Goal: Task Accomplishment & Management: Manage account settings

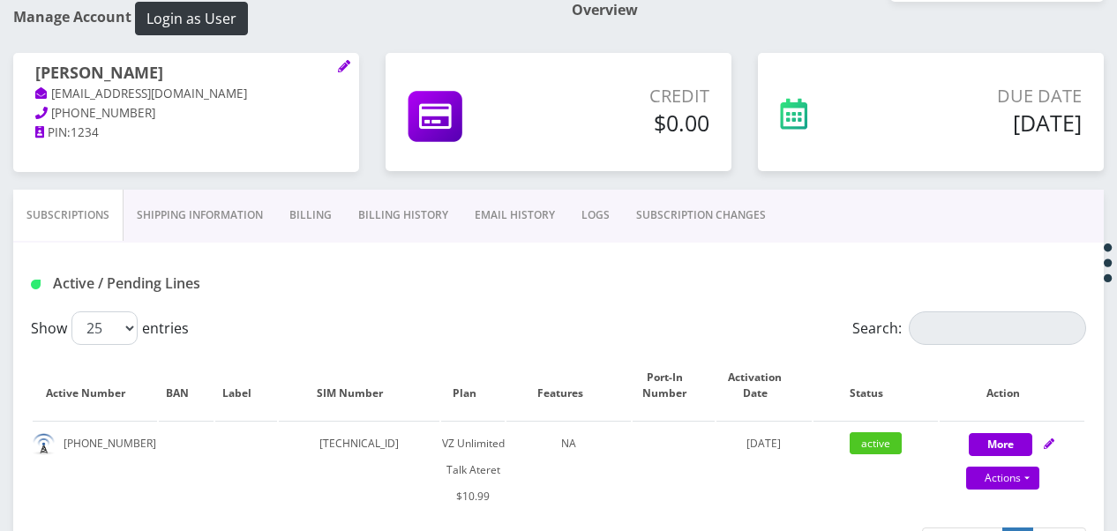
scroll to position [176, 0]
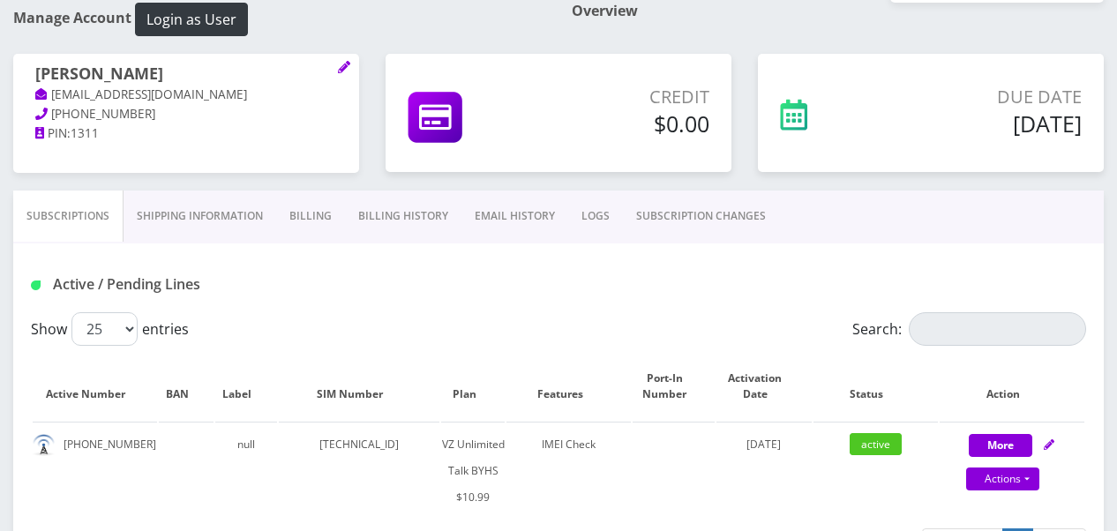
scroll to position [176, 0]
click at [665, 199] on link "SUBSCRIPTION CHANGES" at bounding box center [701, 215] width 156 height 51
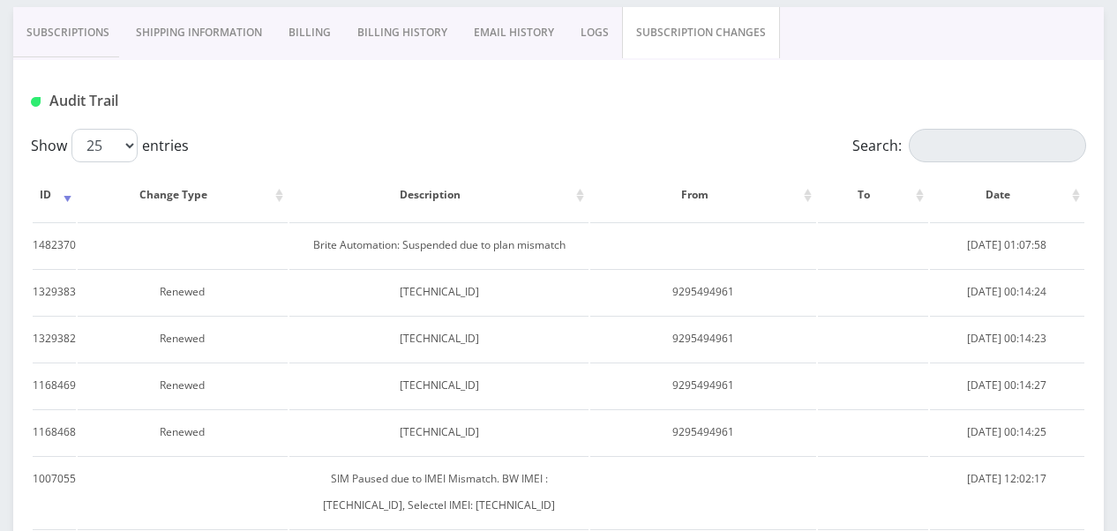
scroll to position [353, 0]
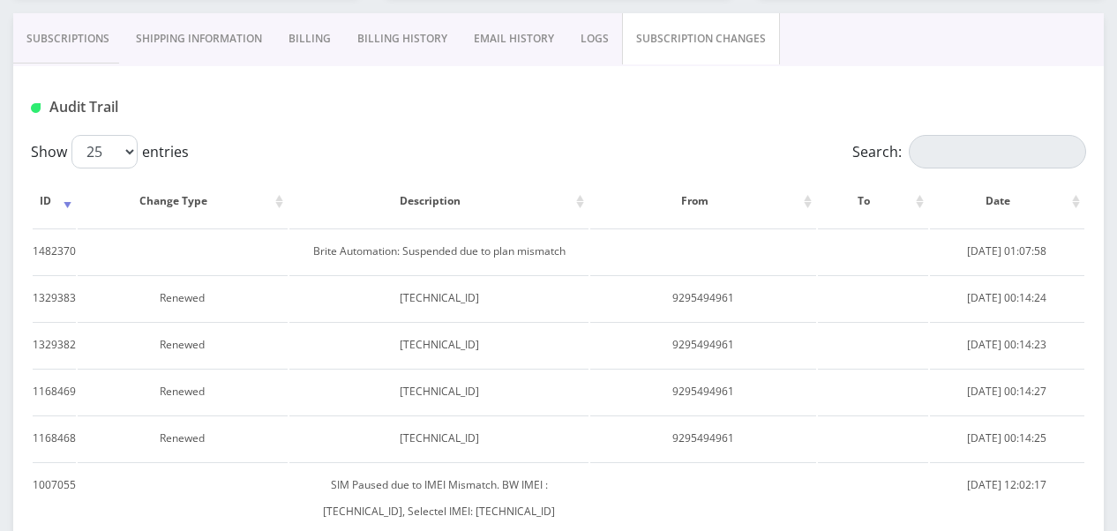
click at [56, 53] on link "Subscriptions" at bounding box center [67, 38] width 109 height 51
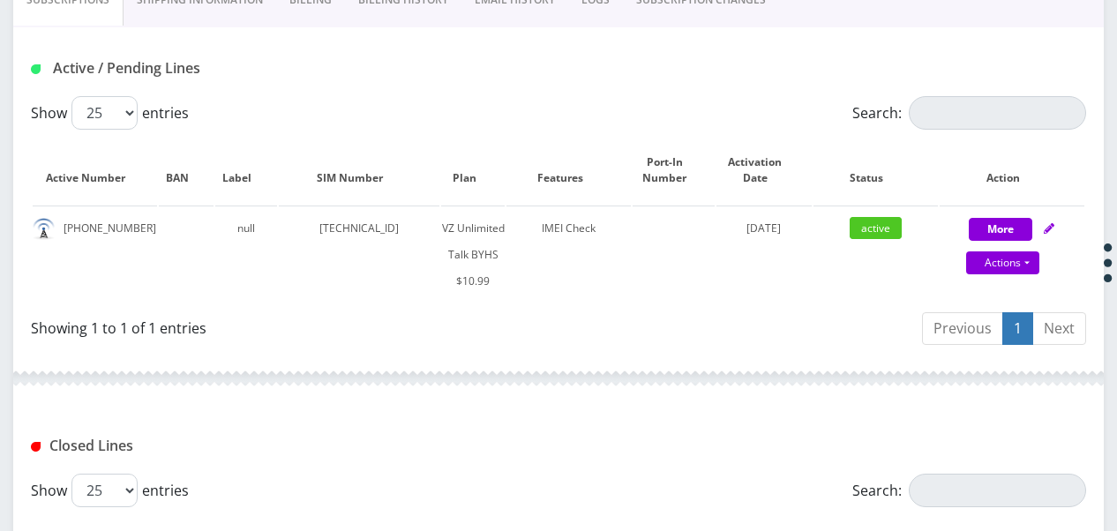
scroll to position [353, 0]
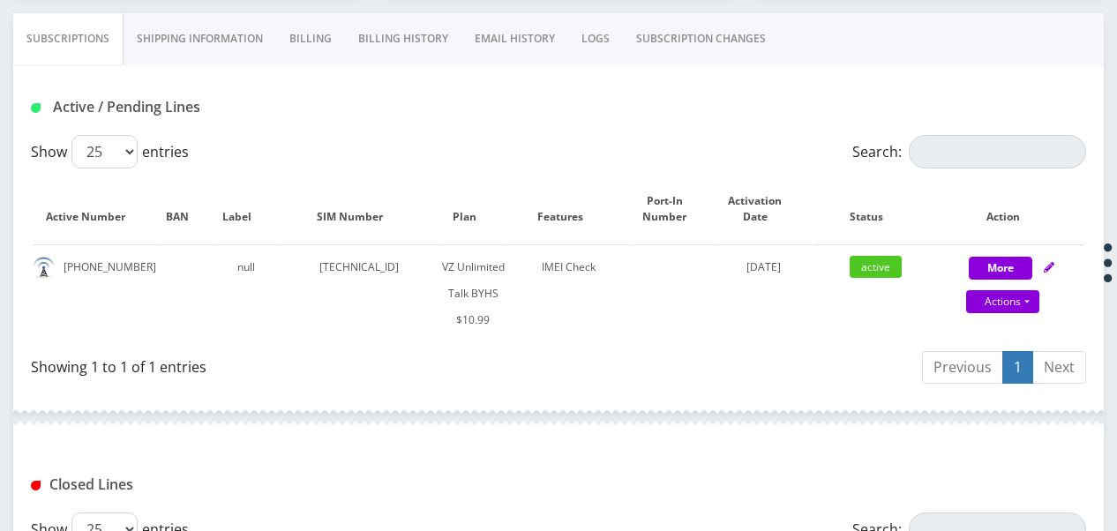
click at [661, 55] on link "SUBSCRIPTION CHANGES" at bounding box center [701, 38] width 156 height 51
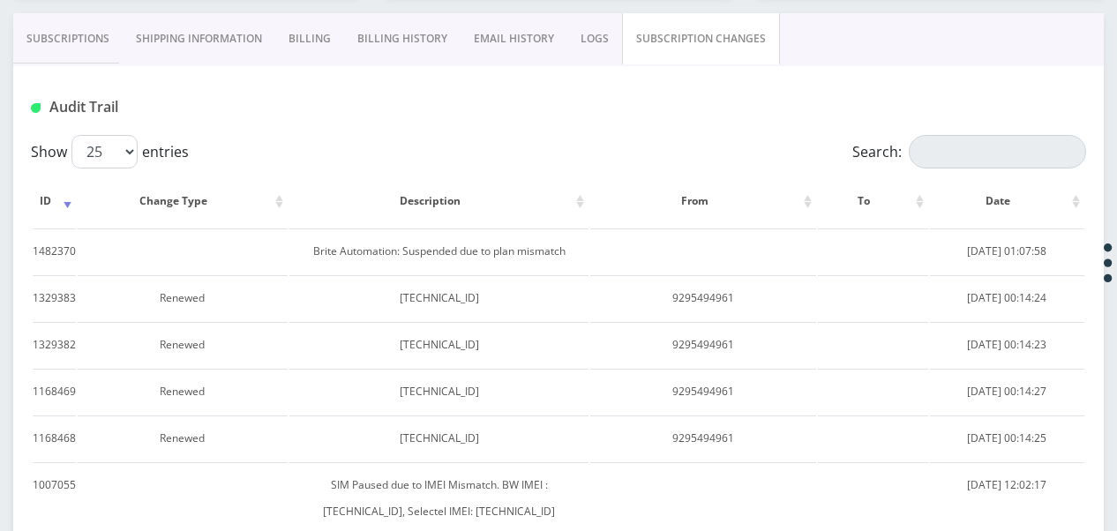
click at [101, 48] on link "Subscriptions" at bounding box center [67, 38] width 109 height 51
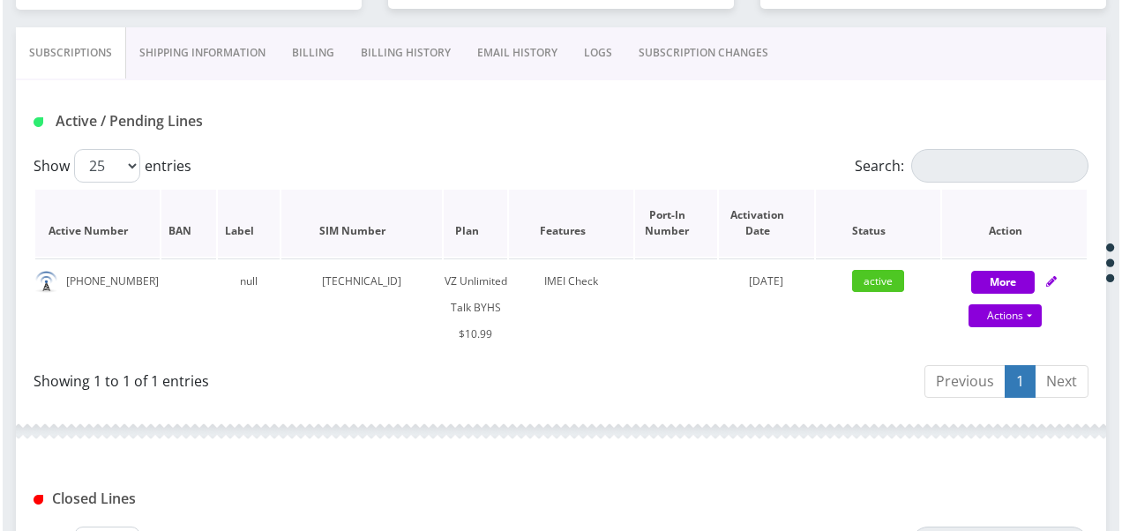
scroll to position [353, 0]
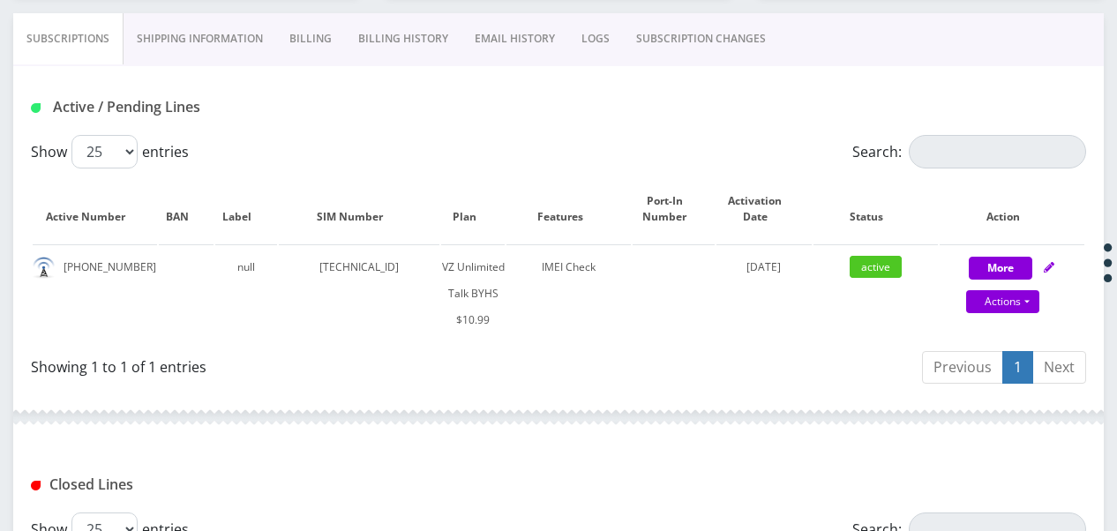
click at [721, 31] on link "SUBSCRIPTION CHANGES" at bounding box center [701, 38] width 156 height 51
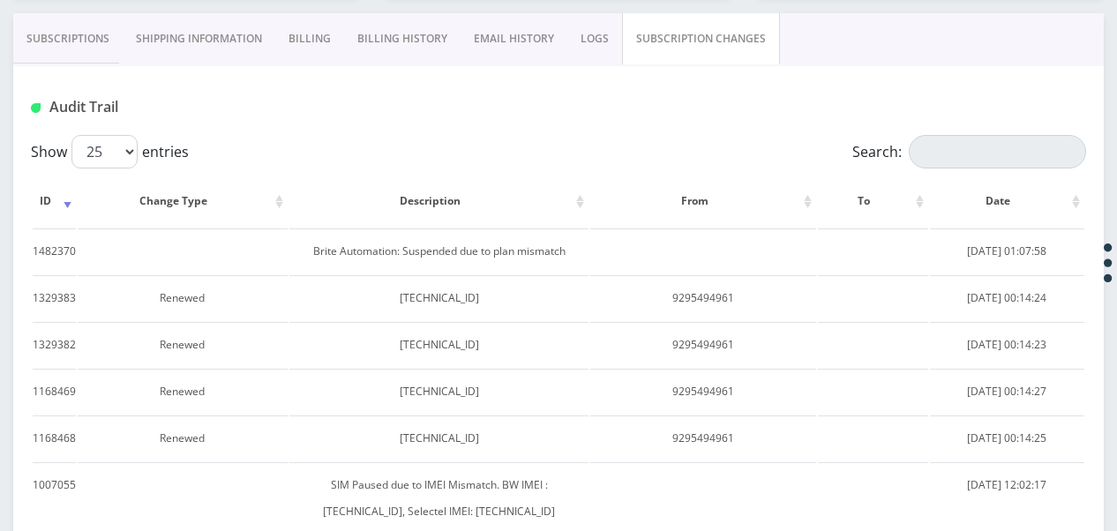
click at [80, 31] on link "Subscriptions" at bounding box center [67, 38] width 109 height 51
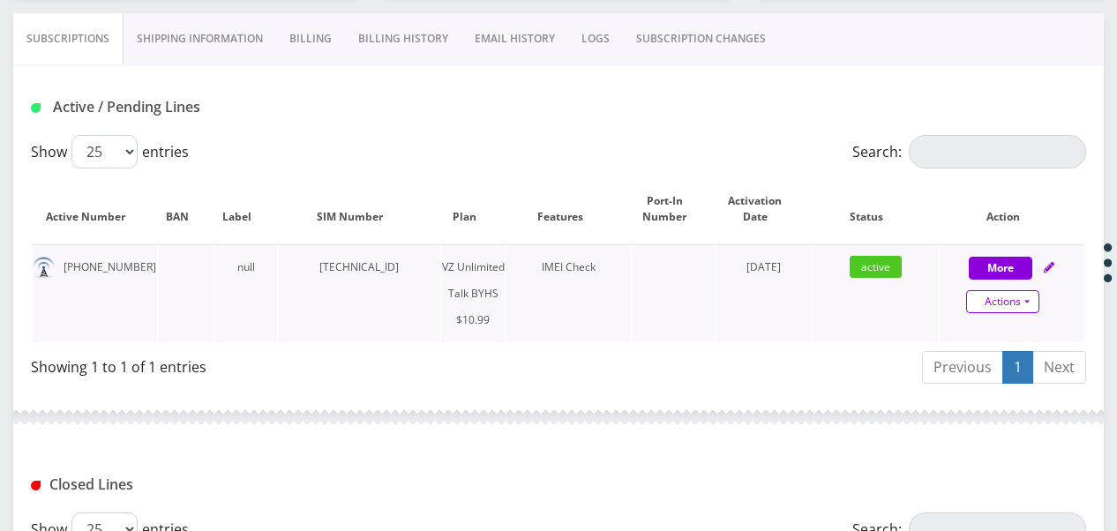
click at [1029, 303] on link "Actions" at bounding box center [1002, 301] width 73 height 23
select select "467"
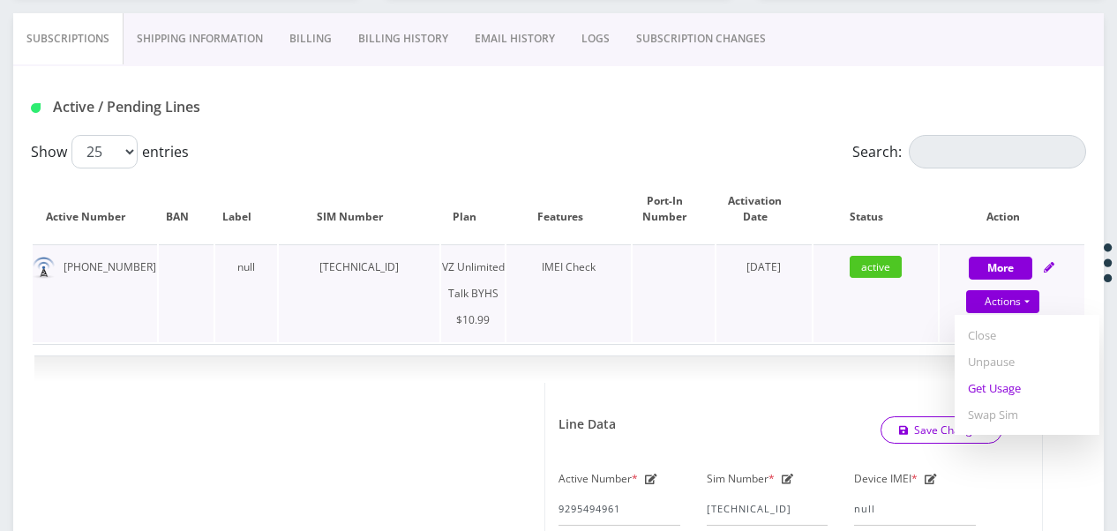
click at [1013, 382] on link "Get Usage" at bounding box center [1027, 388] width 145 height 26
select select "467"
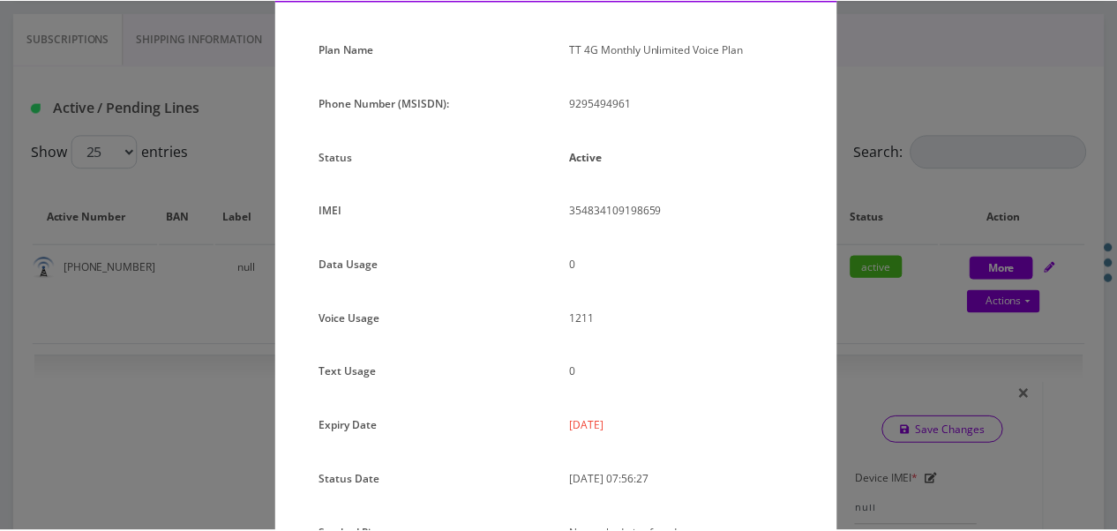
scroll to position [216, 0]
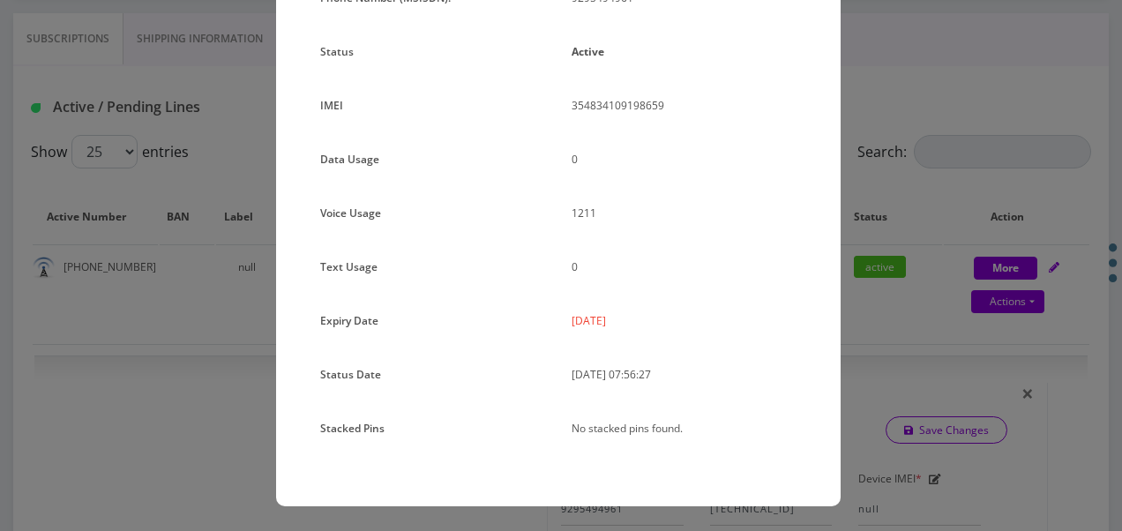
click at [914, 256] on div "× Subscription Info Plan Name TT 4G Monthly Unlimited Voice Plan Phone Number (…" at bounding box center [561, 265] width 1122 height 531
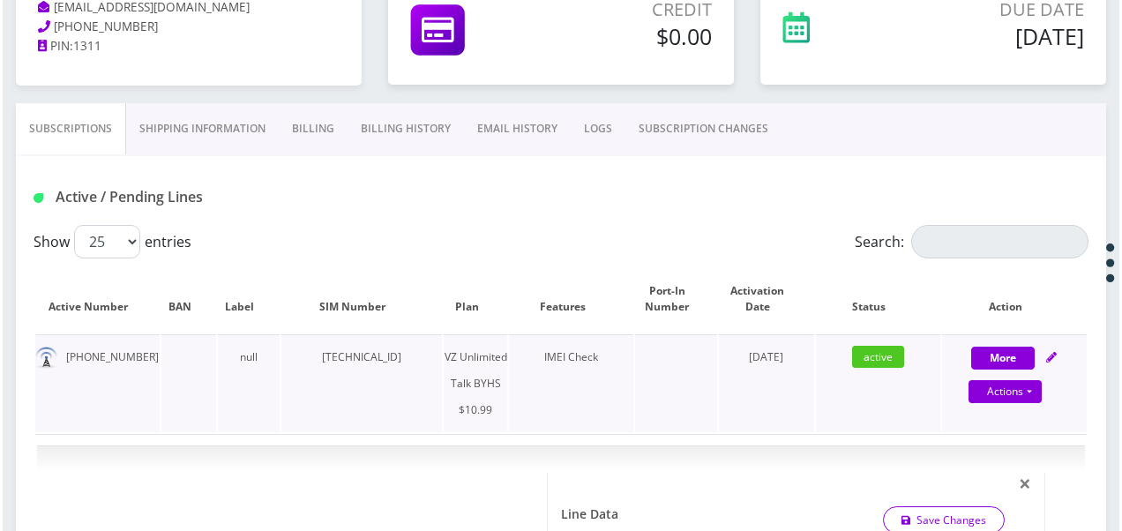
scroll to position [265, 0]
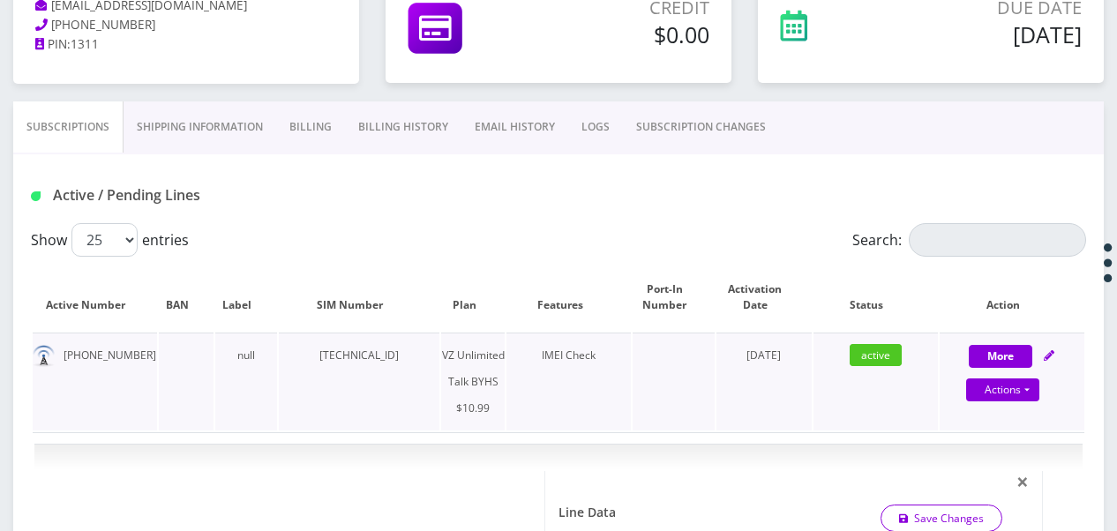
click at [1040, 390] on div "Actions Suspend Close Unpause Get Usage Swap Sim" at bounding box center [1003, 391] width 145 height 26
select select "467"
click at [1030, 387] on link "Actions" at bounding box center [1002, 390] width 73 height 23
click at [1013, 488] on div "Suspend Close Unpause Get Usage Swap Sim" at bounding box center [1027, 463] width 145 height 120
select select "467"
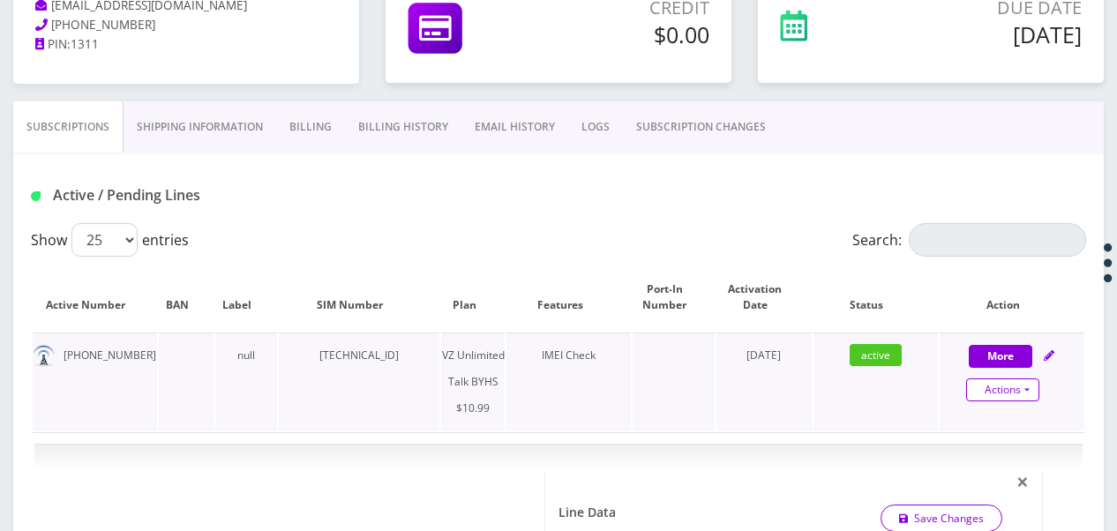
click at [1032, 395] on link "Actions" at bounding box center [1002, 390] width 73 height 23
click at [1008, 482] on link "Get Usage" at bounding box center [1027, 476] width 145 height 26
select select "467"
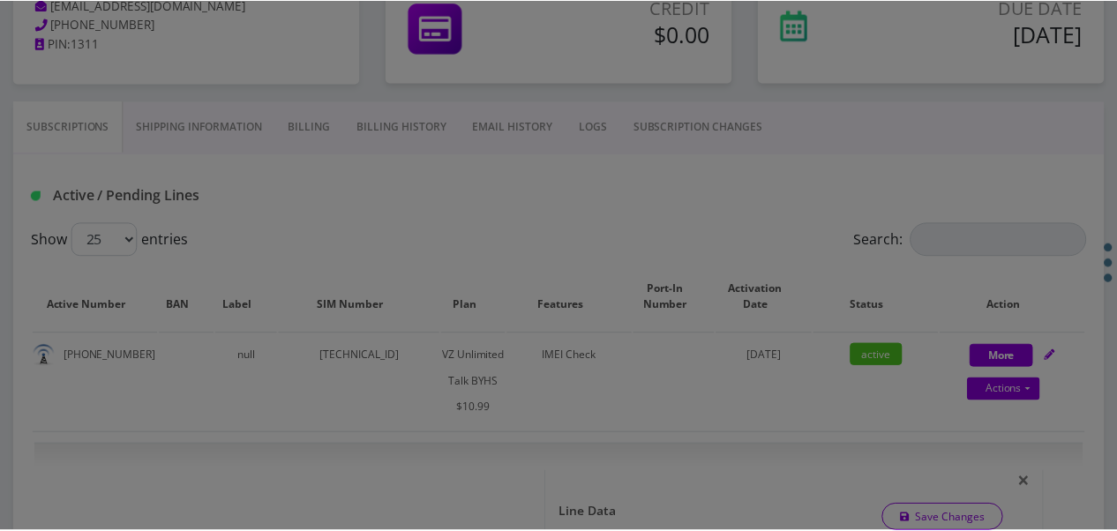
scroll to position [0, 0]
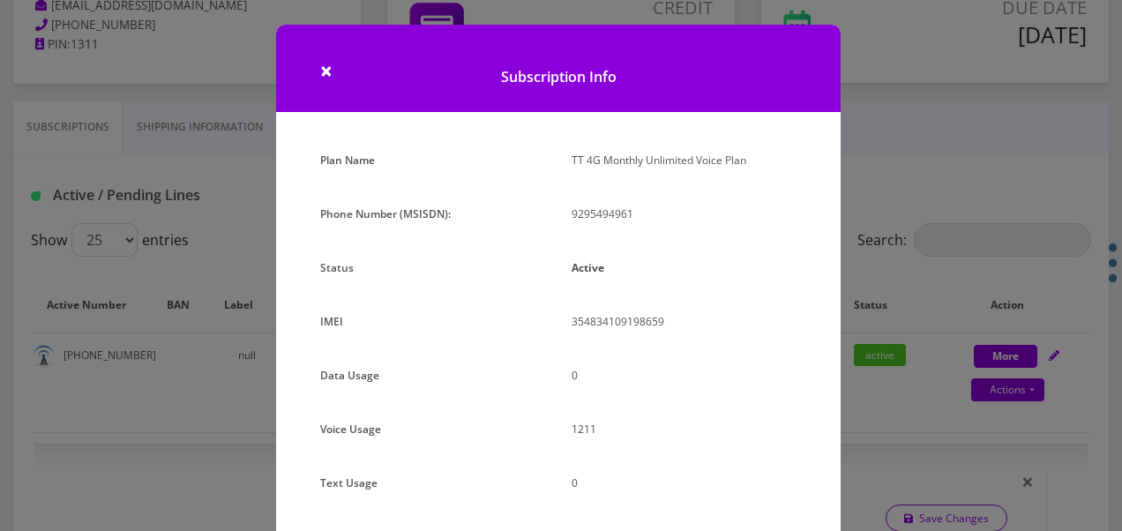
click at [884, 240] on div "× Subscription Info Plan Name TT 4G Monthly Unlimited Voice Plan Phone Number (…" at bounding box center [561, 265] width 1122 height 531
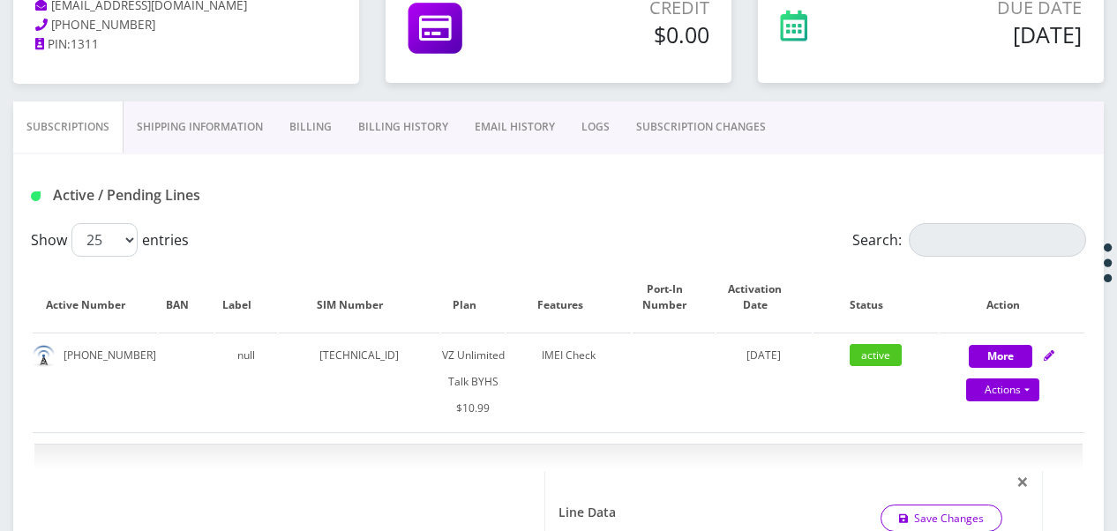
click at [701, 122] on link "SUBSCRIPTION CHANGES" at bounding box center [701, 126] width 156 height 51
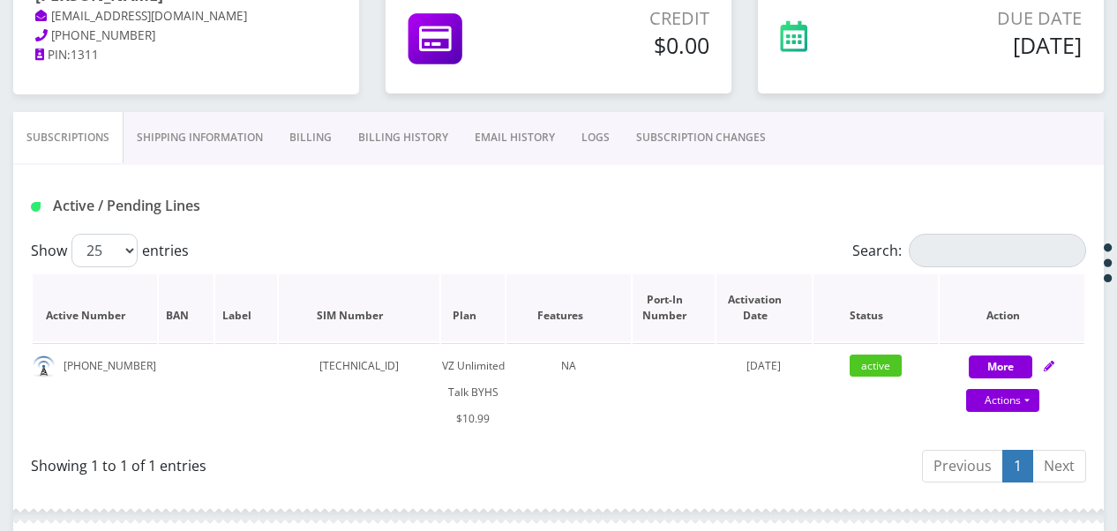
scroll to position [176, 0]
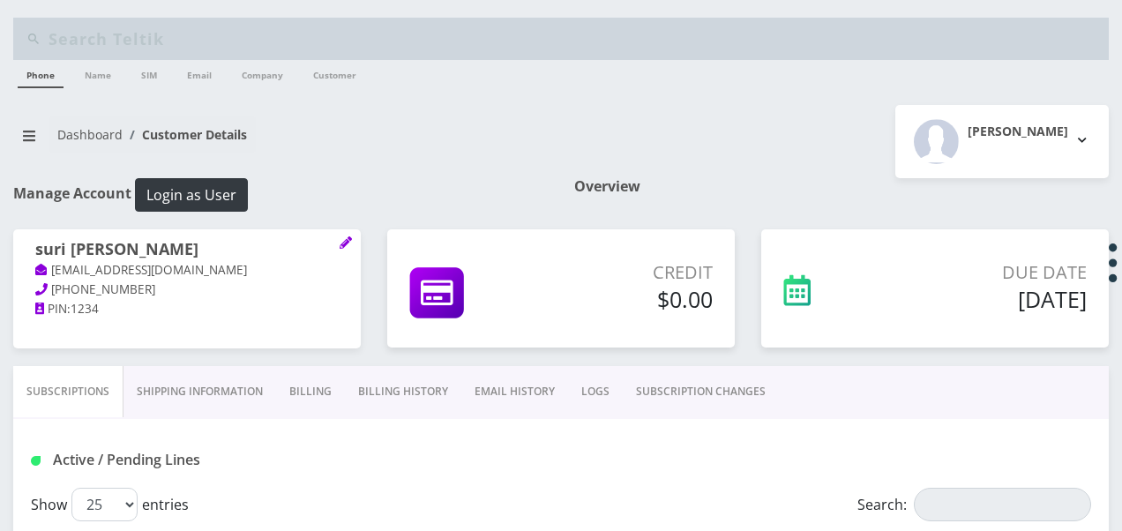
select select "467"
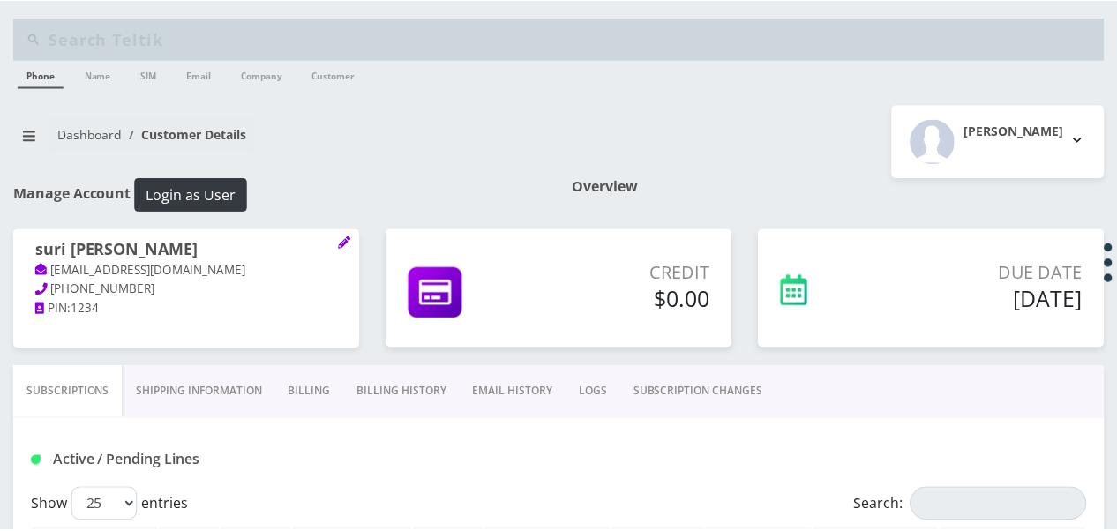
scroll to position [265, 0]
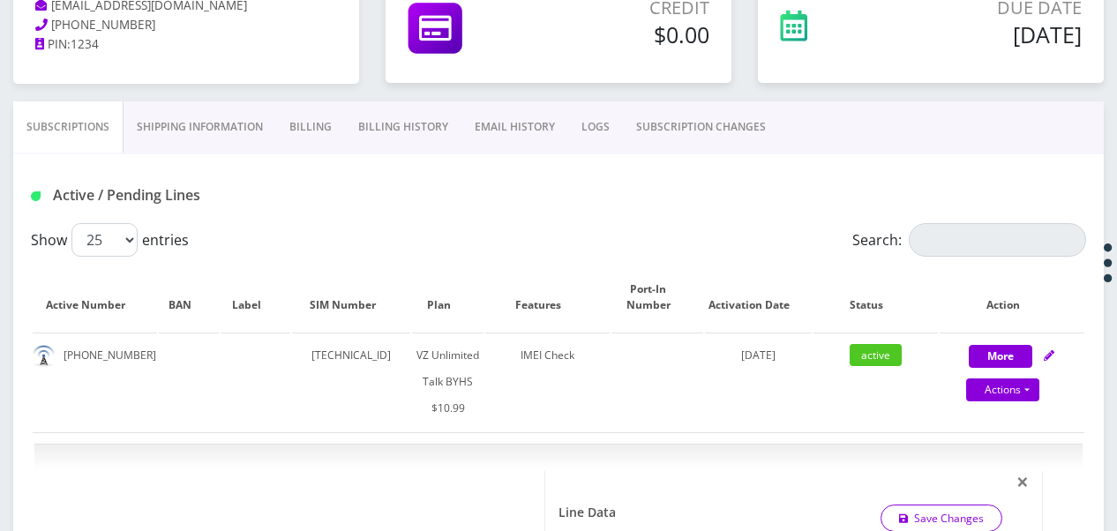
click at [684, 142] on link "SUBSCRIPTION CHANGES" at bounding box center [701, 126] width 156 height 51
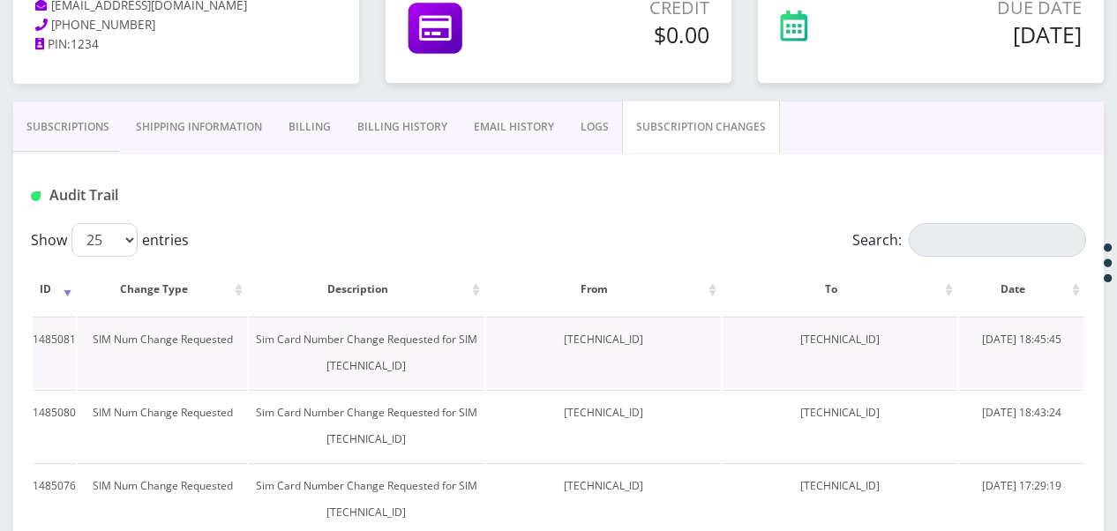
drag, startPoint x: 514, startPoint y: 348, endPoint x: 641, endPoint y: 344, distance: 128.0
click at [641, 344] on td "[TECHNICAL_ID]" at bounding box center [603, 352] width 235 height 71
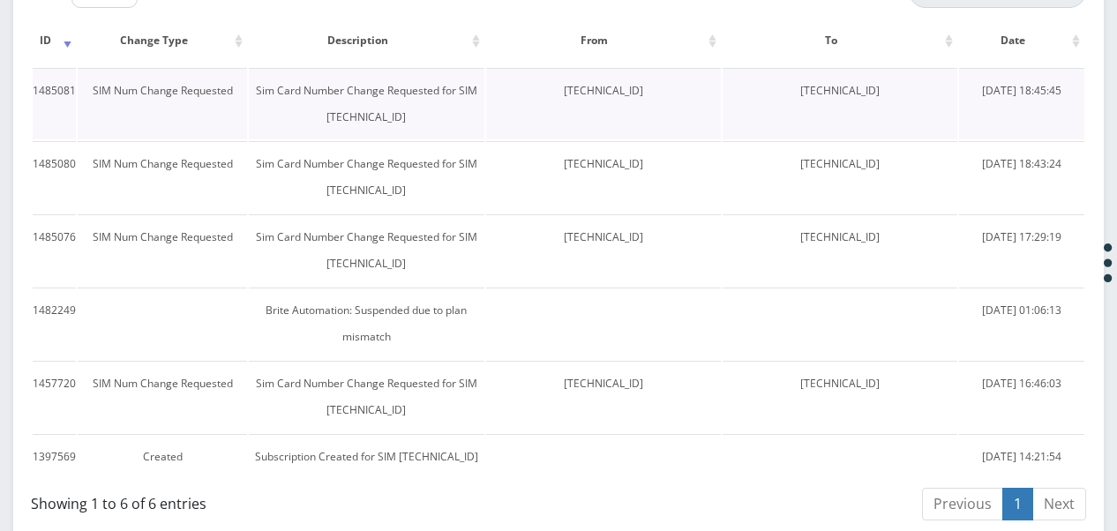
scroll to position [529, 0]
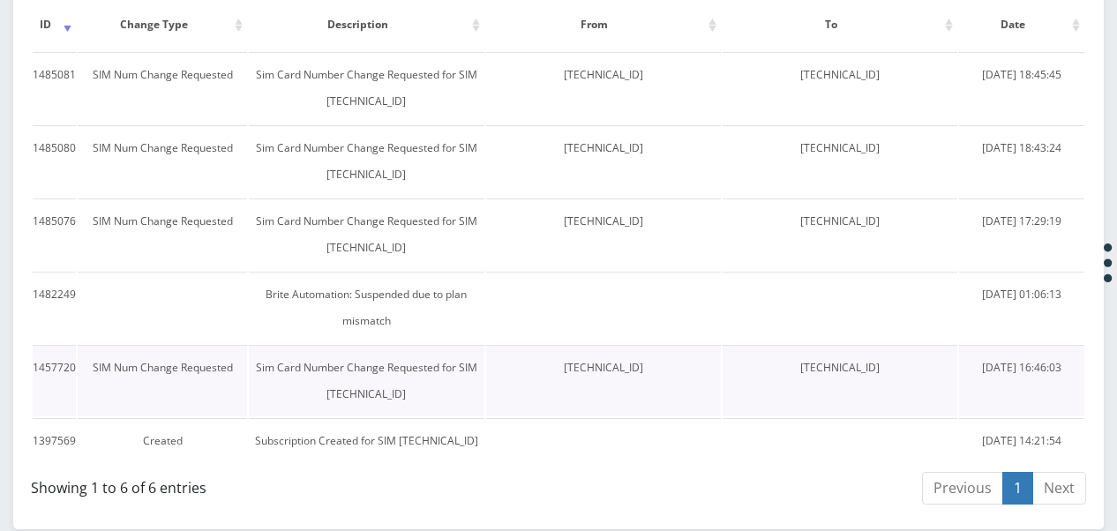
click at [599, 389] on td "[TECHNICAL_ID]" at bounding box center [603, 380] width 235 height 71
drag, startPoint x: 519, startPoint y: 364, endPoint x: 664, endPoint y: 369, distance: 144.8
click at [664, 369] on td "[TECHNICAL_ID]" at bounding box center [603, 380] width 235 height 71
drag, startPoint x: 664, startPoint y: 369, endPoint x: 619, endPoint y: 367, distance: 45.0
copy td "[TECHNICAL_ID]"
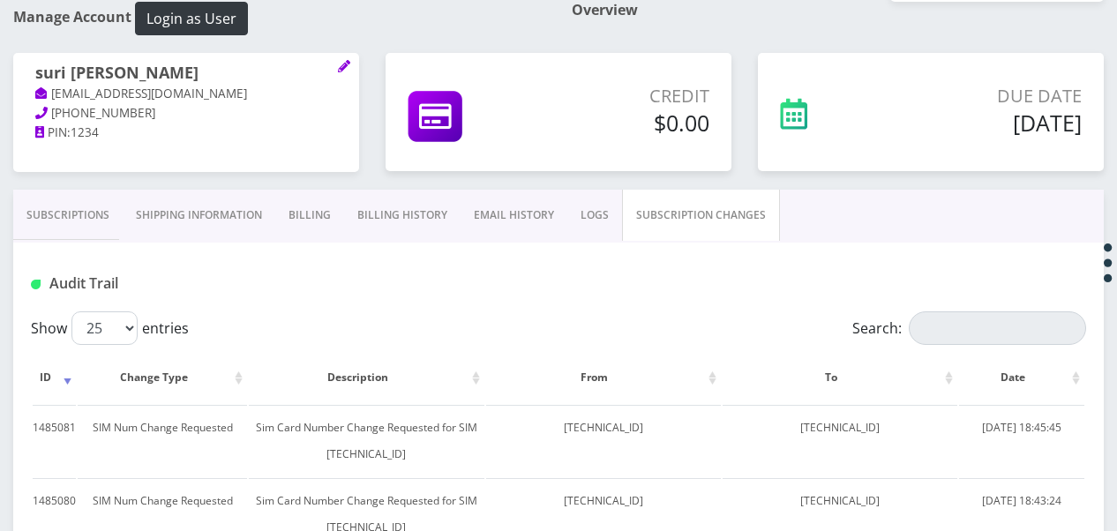
scroll to position [176, 0]
click at [117, 221] on link "Subscriptions" at bounding box center [67, 215] width 109 height 51
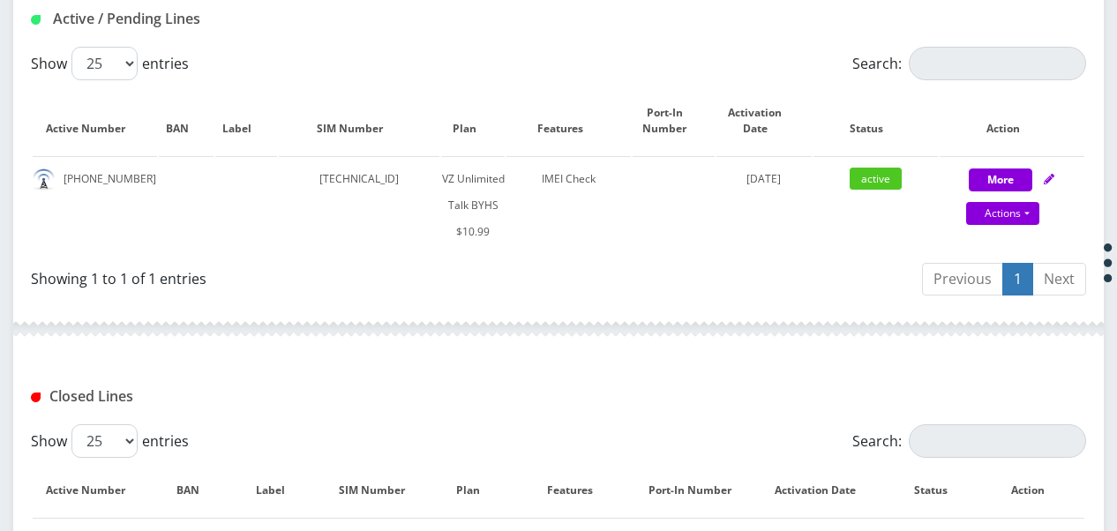
scroll to position [353, 0]
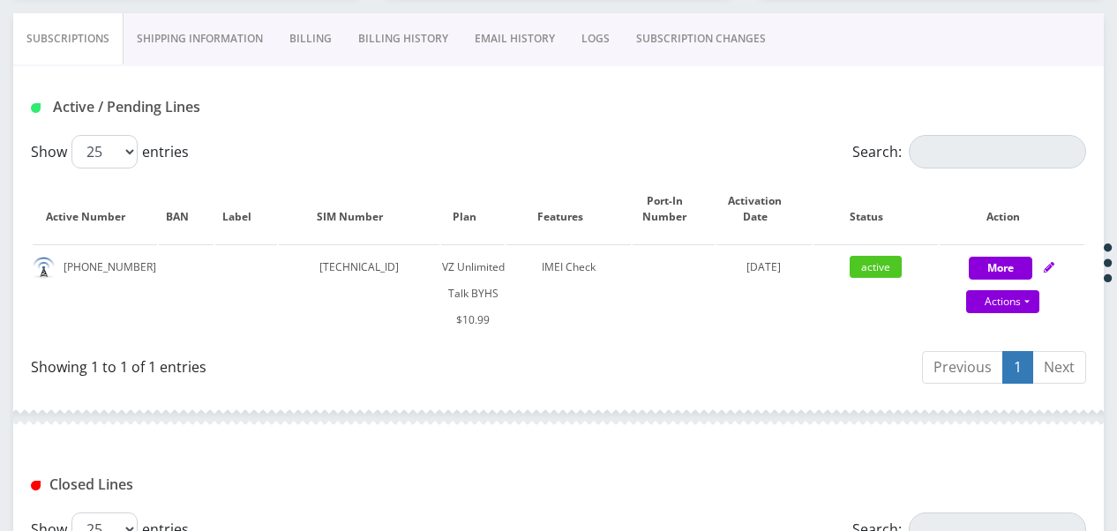
click at [706, 26] on link "SUBSCRIPTION CHANGES" at bounding box center [701, 38] width 156 height 51
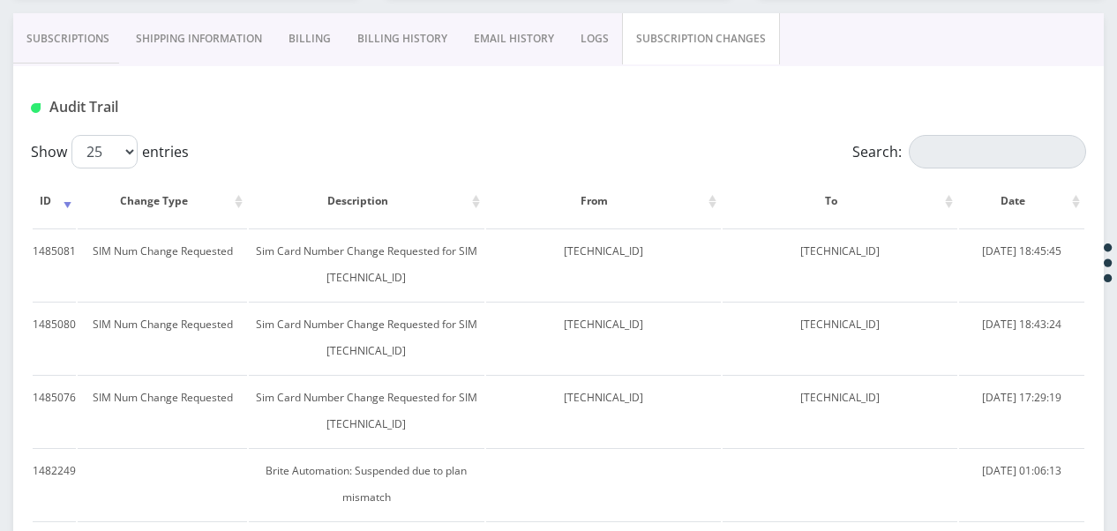
click at [112, 40] on link "Subscriptions" at bounding box center [67, 38] width 109 height 51
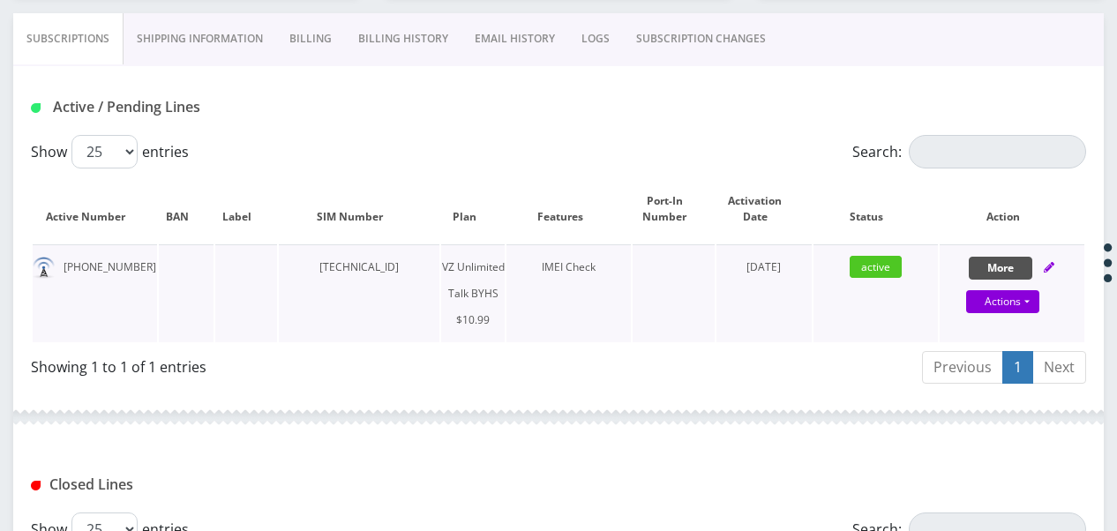
click at [970, 268] on button "More" at bounding box center [1001, 268] width 64 height 23
select select "467"
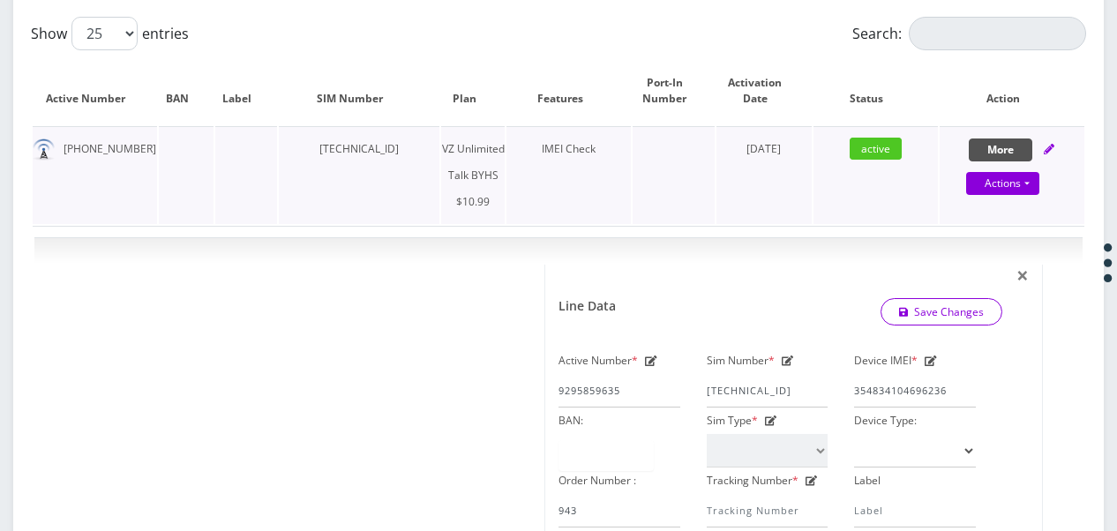
scroll to position [618, 0]
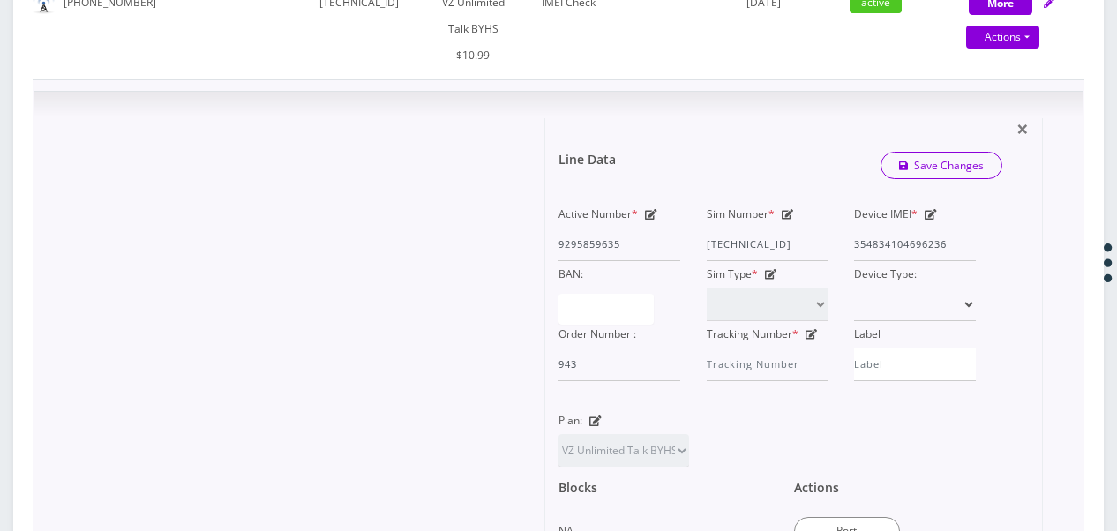
click at [784, 214] on icon at bounding box center [788, 214] width 12 height 11
drag, startPoint x: 708, startPoint y: 244, endPoint x: 835, endPoint y: 236, distance: 127.4
click at [835, 236] on div "Sim Number * 89148000011835965045" at bounding box center [768, 231] width 148 height 60
paste input "0413092990"
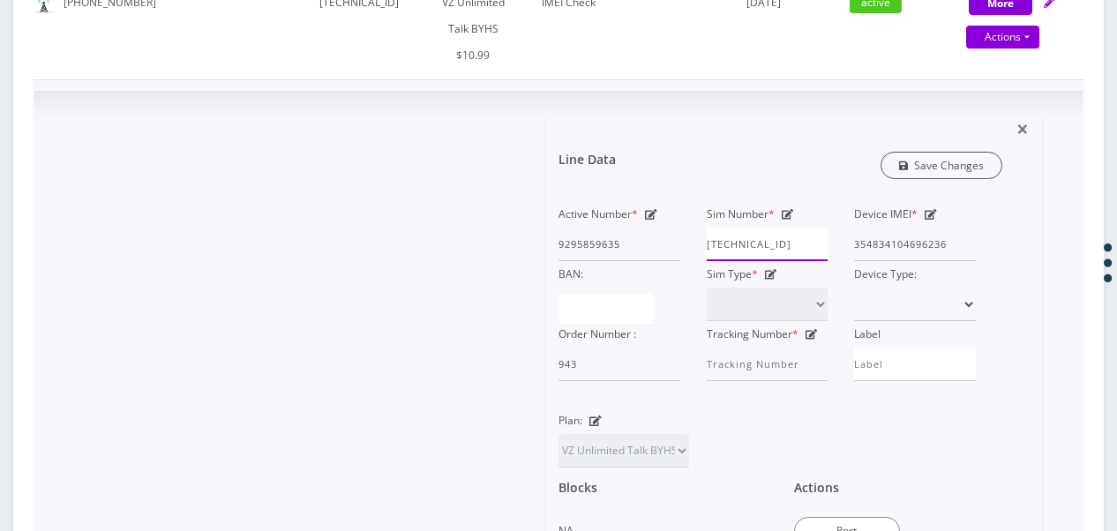
type input "[TECHNICAL_ID]"
click at [946, 168] on link "Save Changes" at bounding box center [942, 165] width 123 height 27
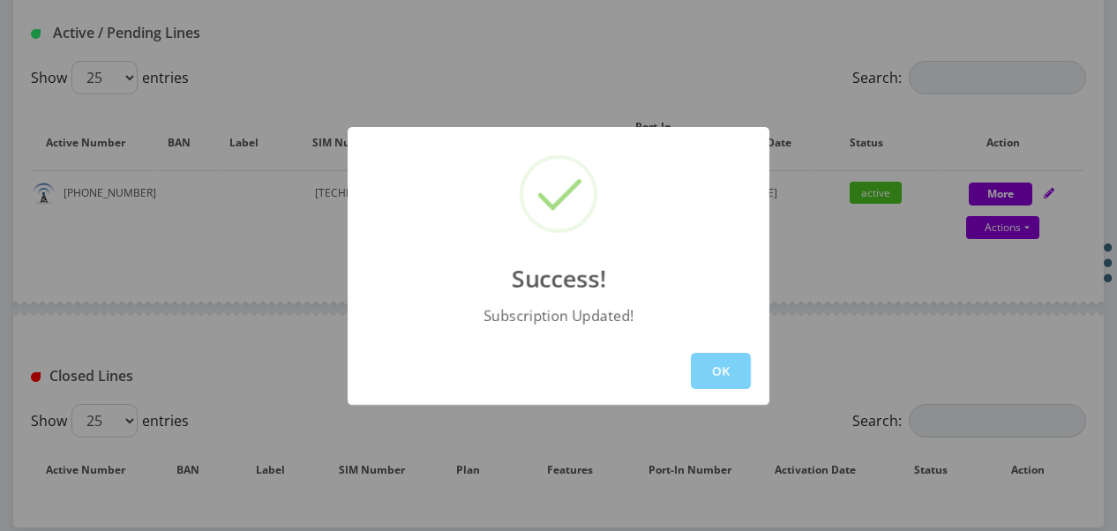
scroll to position [420, 0]
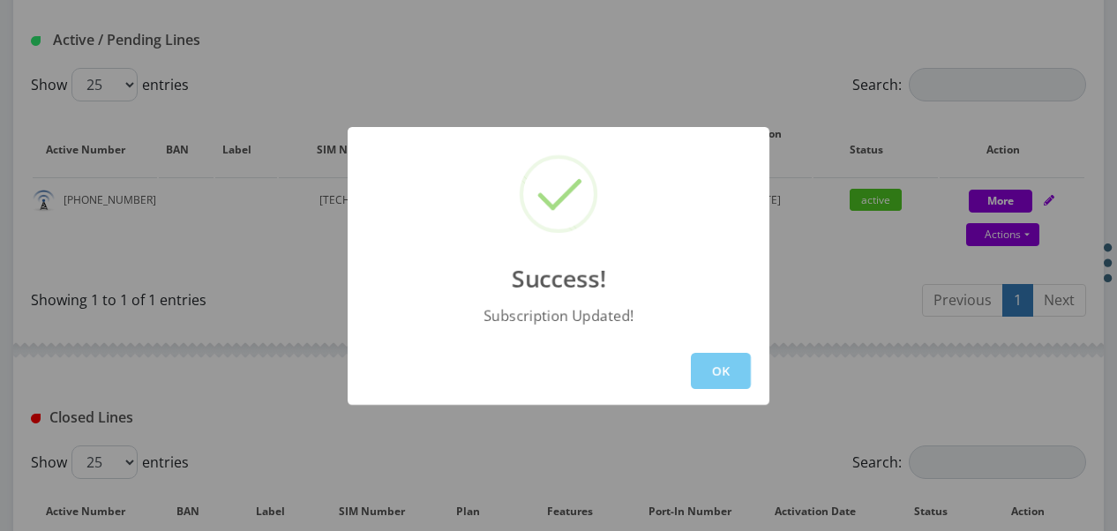
click at [722, 363] on button "OK" at bounding box center [721, 371] width 60 height 36
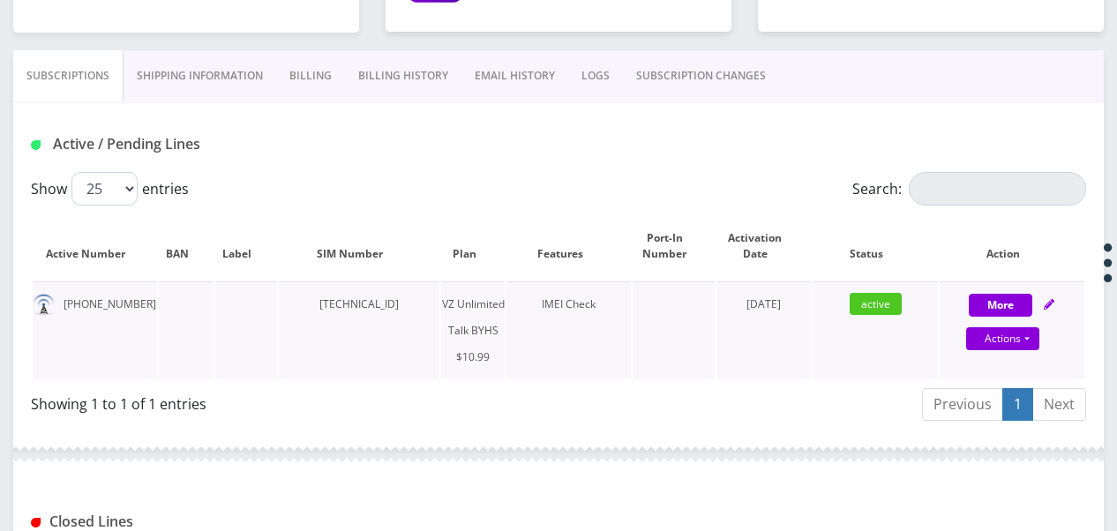
scroll to position [244, 0]
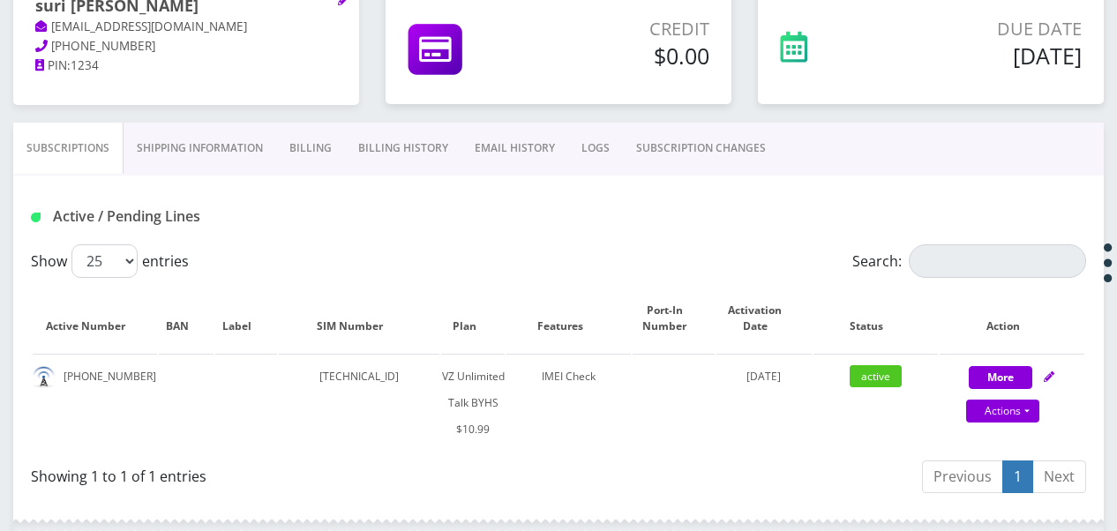
click at [719, 162] on link "SUBSCRIPTION CHANGES" at bounding box center [701, 148] width 156 height 51
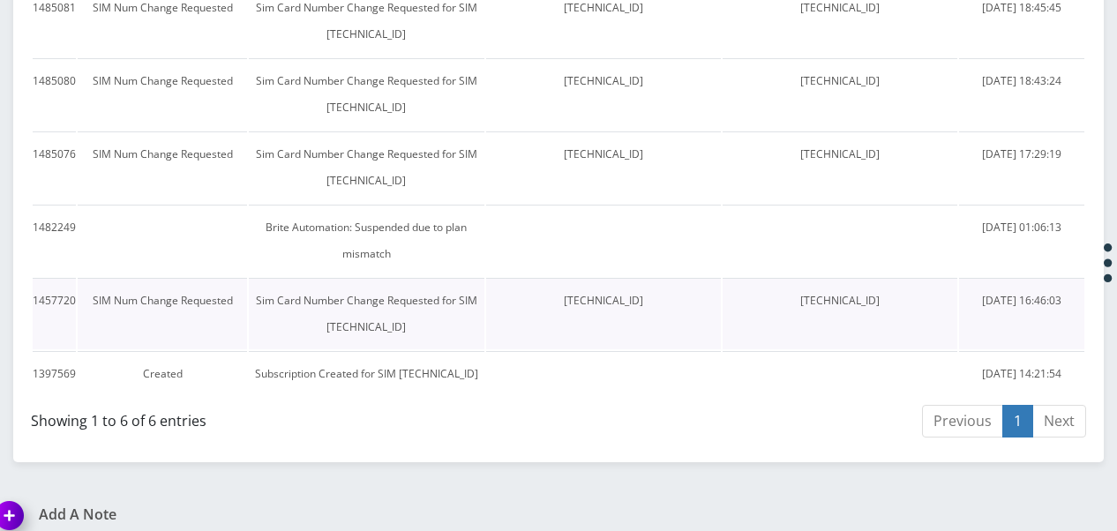
scroll to position [420, 0]
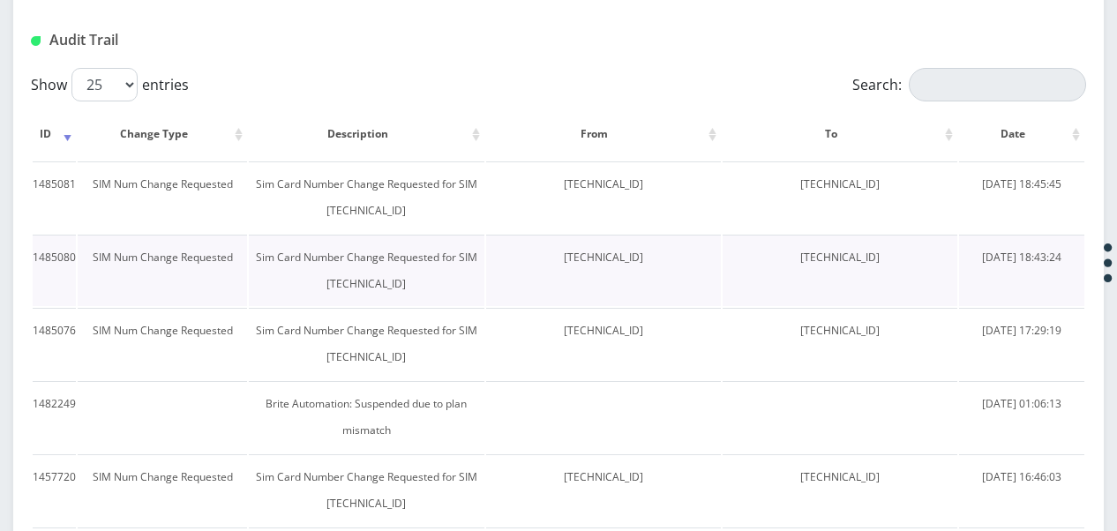
drag, startPoint x: 786, startPoint y: 257, endPoint x: 916, endPoint y: 247, distance: 130.1
click at [916, 247] on td "[TECHNICAL_ID]" at bounding box center [840, 270] width 235 height 71
drag, startPoint x: 916, startPoint y: 247, endPoint x: 750, endPoint y: 261, distance: 166.5
click at [745, 264] on td "[TECHNICAL_ID]" at bounding box center [840, 270] width 235 height 71
drag, startPoint x: 776, startPoint y: 254, endPoint x: 903, endPoint y: 264, distance: 127.4
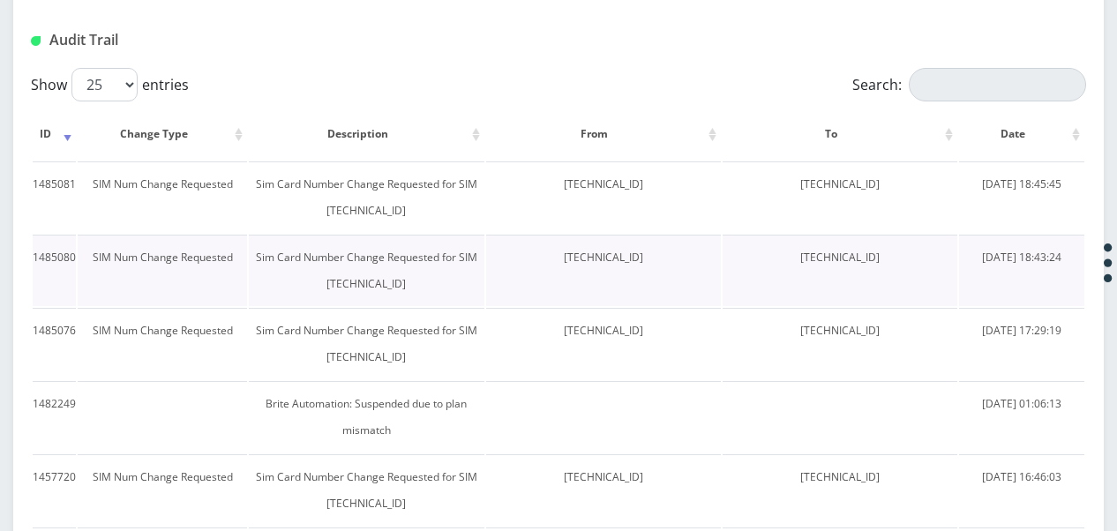
click at [903, 264] on td "[TECHNICAL_ID]" at bounding box center [840, 270] width 235 height 71
drag, startPoint x: 903, startPoint y: 264, endPoint x: 829, endPoint y: 266, distance: 73.3
copy td "[TECHNICAL_ID]"
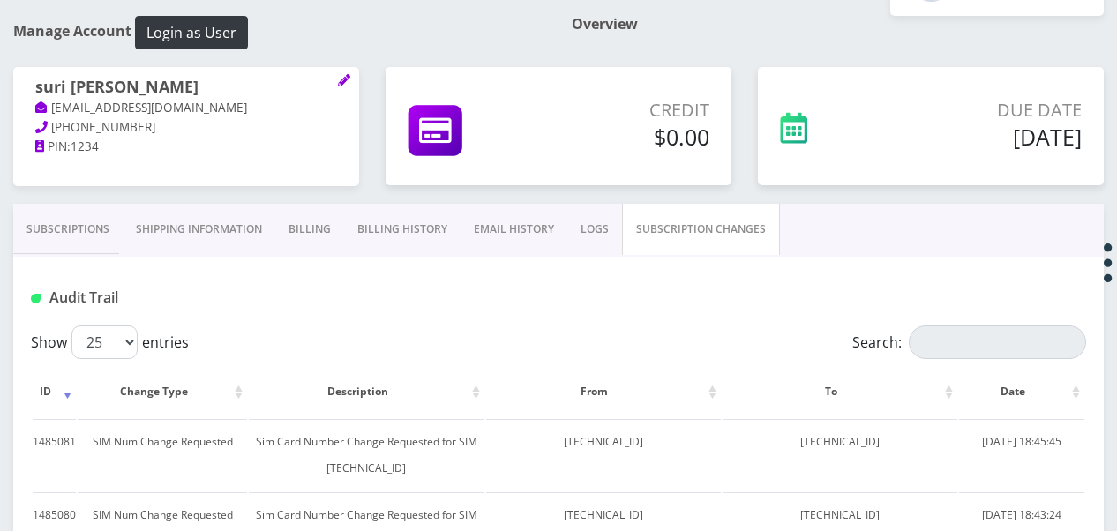
scroll to position [155, 0]
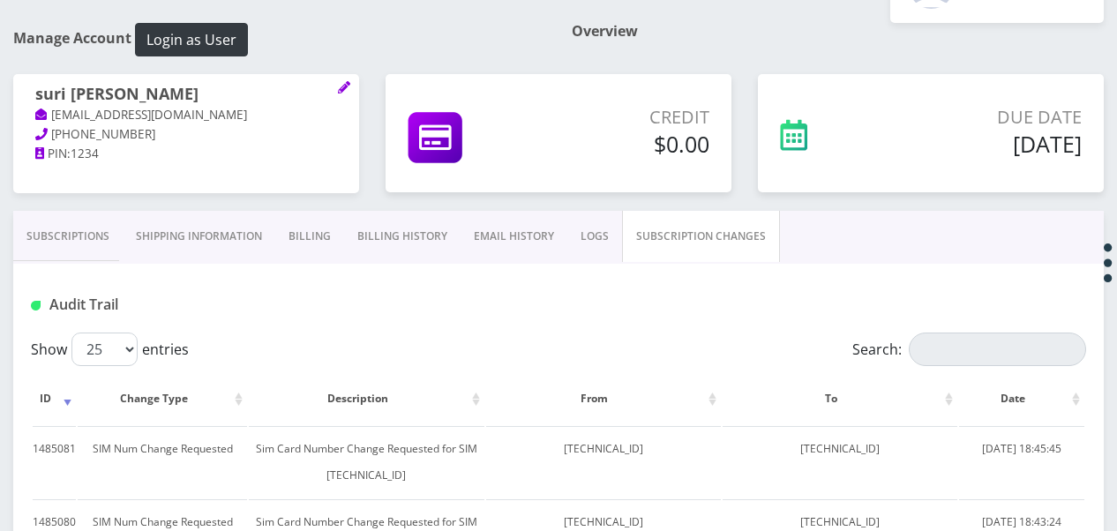
click at [71, 233] on link "Subscriptions" at bounding box center [67, 236] width 109 height 51
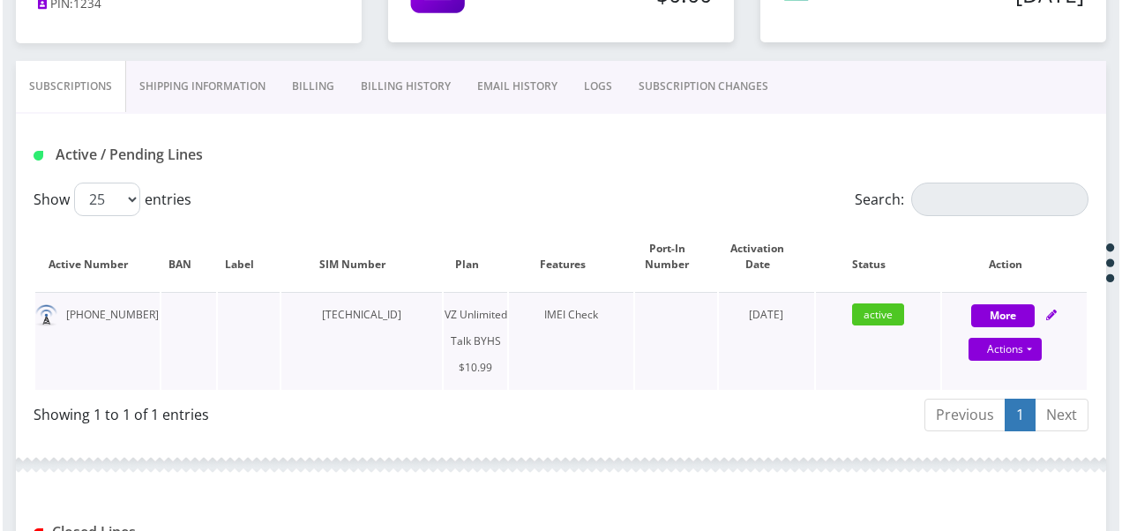
scroll to position [332, 0]
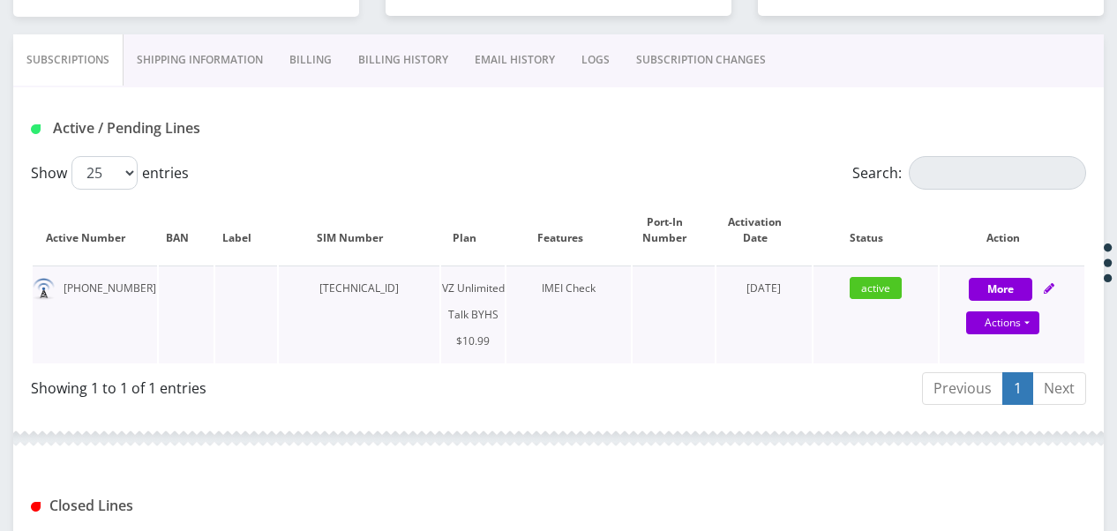
click at [1040, 325] on div "Actions Suspend Close Unpause Get Usage Swap Sim" at bounding box center [1003, 324] width 145 height 26
select select "467"
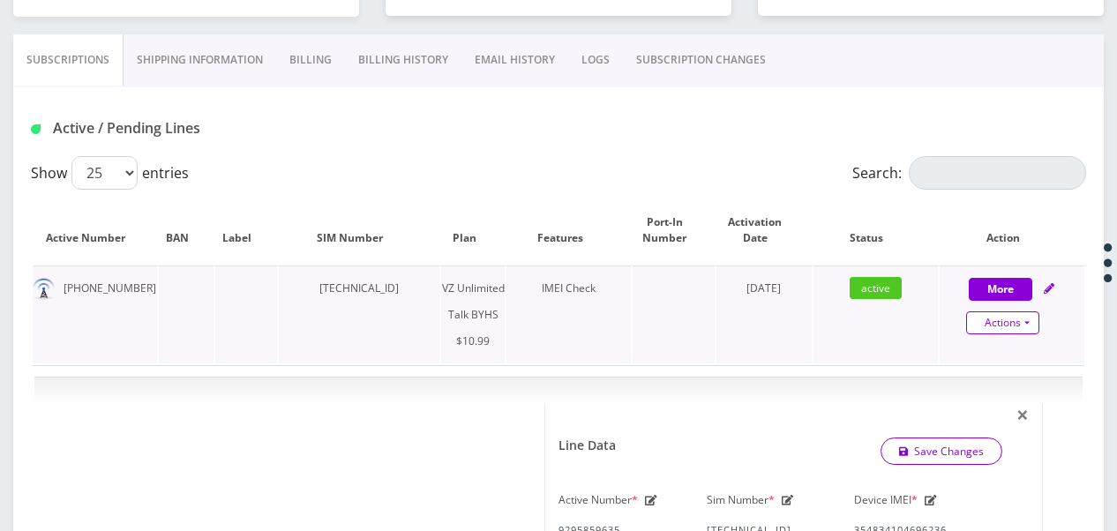
click at [1030, 320] on link "Actions" at bounding box center [1002, 322] width 73 height 23
select select "467"
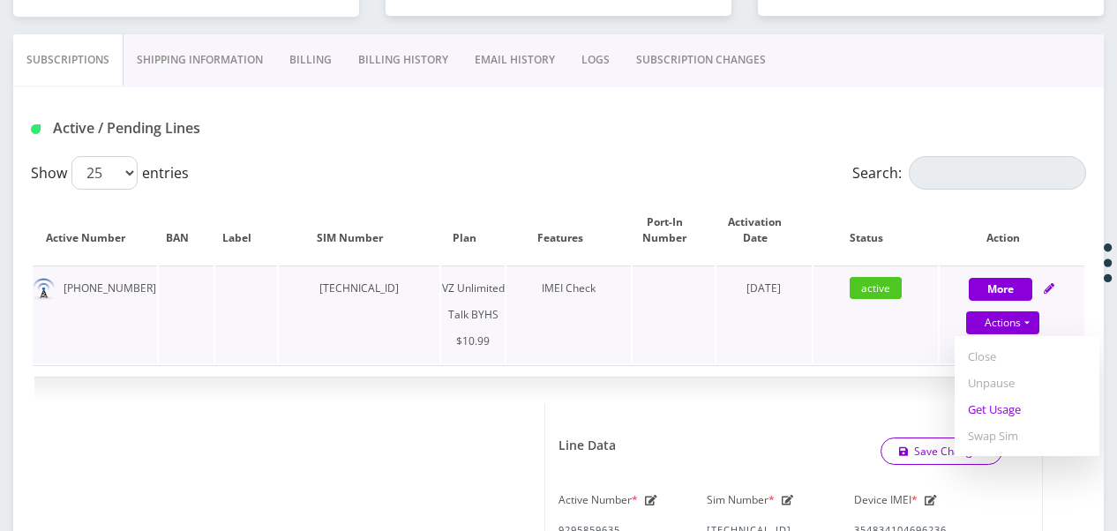
click at [1018, 411] on link "Get Usage" at bounding box center [1027, 409] width 145 height 26
select select "467"
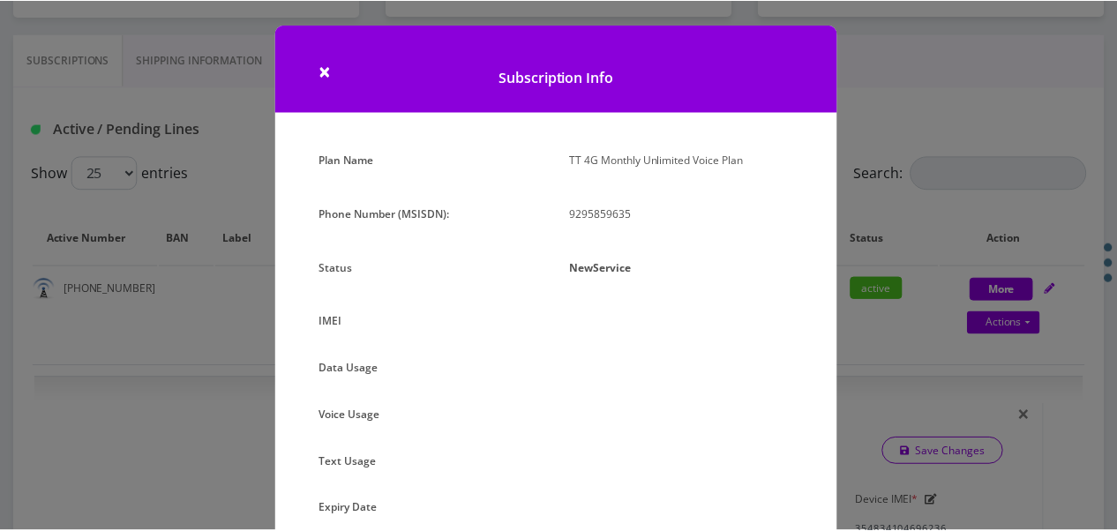
scroll to position [88, 0]
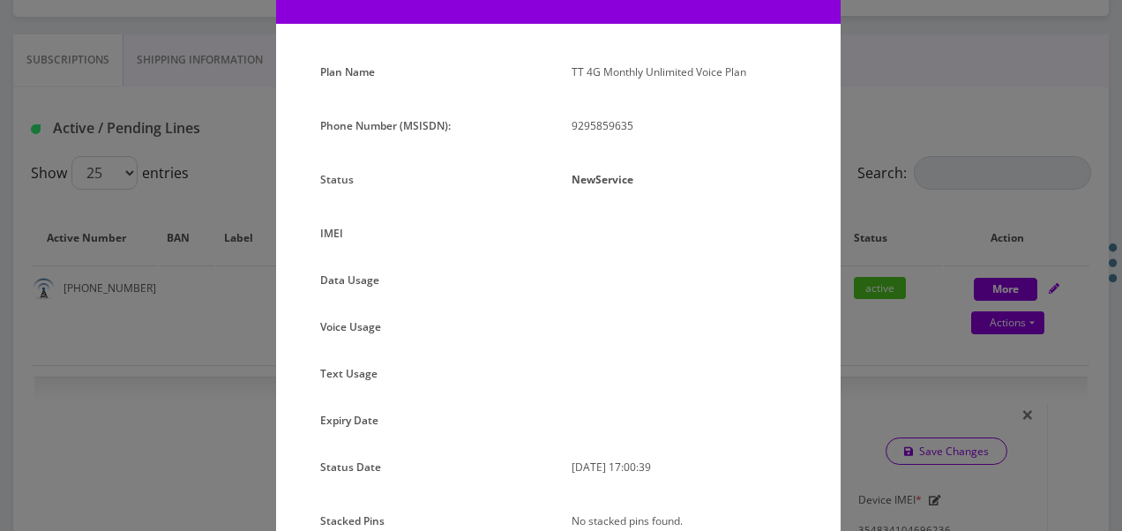
click at [895, 258] on div "× Subscription Info Plan Name TT 4G Monthly Unlimited Voice Plan Phone Number (…" at bounding box center [561, 265] width 1122 height 531
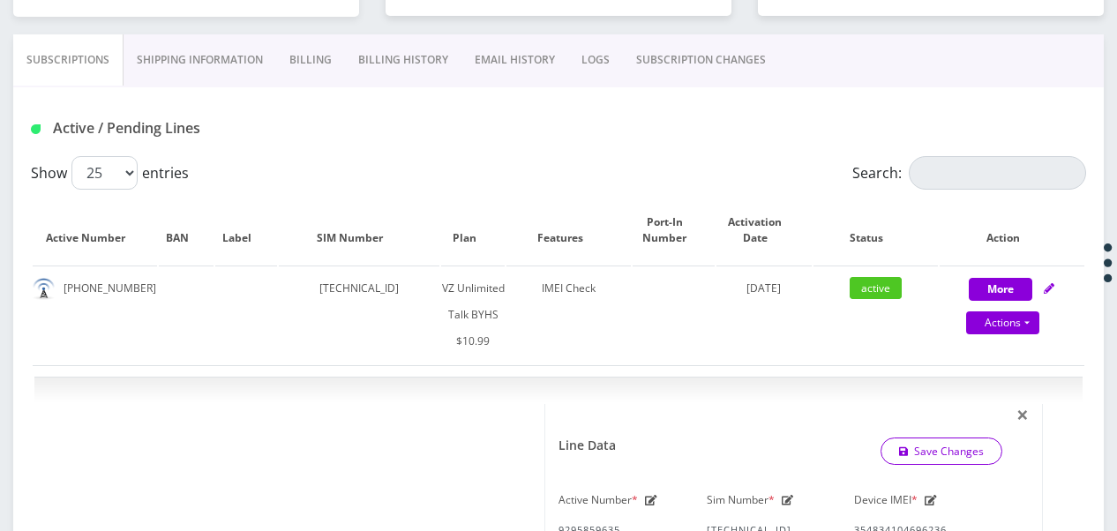
click at [688, 70] on link "SUBSCRIPTION CHANGES" at bounding box center [701, 59] width 156 height 51
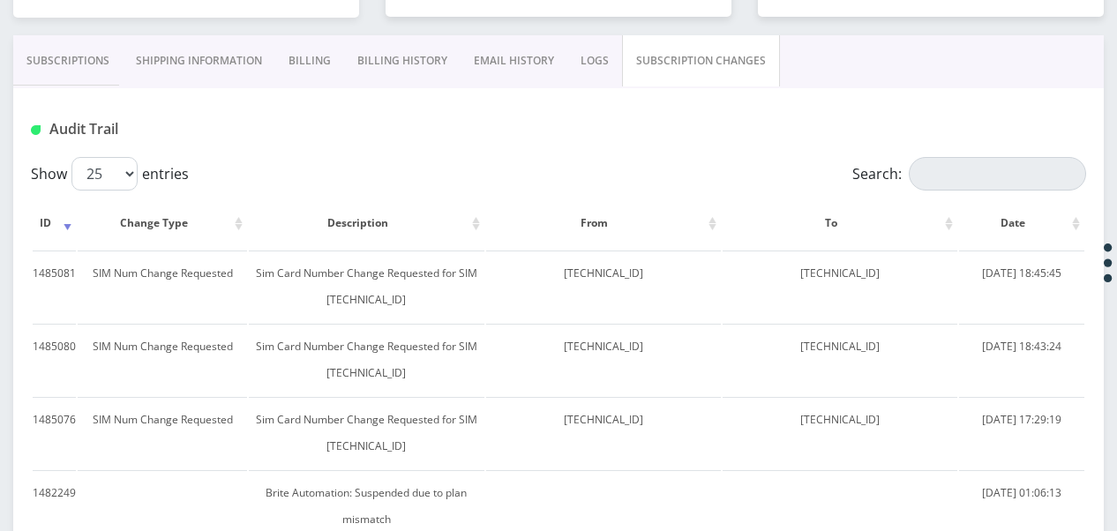
scroll to position [244, 0]
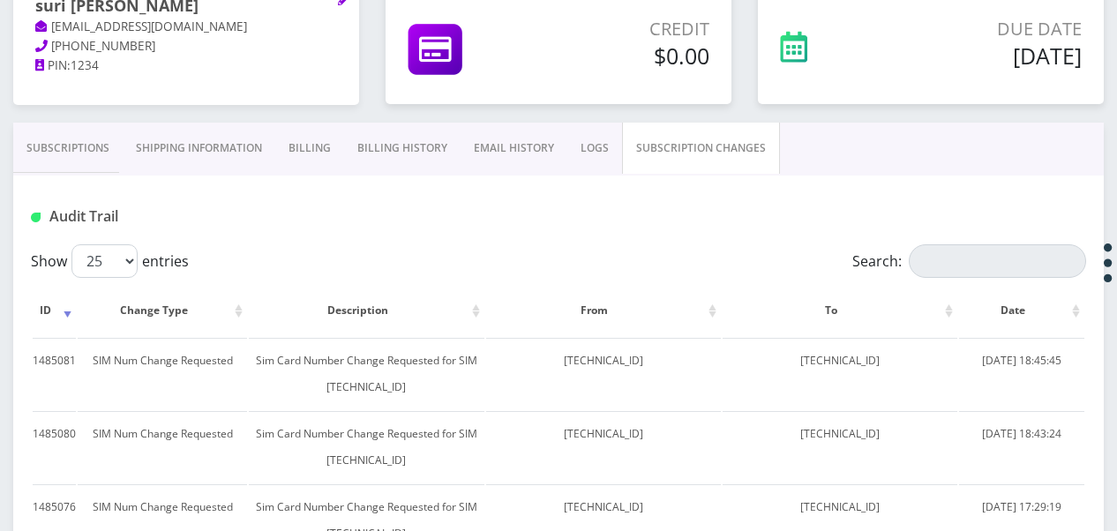
click at [31, 139] on link "Subscriptions" at bounding box center [67, 148] width 109 height 51
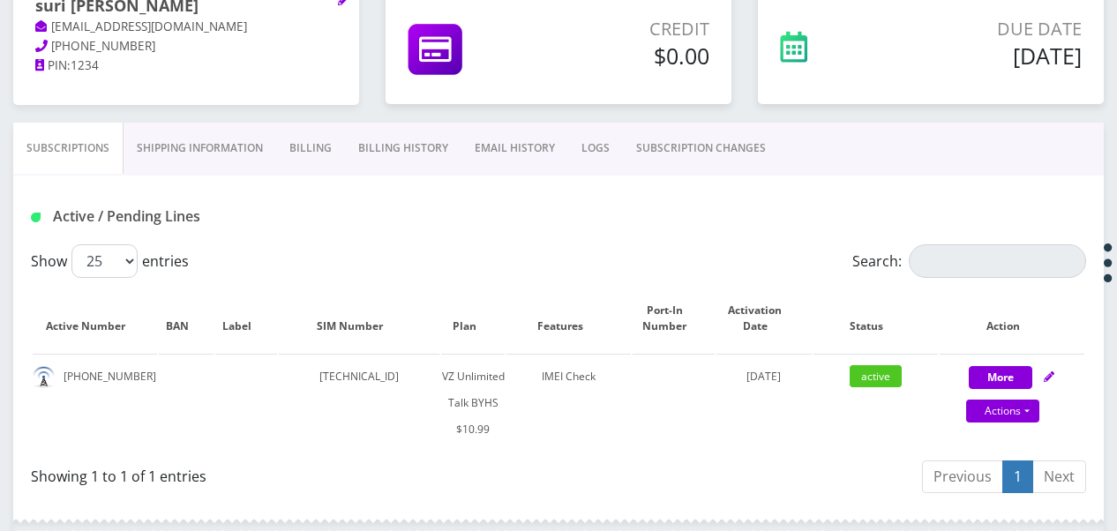
scroll to position [332, 0]
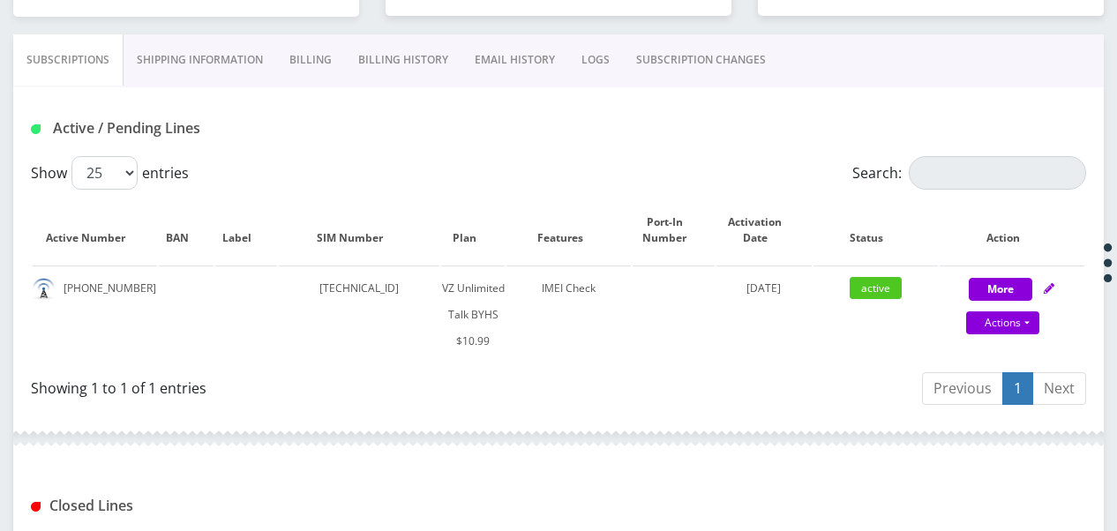
click at [706, 71] on link "SUBSCRIPTION CHANGES" at bounding box center [701, 59] width 156 height 51
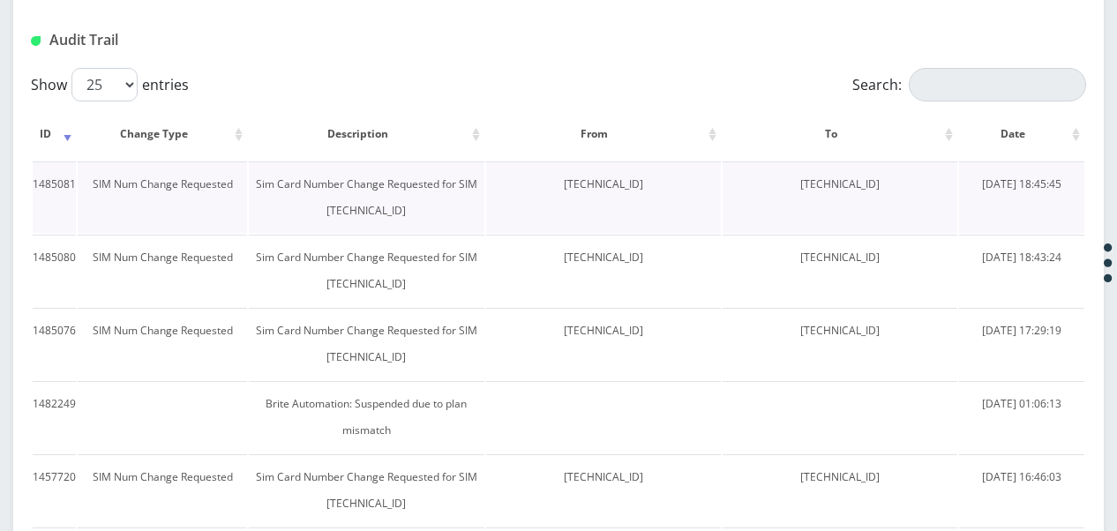
scroll to position [508, 0]
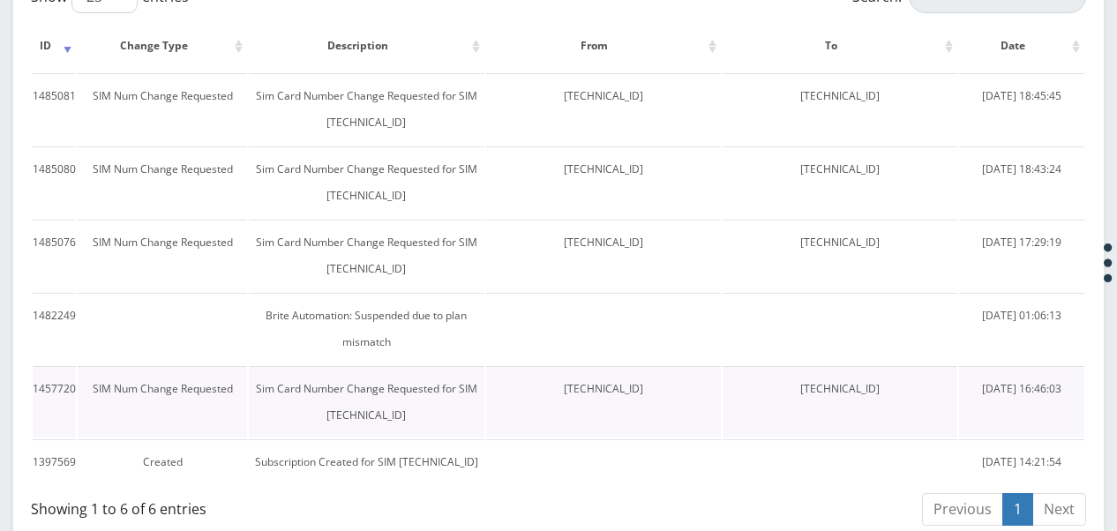
drag, startPoint x: 778, startPoint y: 388, endPoint x: 907, endPoint y: 394, distance: 128.9
click at [907, 394] on td "[TECHNICAL_ID]" at bounding box center [840, 401] width 235 height 71
drag, startPoint x: 907, startPoint y: 394, endPoint x: 878, endPoint y: 388, distance: 29.6
copy td "[TECHNICAL_ID]"
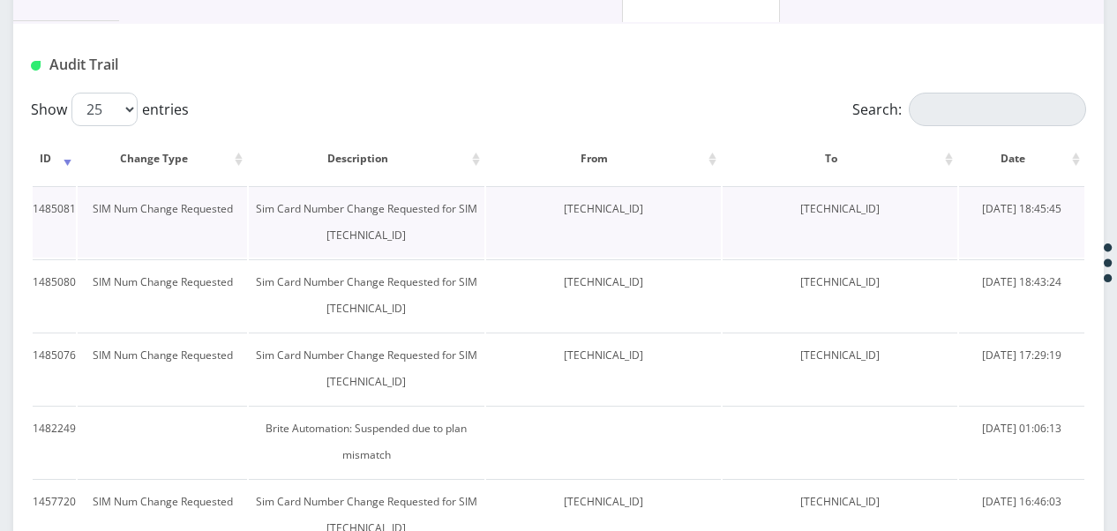
scroll to position [332, 0]
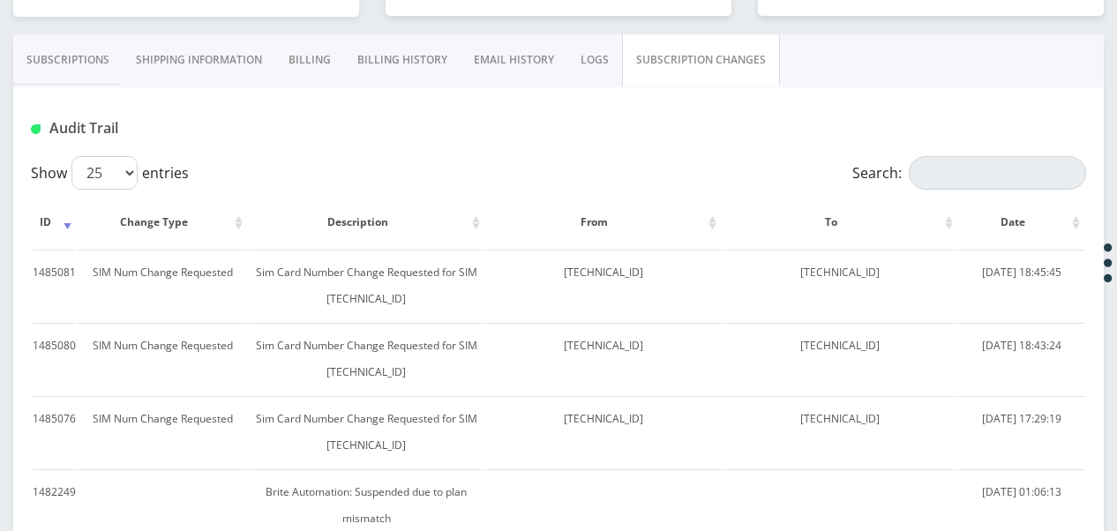
click at [86, 69] on link "Subscriptions" at bounding box center [67, 59] width 109 height 51
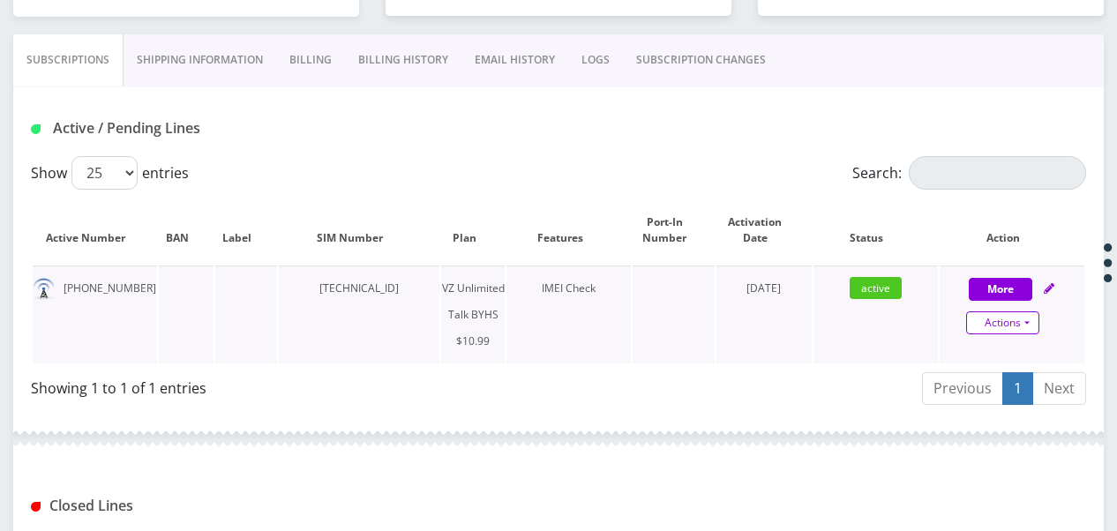
click at [1027, 318] on link "Actions" at bounding box center [1002, 322] width 73 height 23
select select "467"
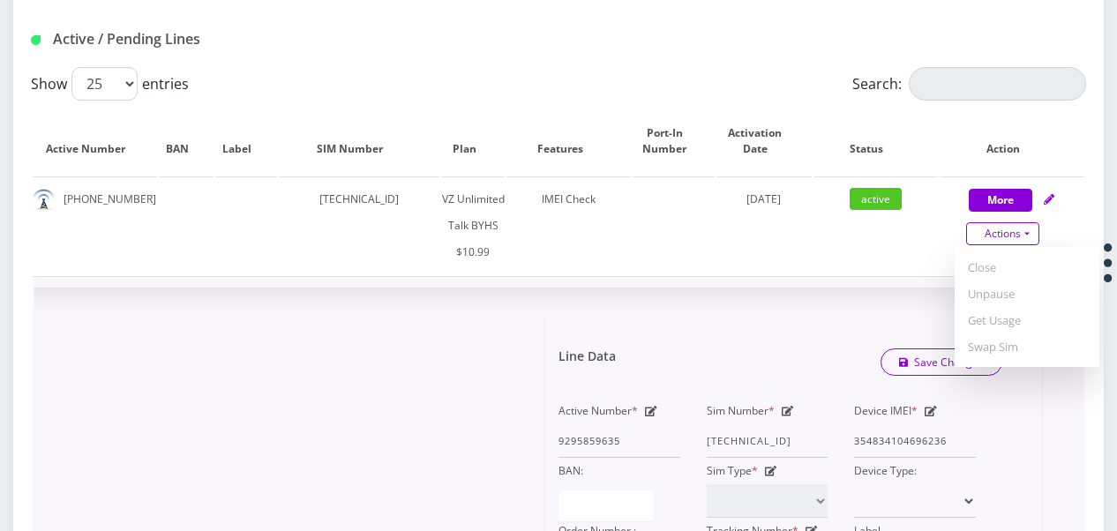
scroll to position [508, 0]
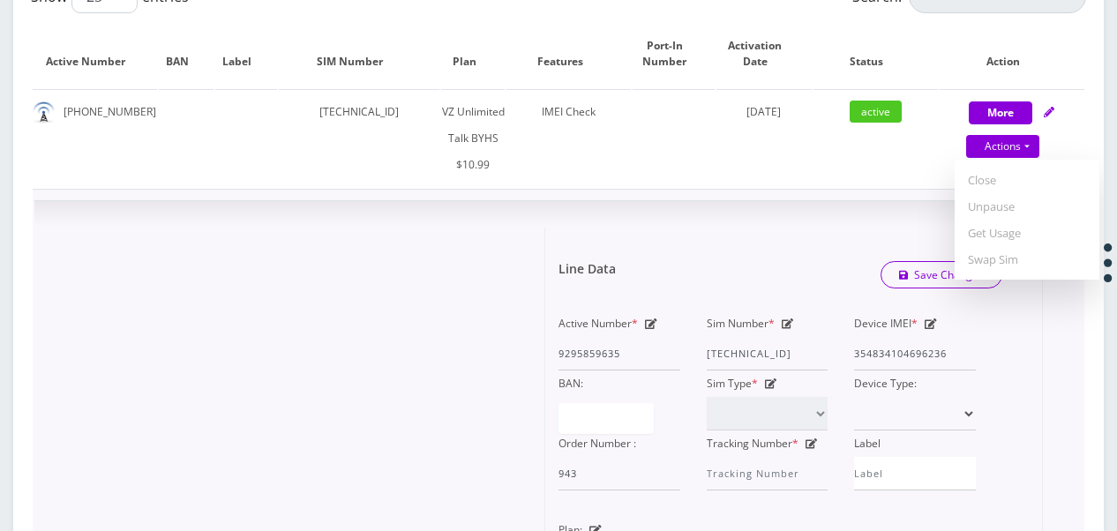
click at [709, 284] on div "Line Data Save Changes" at bounding box center [780, 275] width 470 height 53
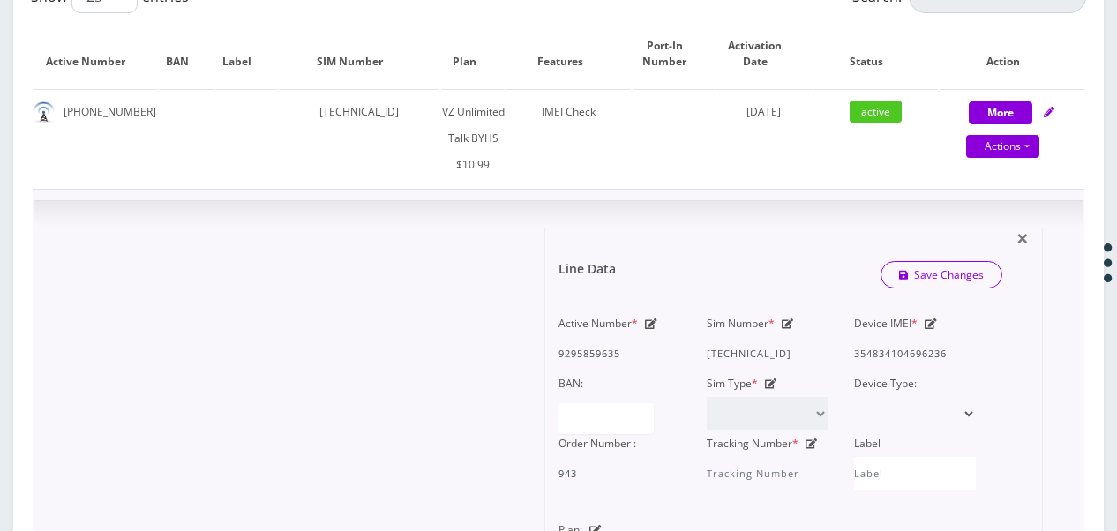
click at [792, 319] on icon at bounding box center [788, 324] width 12 height 11
drag, startPoint x: 706, startPoint y: 346, endPoint x: 717, endPoint y: 345, distance: 11.5
click at [720, 343] on div "Sim Number * 89148000010413092990" at bounding box center [768, 341] width 148 height 60
click at [868, 349] on div "Active Number * 9295859635 Sim Number * 89148000010413092990 Device IMEI * 3548…" at bounding box center [767, 401] width 444 height 180
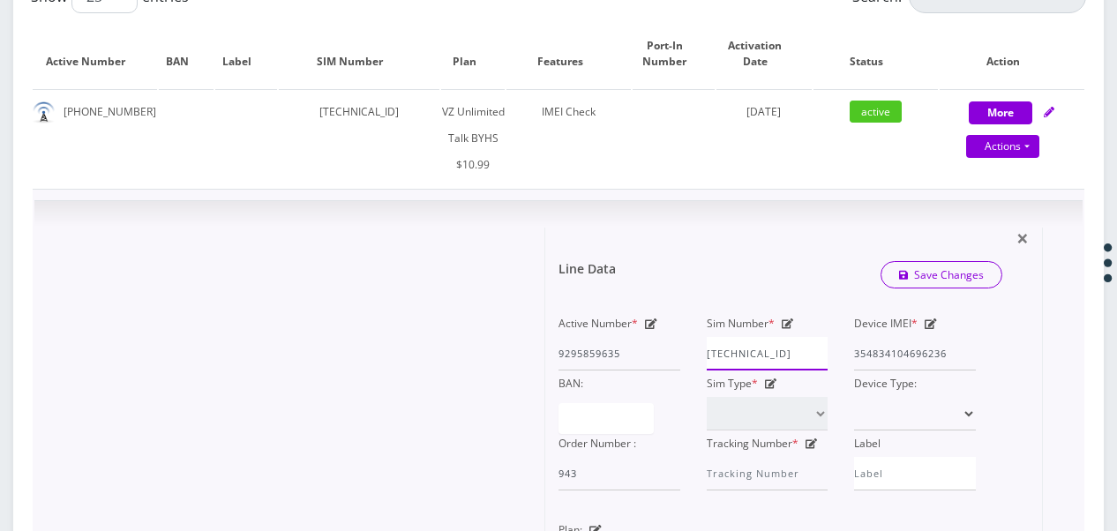
paste input "1835965045"
type input "[TECHNICAL_ID]"
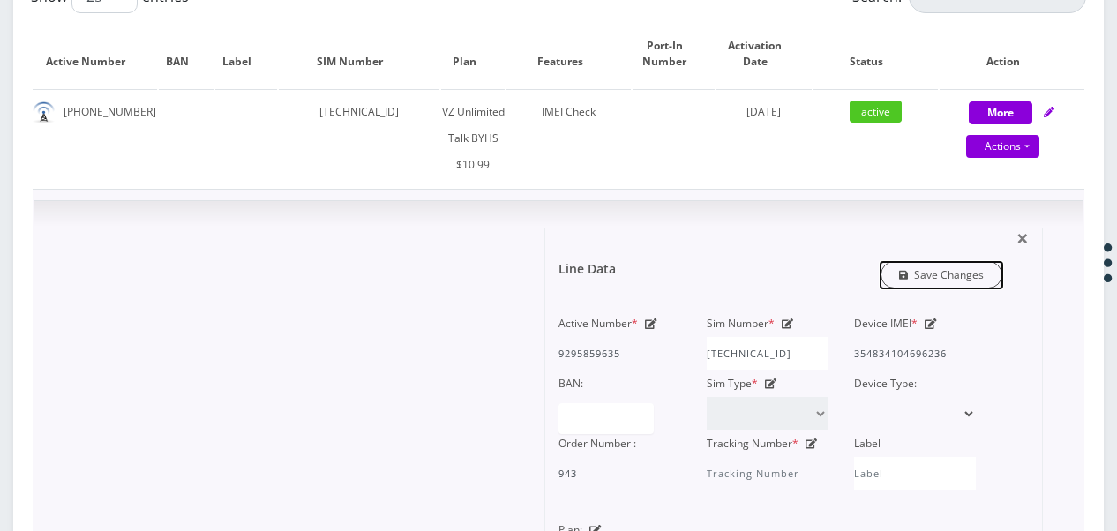
click at [904, 261] on link "Save Changes" at bounding box center [942, 274] width 123 height 27
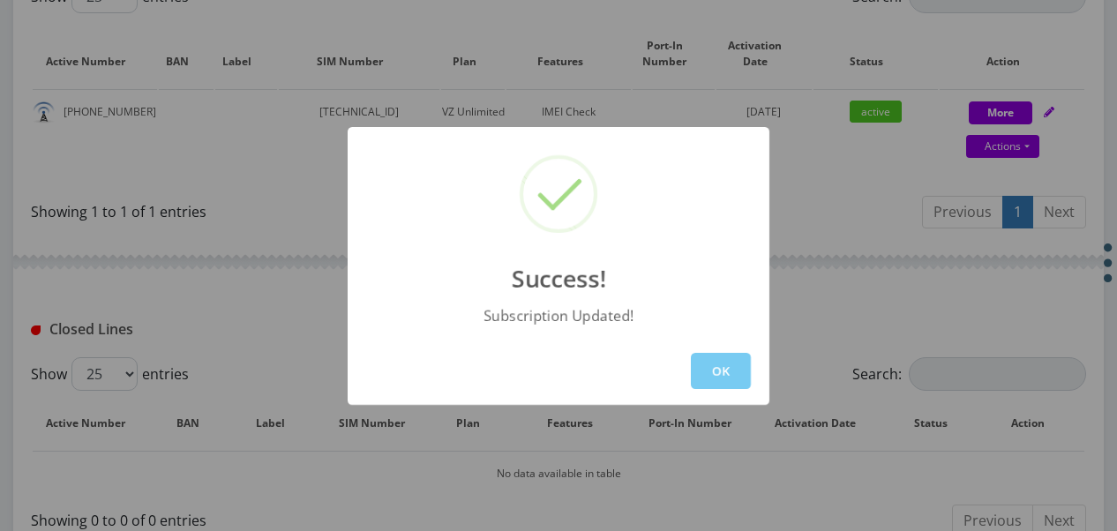
click at [702, 372] on button "OK" at bounding box center [721, 371] width 60 height 36
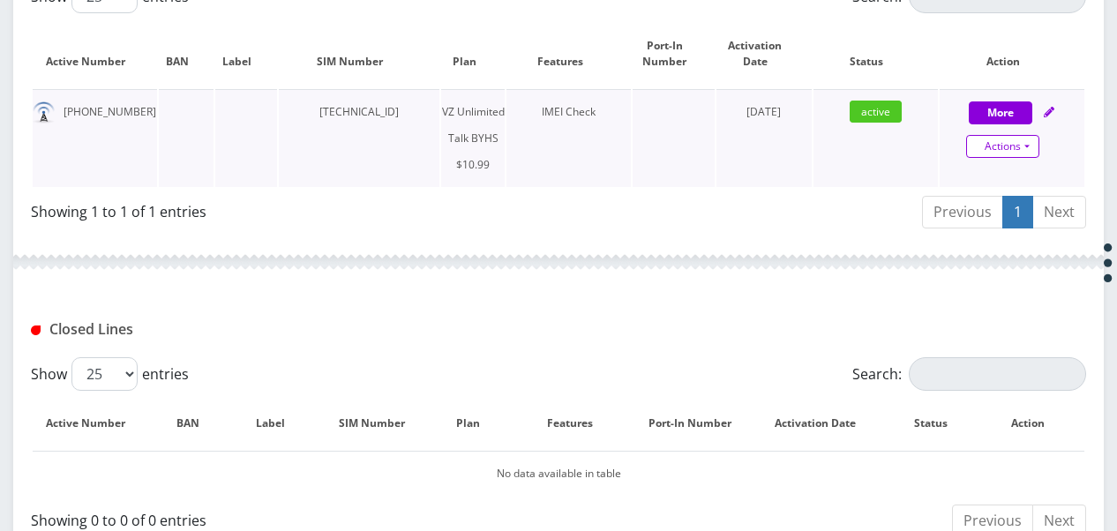
click at [1030, 138] on link "Actions" at bounding box center [1002, 146] width 73 height 23
select select "467"
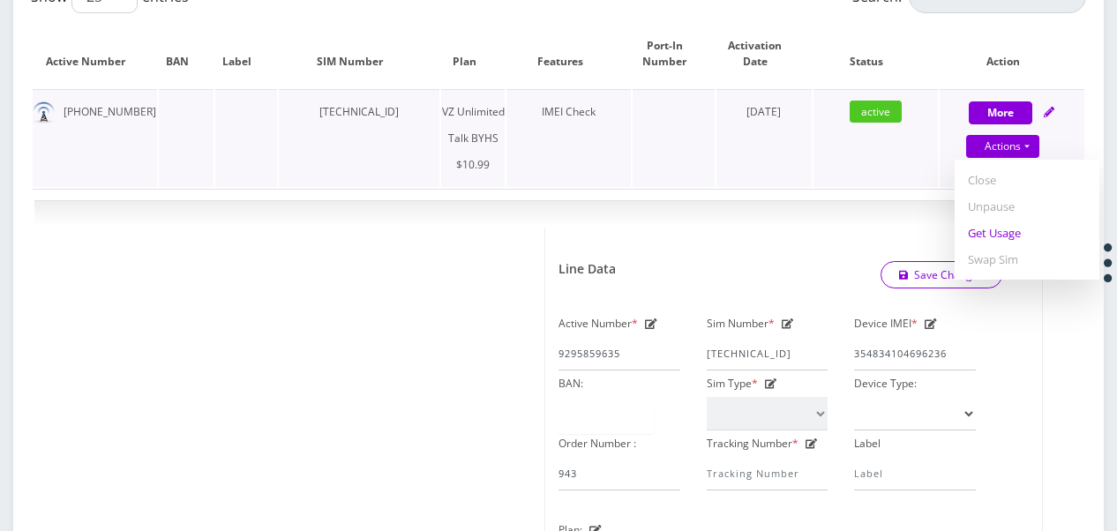
click at [1020, 230] on link "Get Usage" at bounding box center [1027, 233] width 145 height 26
select select "467"
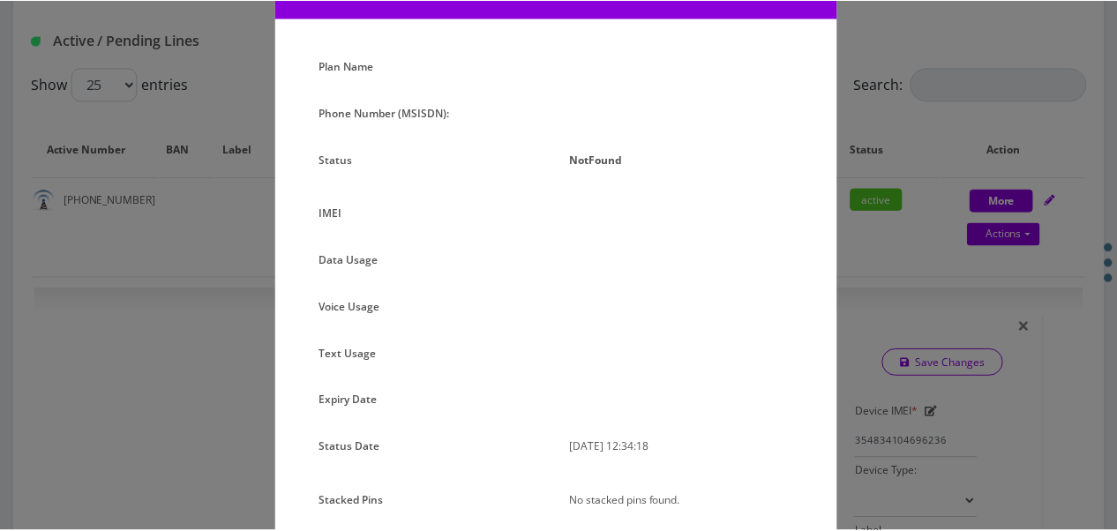
scroll to position [167, 0]
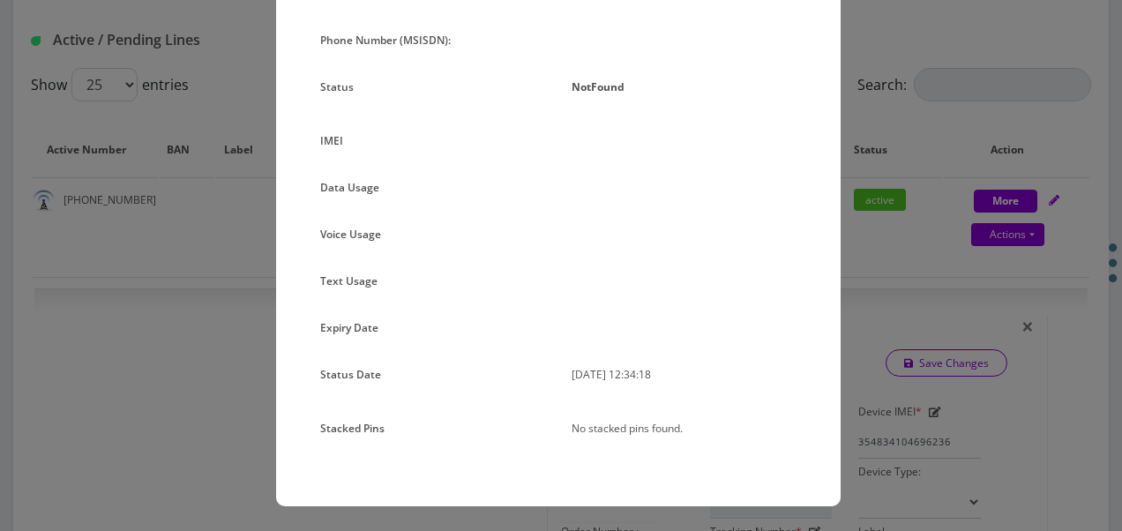
click at [934, 214] on div "× Subscription Info Plan Name Phone Number (MSISDN): Status NotFound IMEI Data …" at bounding box center [561, 265] width 1122 height 531
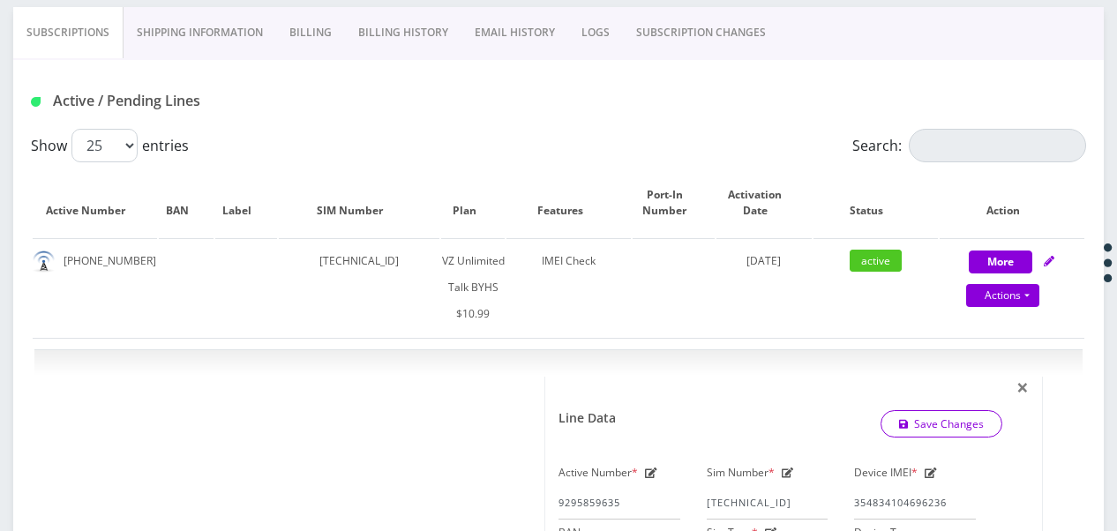
scroll to position [332, 0]
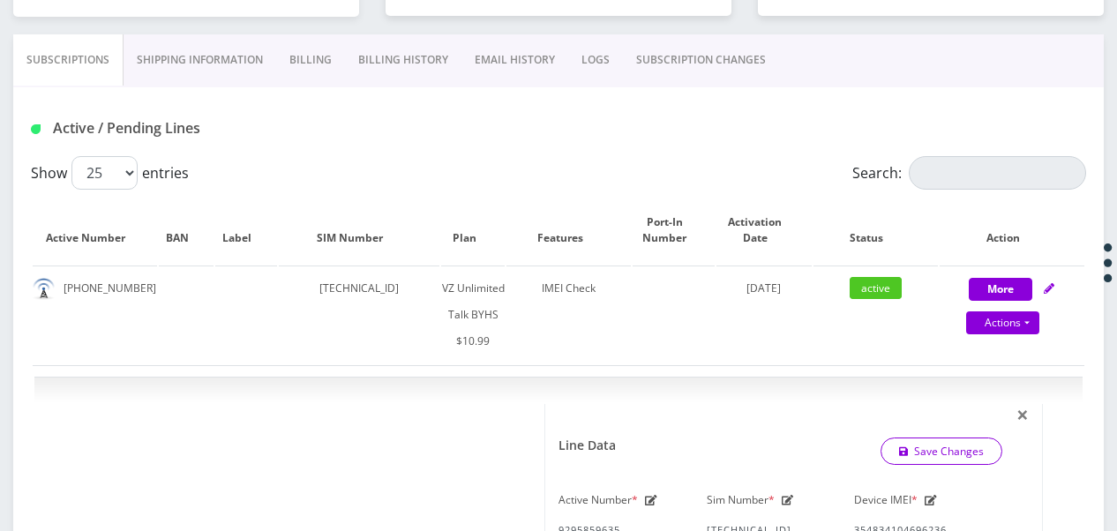
click at [703, 76] on link "SUBSCRIPTION CHANGES" at bounding box center [701, 59] width 156 height 51
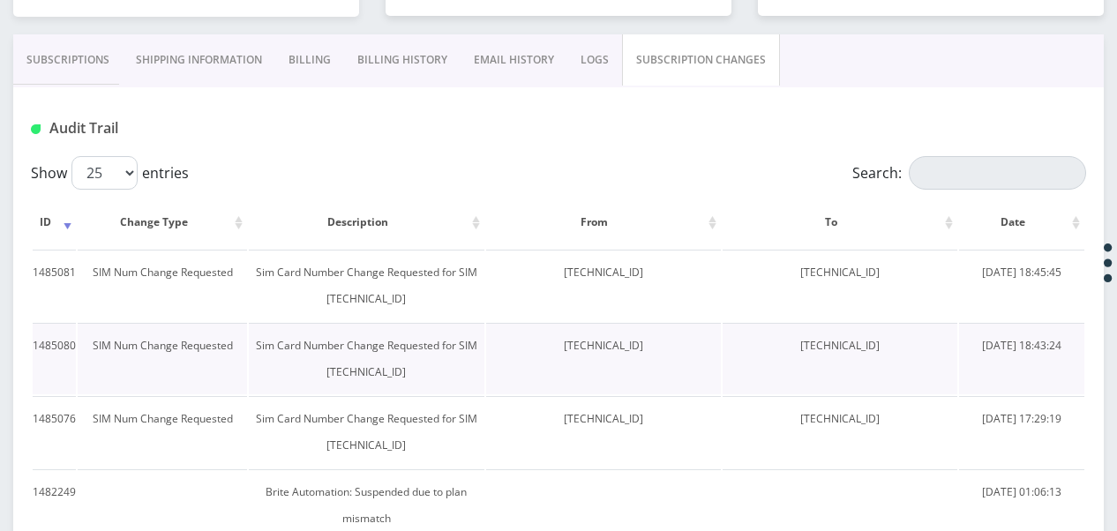
drag, startPoint x: 781, startPoint y: 345, endPoint x: 907, endPoint y: 346, distance: 126.2
click at [907, 346] on td "[TECHNICAL_ID]" at bounding box center [840, 358] width 235 height 71
drag, startPoint x: 907, startPoint y: 346, endPoint x: 786, endPoint y: 416, distance: 140.0
click at [786, 416] on td "[TECHNICAL_ID]" at bounding box center [840, 431] width 235 height 71
drag, startPoint x: 778, startPoint y: 418, endPoint x: 900, endPoint y: 411, distance: 122.0
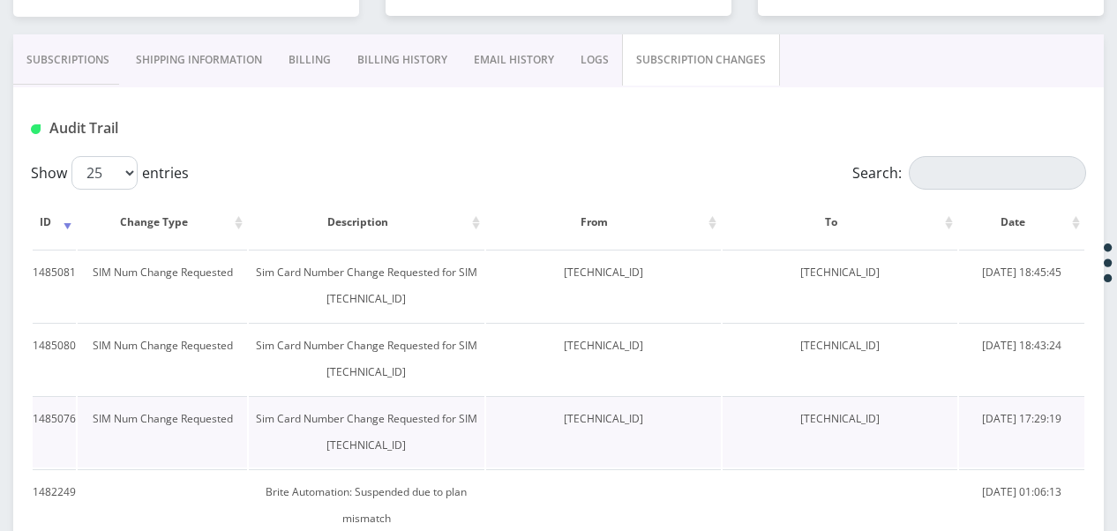
click at [900, 411] on td "[TECHNICAL_ID]" at bounding box center [840, 431] width 235 height 71
drag, startPoint x: 900, startPoint y: 411, endPoint x: 886, endPoint y: 413, distance: 14.2
copy td "[TECHNICAL_ID]"
click at [112, 50] on link "Subscriptions" at bounding box center [67, 59] width 109 height 51
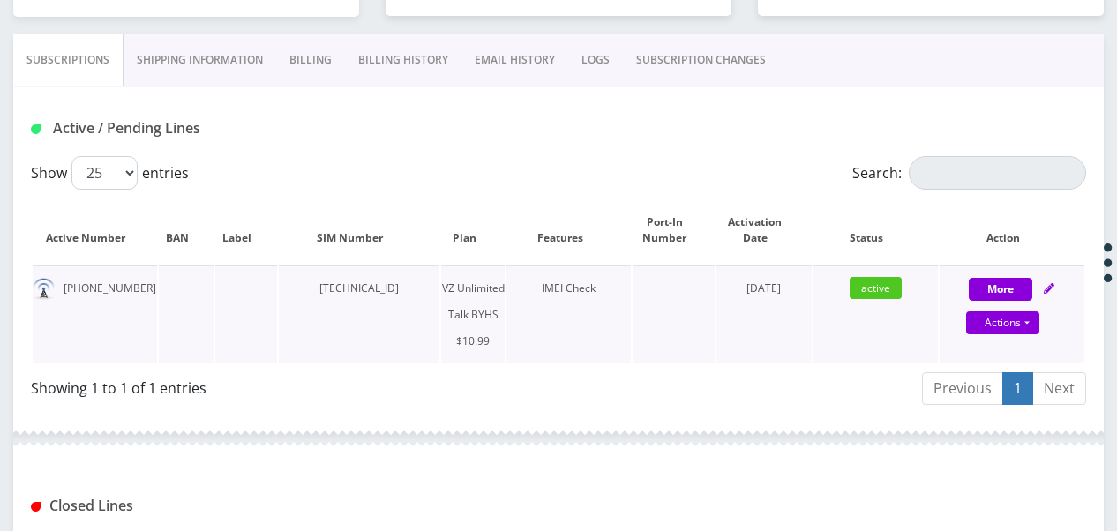
click at [1052, 328] on div "Actions Suspend Close Unpause Get Usage Swap Sim" at bounding box center [1003, 324] width 145 height 26
select select "467"
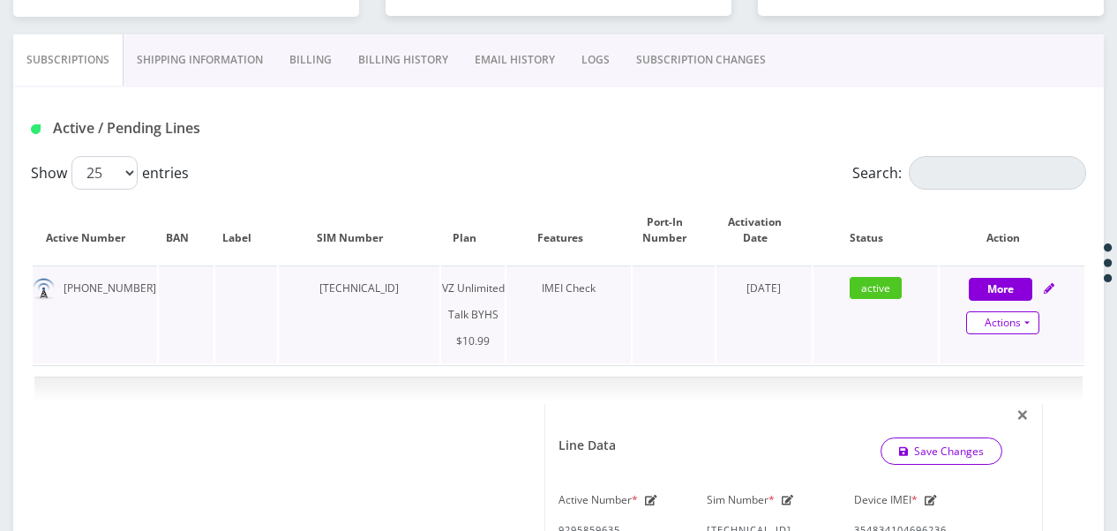
click at [1028, 321] on link "Actions" at bounding box center [1002, 322] width 73 height 23
select select "467"
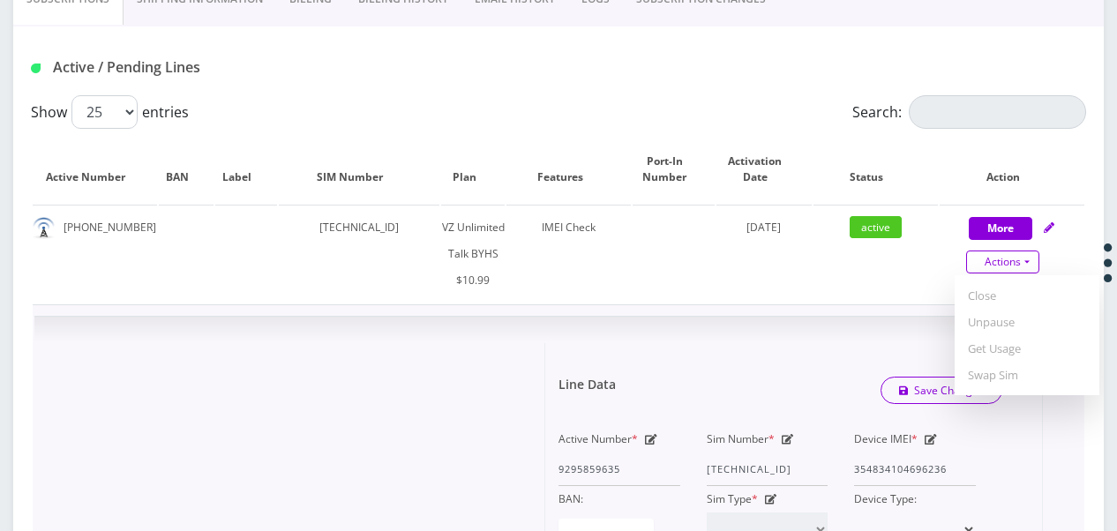
scroll to position [420, 0]
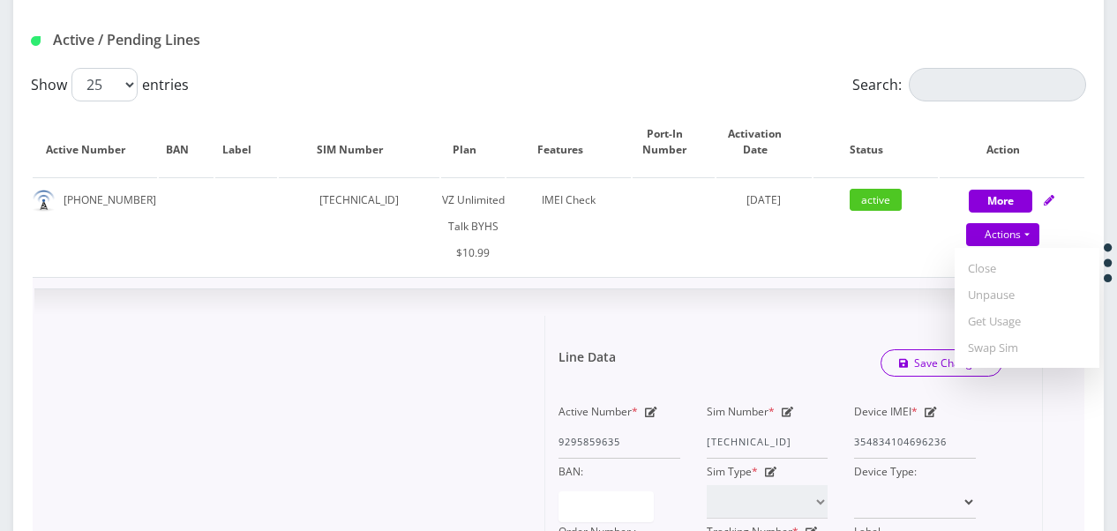
click at [789, 407] on icon at bounding box center [788, 412] width 12 height 11
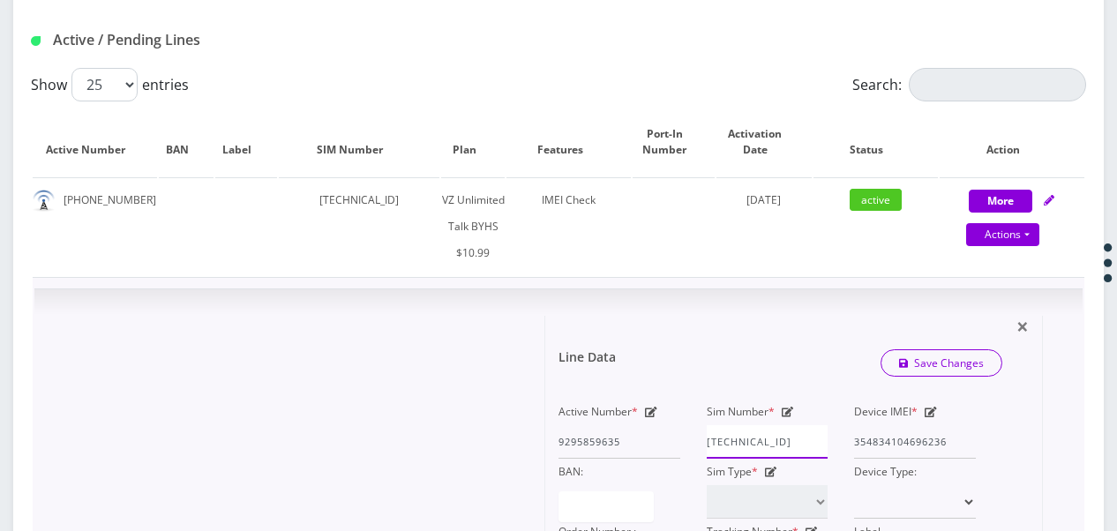
scroll to position [0, 7]
click at [900, 435] on div "Active Number * 9295859635 Sim Number * 89148000011835965045 Device IMEI * 3548…" at bounding box center [767, 489] width 444 height 180
paste input "56291"
type input "[TECHNICAL_ID]"
click at [909, 349] on link "Save Changes" at bounding box center [942, 362] width 123 height 27
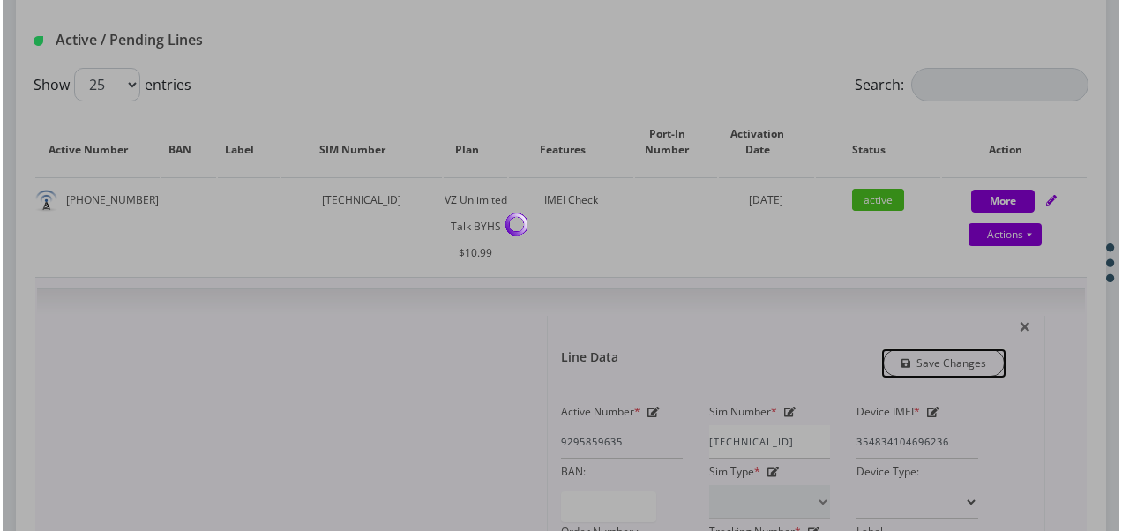
scroll to position [0, 0]
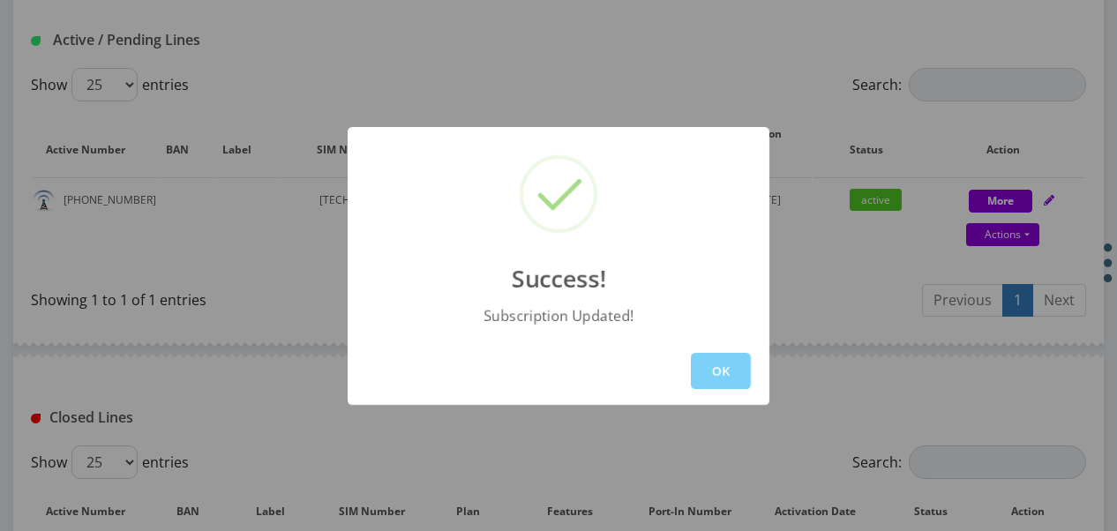
click at [754, 356] on div "OK" at bounding box center [559, 371] width 422 height 68
click at [715, 364] on button "OK" at bounding box center [721, 371] width 60 height 36
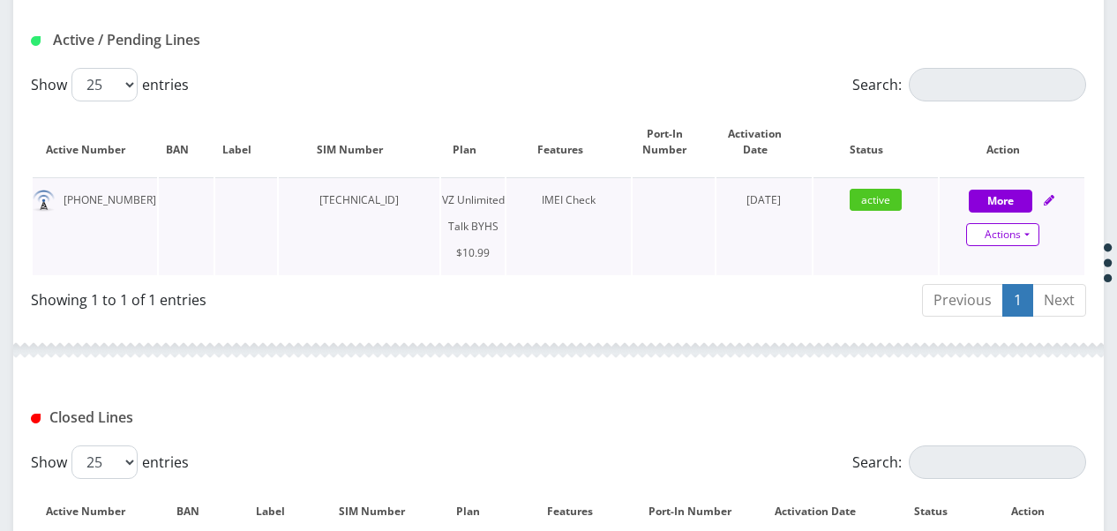
click at [1029, 226] on link "Actions" at bounding box center [1002, 234] width 73 height 23
select select "467"
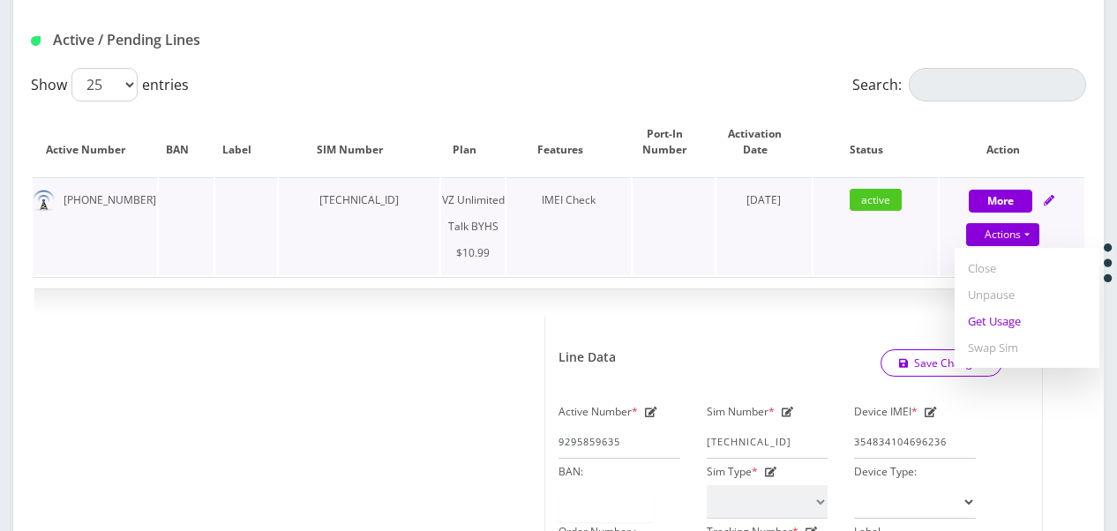
click at [990, 320] on link "Get Usage" at bounding box center [1027, 321] width 145 height 26
select select "467"
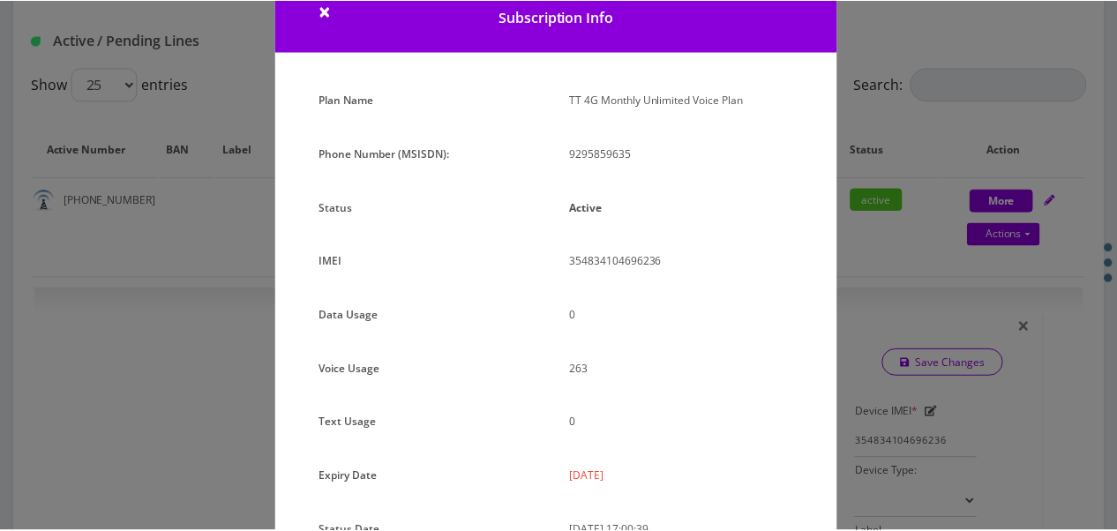
scroll to position [88, 0]
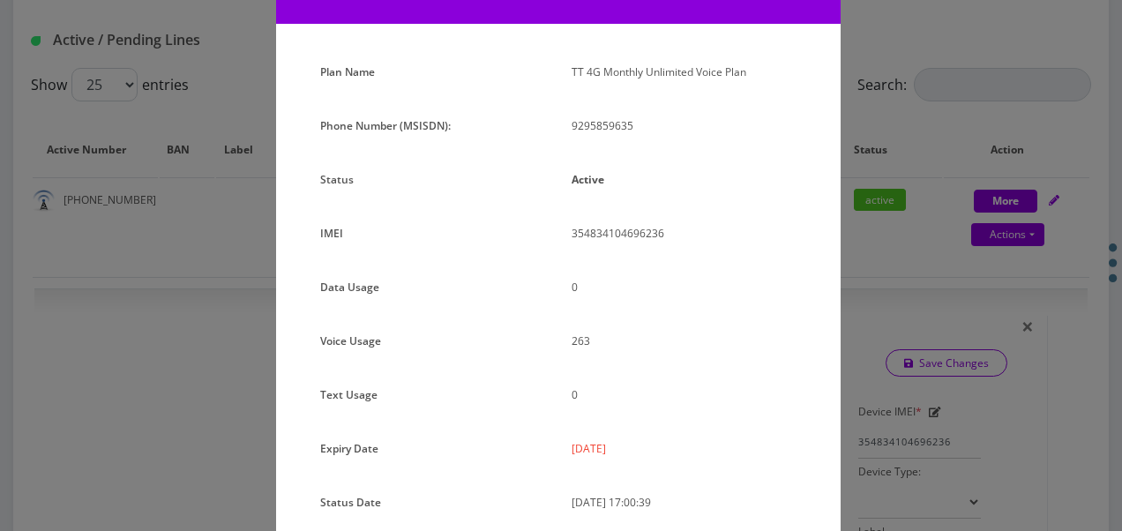
click at [893, 264] on div "× Subscription Info Plan Name TT 4G Monthly Unlimited Voice Plan Phone Number (…" at bounding box center [561, 265] width 1122 height 531
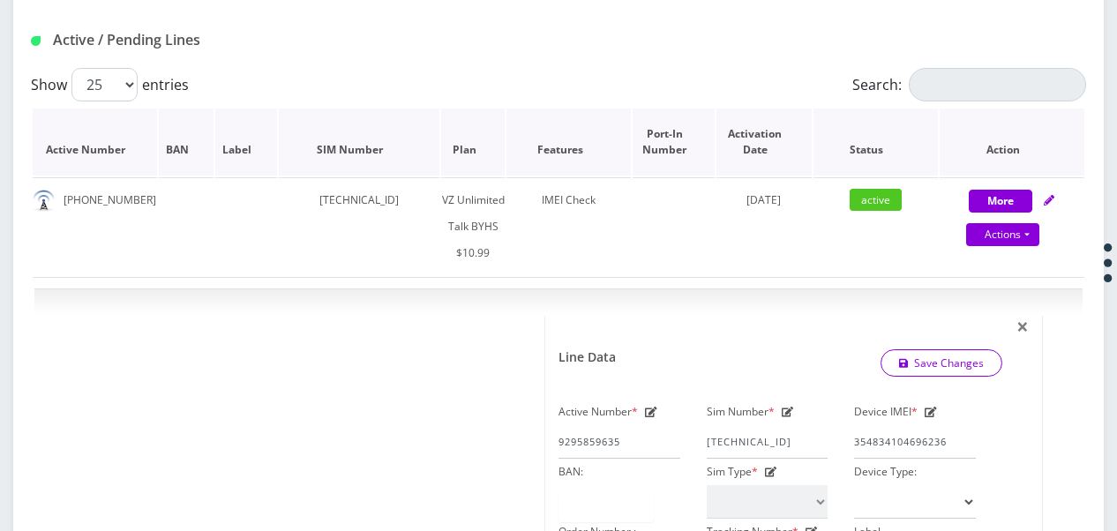
scroll to position [244, 0]
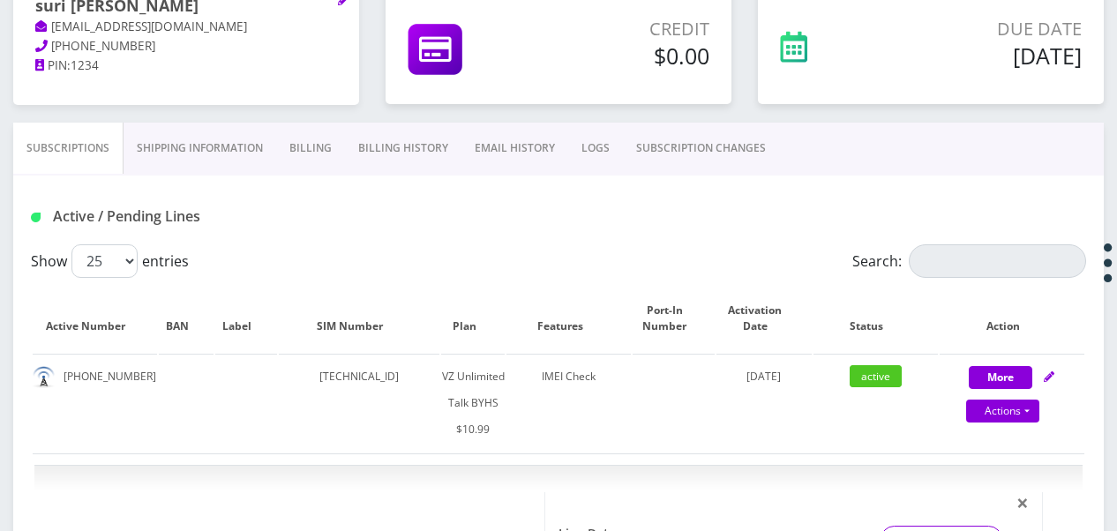
click at [750, 144] on link "SUBSCRIPTION CHANGES" at bounding box center [701, 148] width 156 height 51
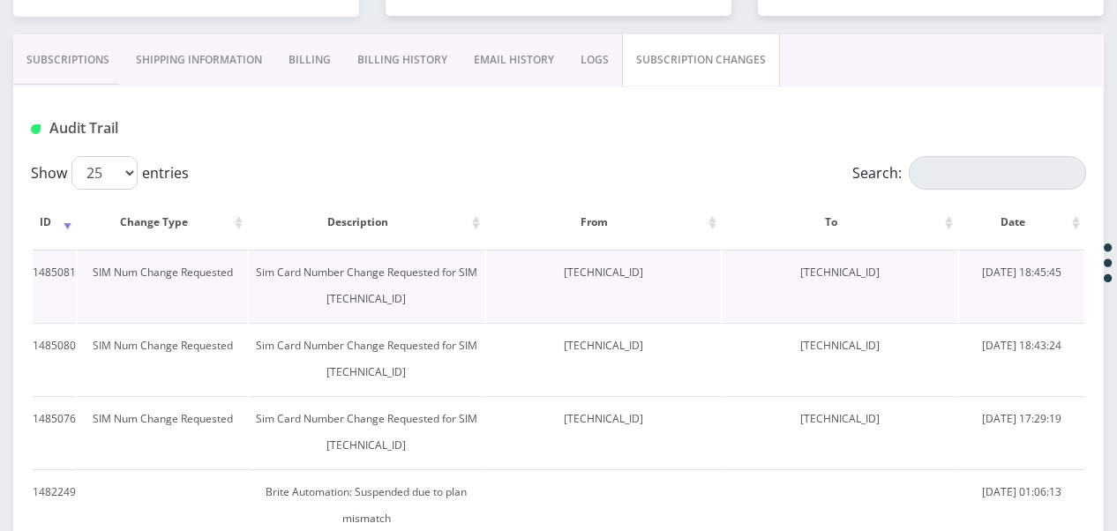
scroll to position [420, 0]
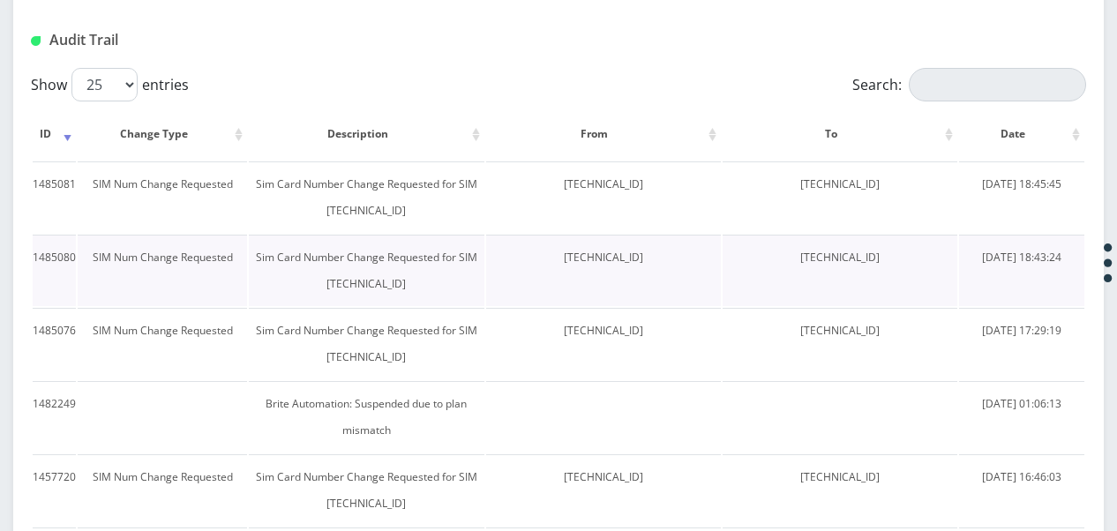
drag, startPoint x: 778, startPoint y: 249, endPoint x: 911, endPoint y: 252, distance: 133.3
click at [911, 252] on td "[TECHNICAL_ID]" at bounding box center [840, 270] width 235 height 71
drag, startPoint x: 911, startPoint y: 252, endPoint x: 870, endPoint y: 261, distance: 42.4
copy td "[TECHNICAL_ID]"
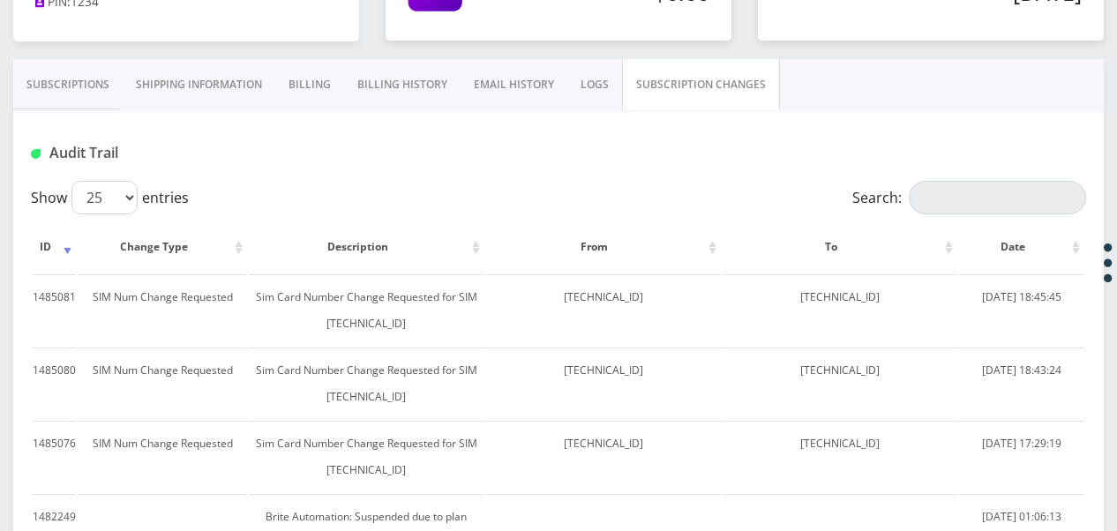
scroll to position [244, 0]
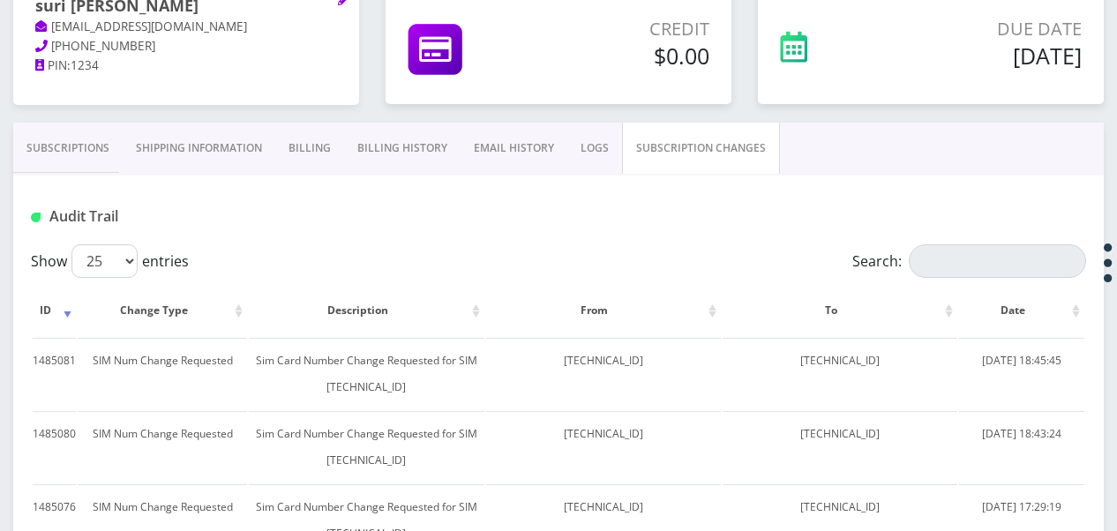
click at [36, 142] on link "Subscriptions" at bounding box center [67, 148] width 109 height 51
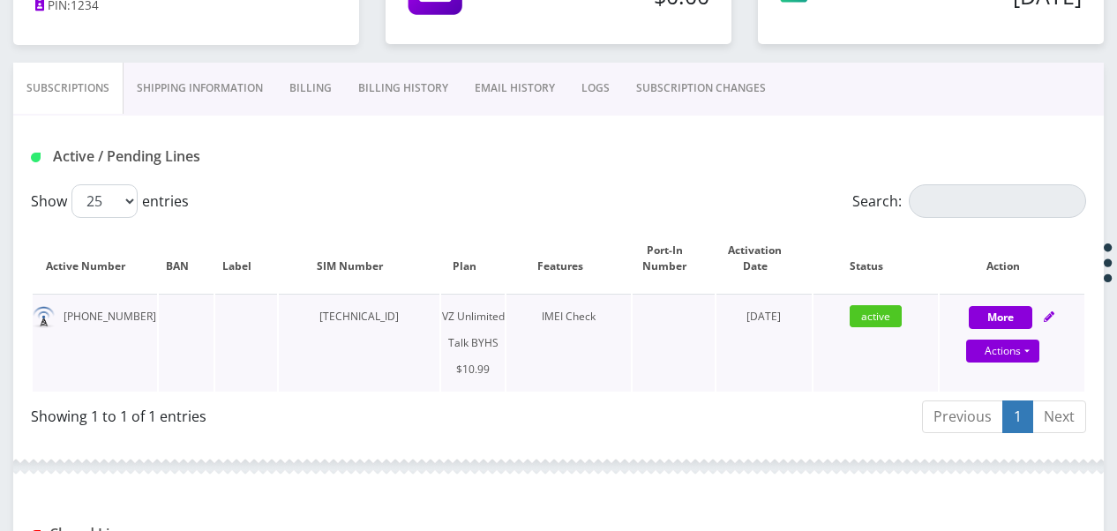
scroll to position [332, 0]
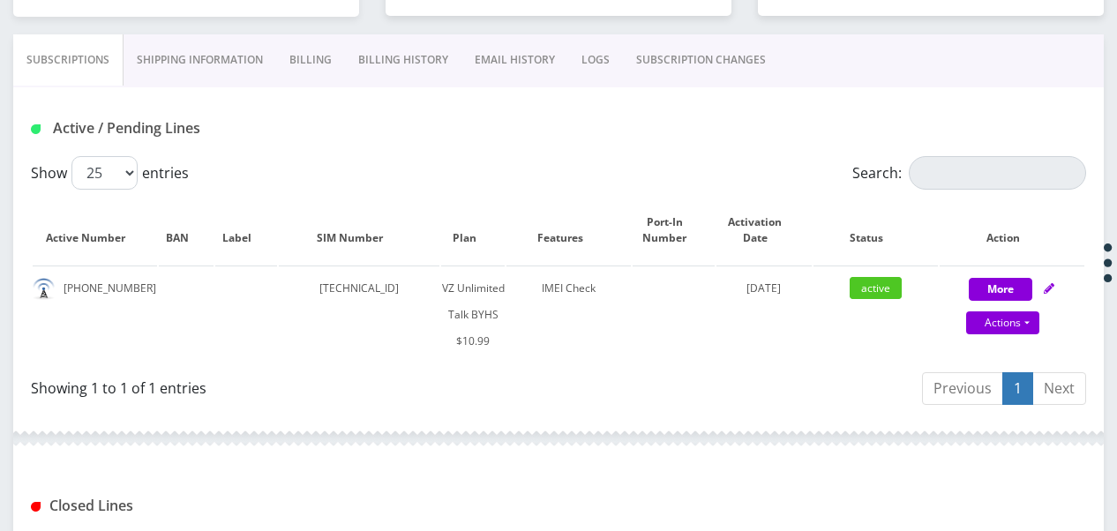
click at [695, 66] on link "SUBSCRIPTION CHANGES" at bounding box center [701, 59] width 156 height 51
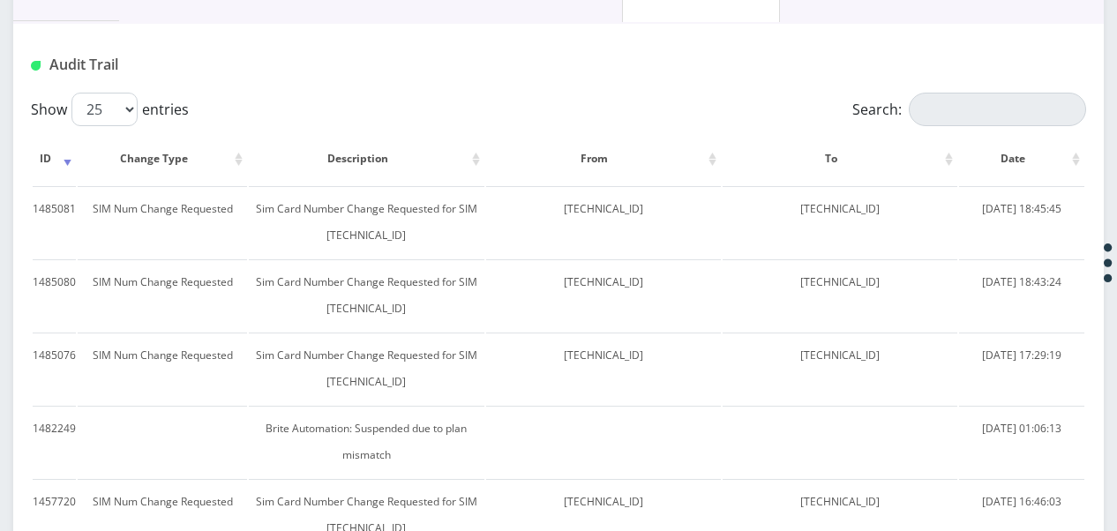
scroll to position [332, 0]
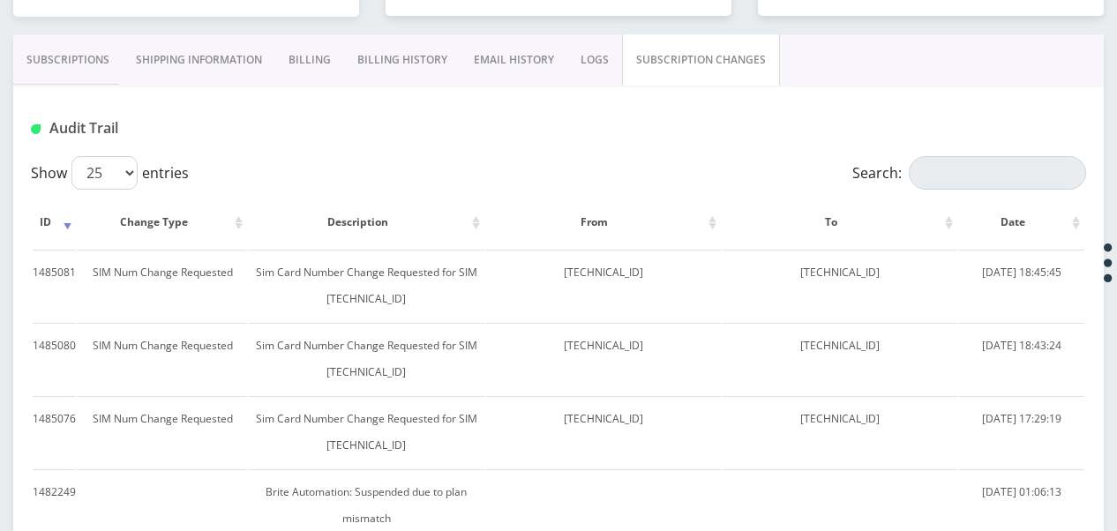
click at [83, 67] on link "Subscriptions" at bounding box center [67, 59] width 109 height 51
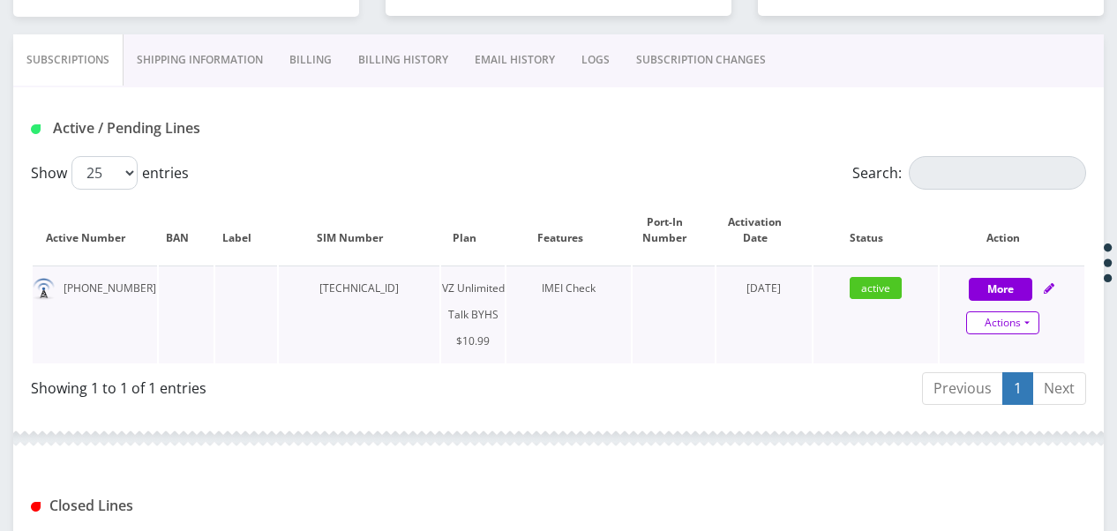
click at [1037, 319] on link "Actions" at bounding box center [1002, 322] width 73 height 23
select select "467"
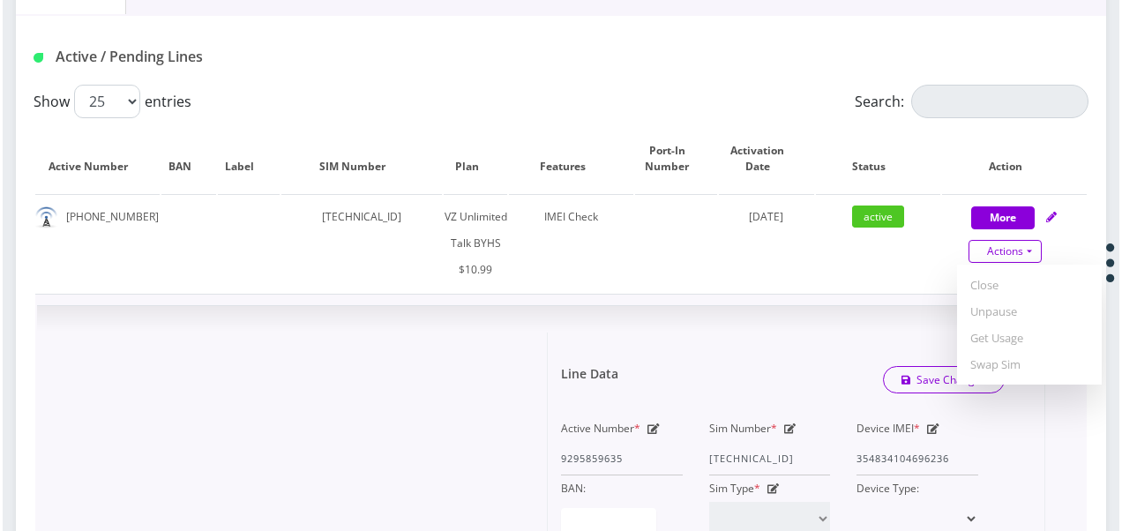
scroll to position [420, 0]
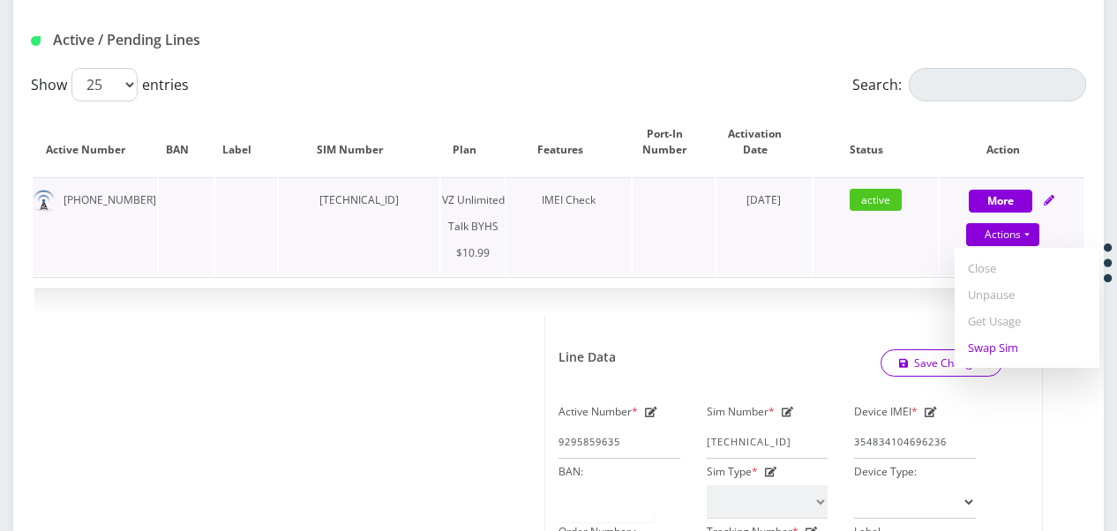
click at [992, 341] on link "Swap Sim" at bounding box center [1027, 347] width 145 height 26
select select "467"
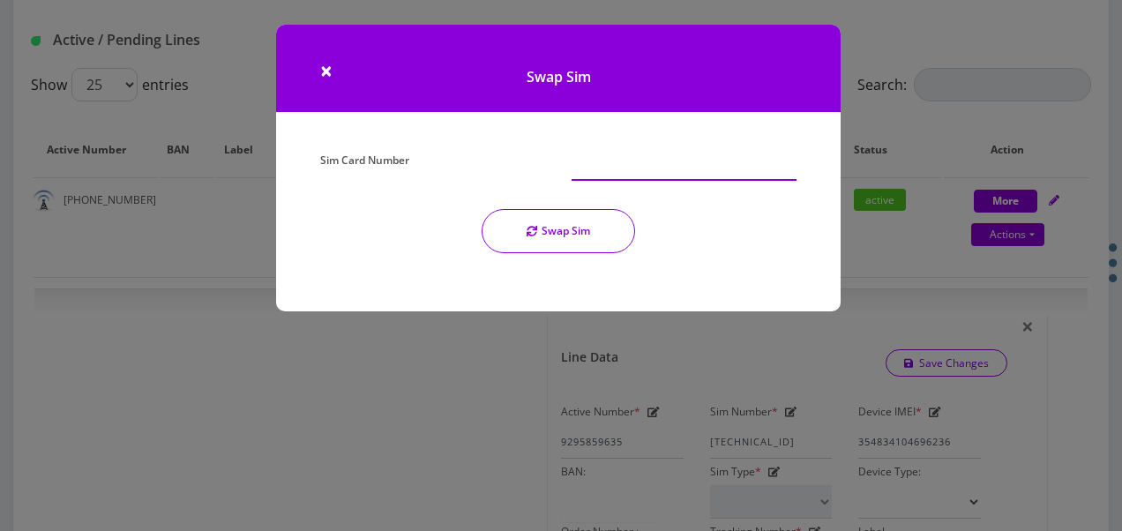
paste input "[TECHNICAL_ID]"
type input "[TECHNICAL_ID]"
click at [326, 65] on span "×" at bounding box center [326, 70] width 12 height 29
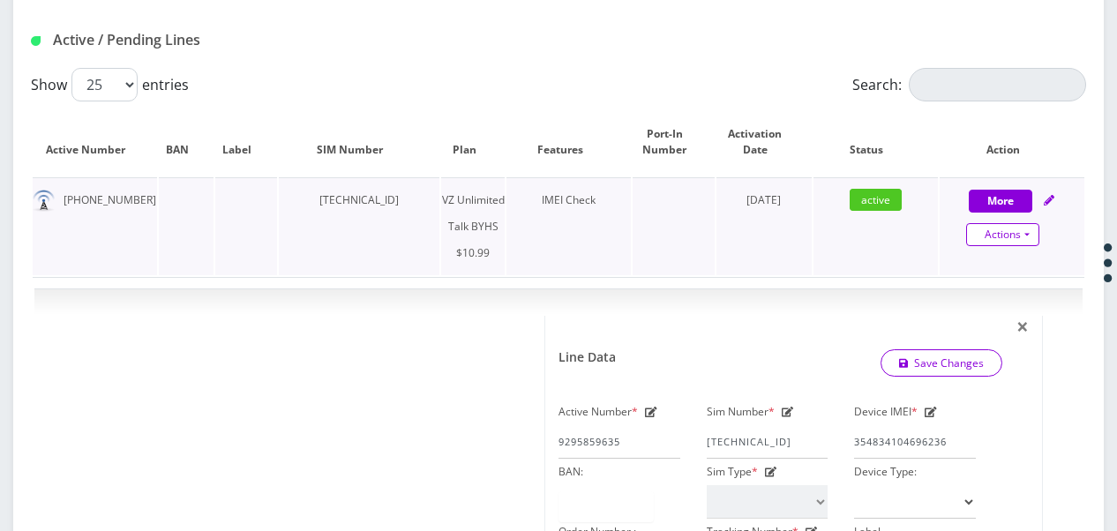
click at [1012, 231] on link "Actions" at bounding box center [1002, 234] width 73 height 23
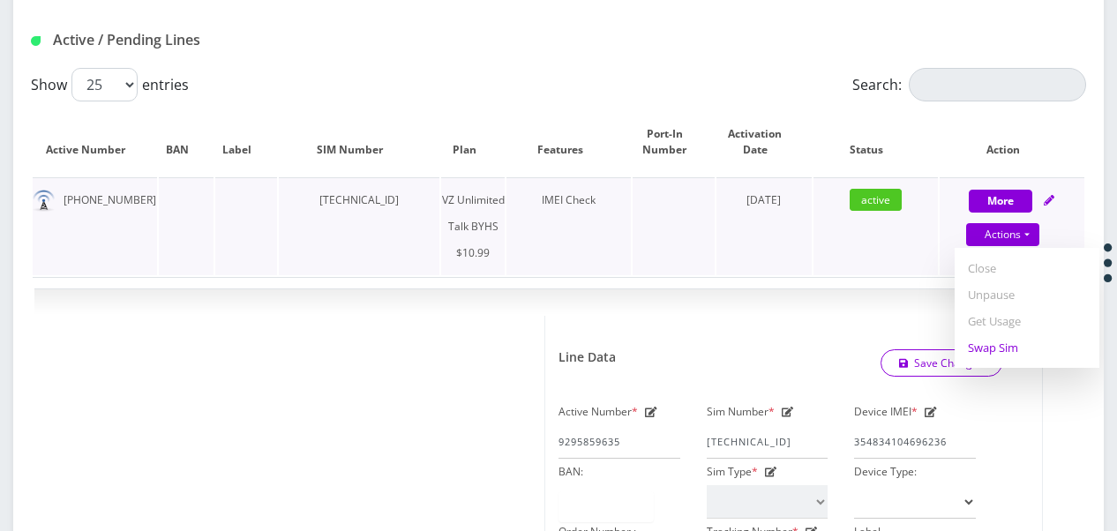
click at [995, 341] on link "Swap Sim" at bounding box center [1027, 347] width 145 height 26
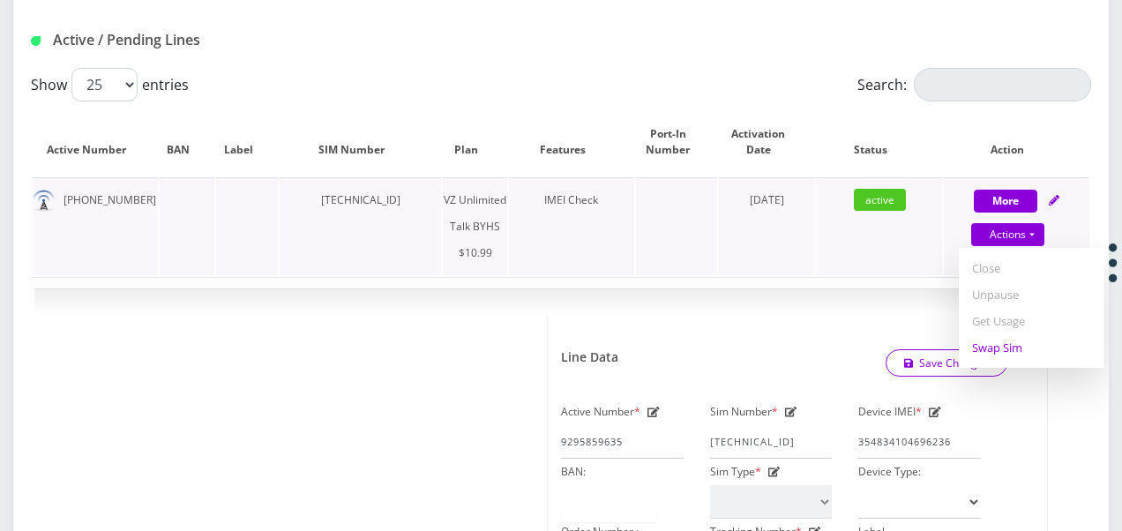
select select "467"
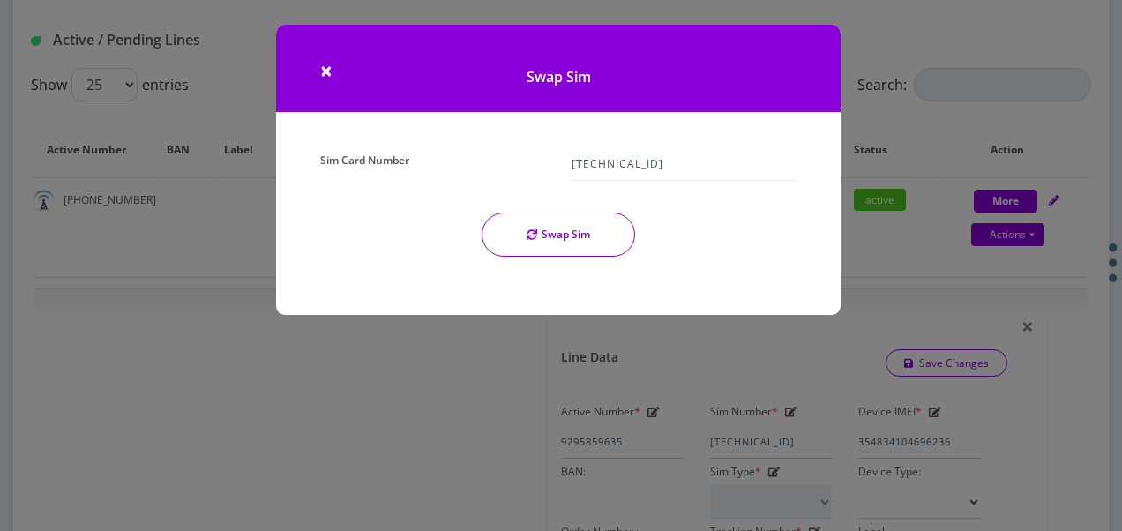
click at [596, 224] on button "Swap Sim" at bounding box center [559, 235] width 154 height 44
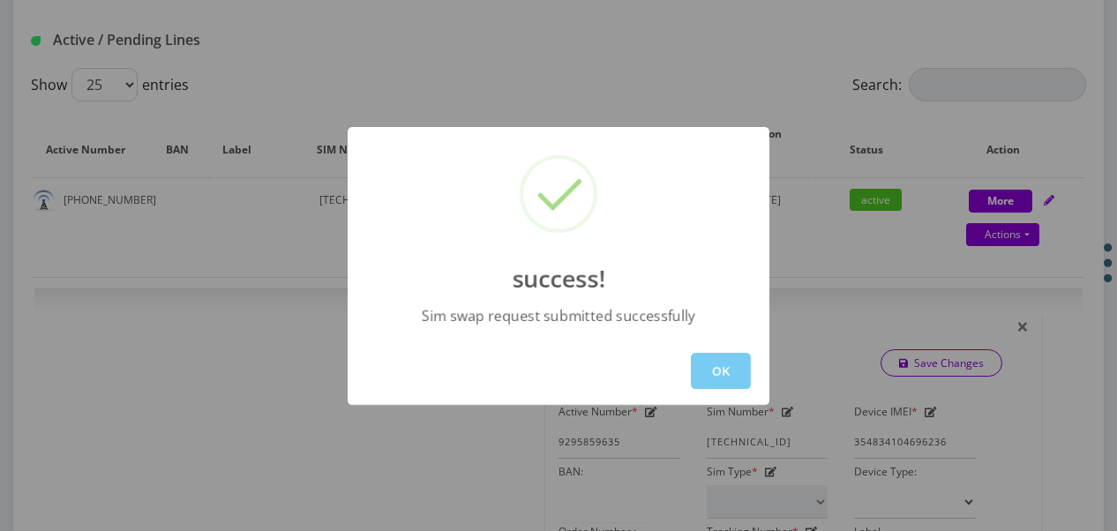
click at [724, 362] on button "OK" at bounding box center [721, 371] width 60 height 36
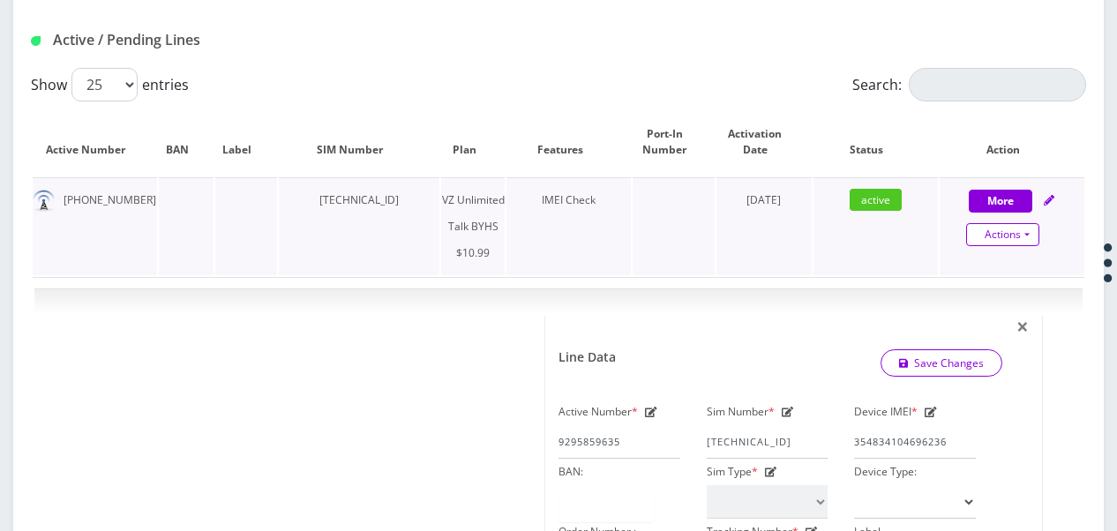
click at [1018, 234] on link "Actions" at bounding box center [1002, 234] width 73 height 23
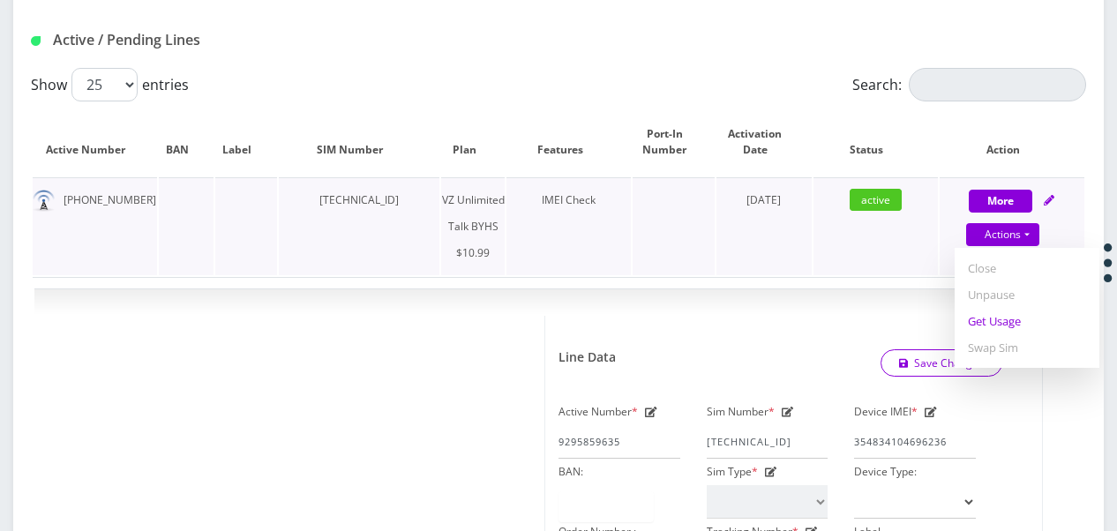
click at [1011, 312] on link "Get Usage" at bounding box center [1027, 321] width 145 height 26
select select "467"
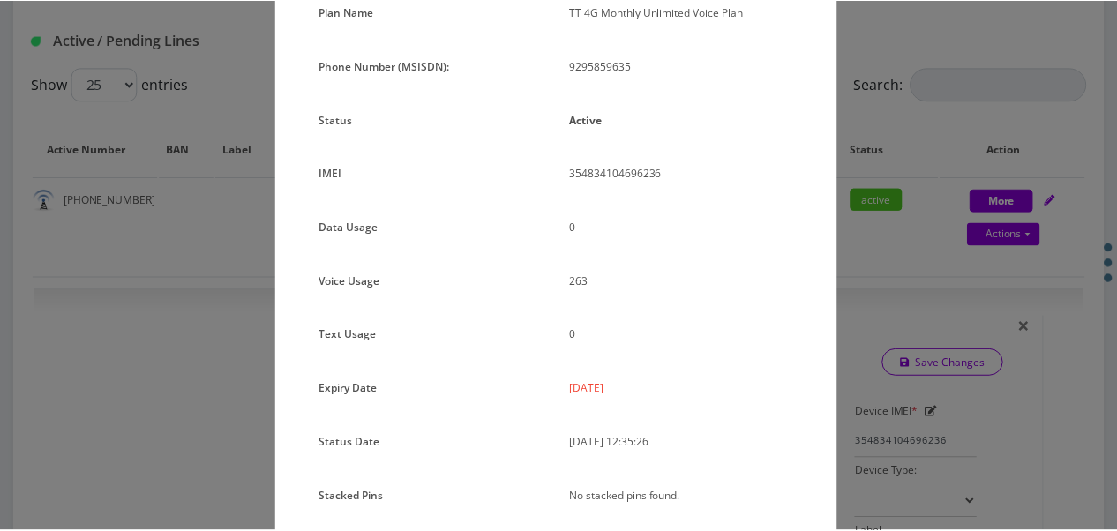
scroll to position [176, 0]
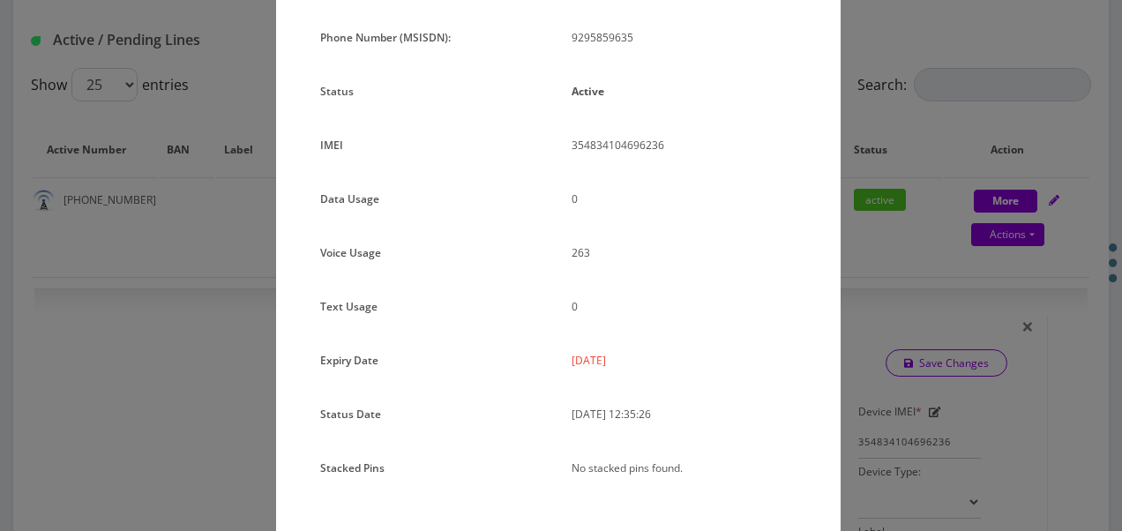
click at [955, 180] on div "× Subscription Info Plan Name TT 4G Monthly Unlimited Voice Plan Phone Number (…" at bounding box center [561, 265] width 1122 height 531
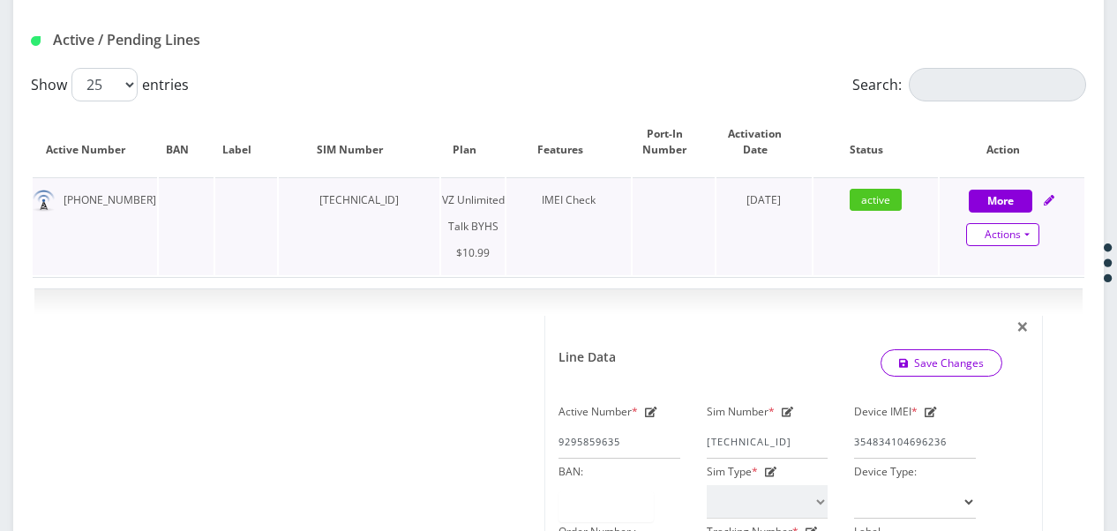
click at [1024, 225] on link "Actions" at bounding box center [1002, 234] width 73 height 23
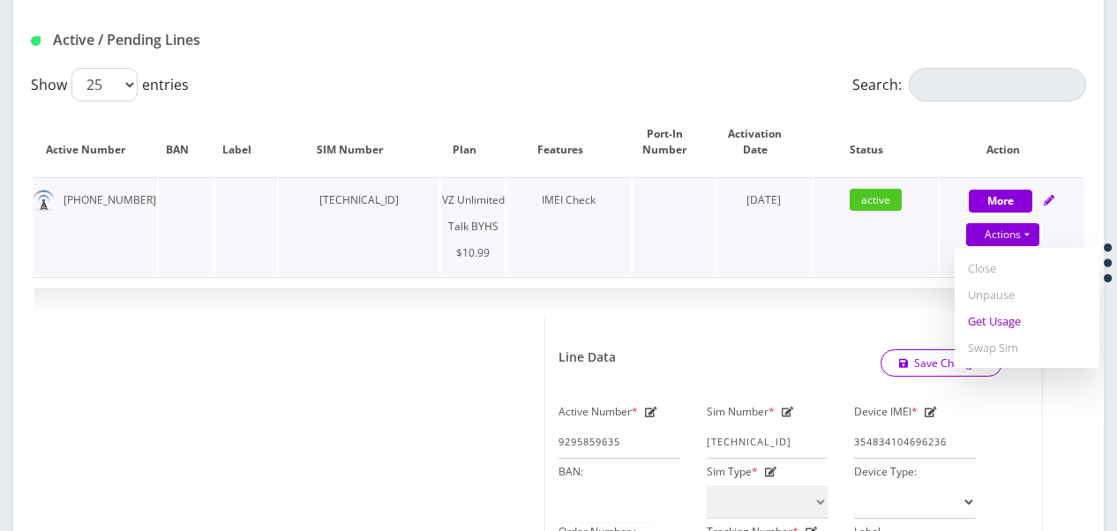
click at [1009, 319] on link "Get Usage" at bounding box center [1027, 321] width 145 height 26
select select "467"
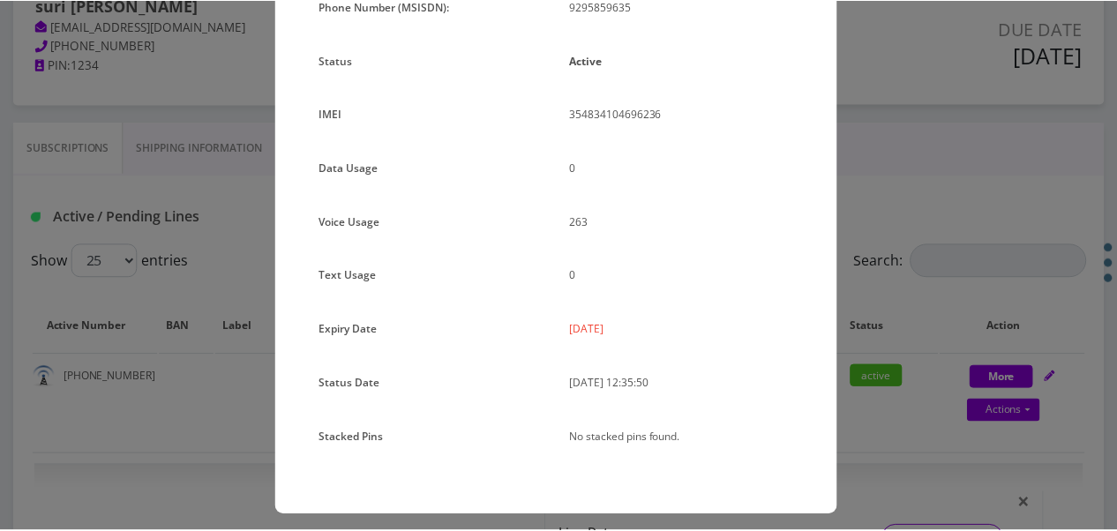
scroll to position [216, 0]
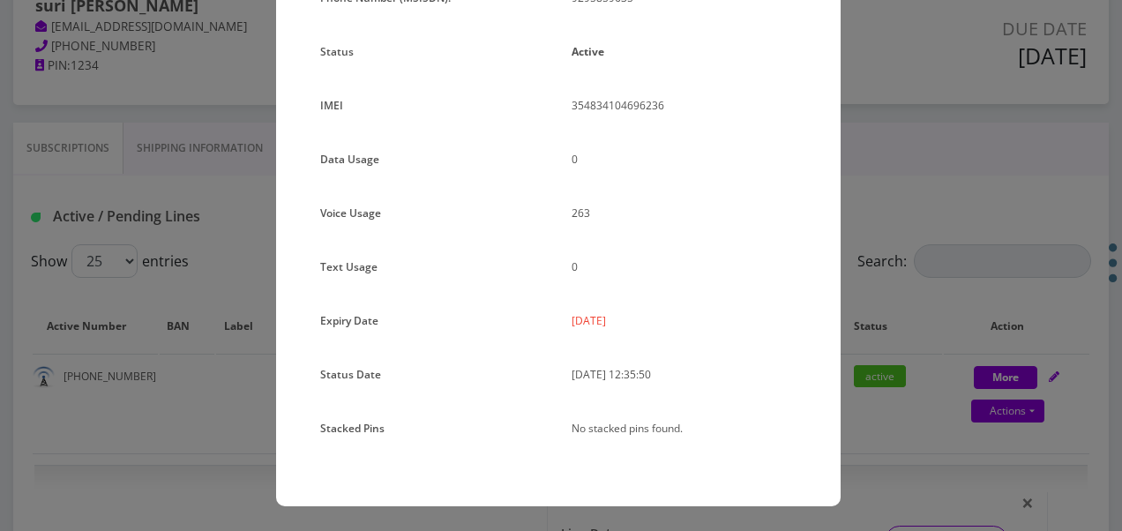
click at [934, 259] on div "× Subscription Info Plan Name TT 4G Monthly Unlimited Voice Plan Phone Number (…" at bounding box center [561, 265] width 1122 height 531
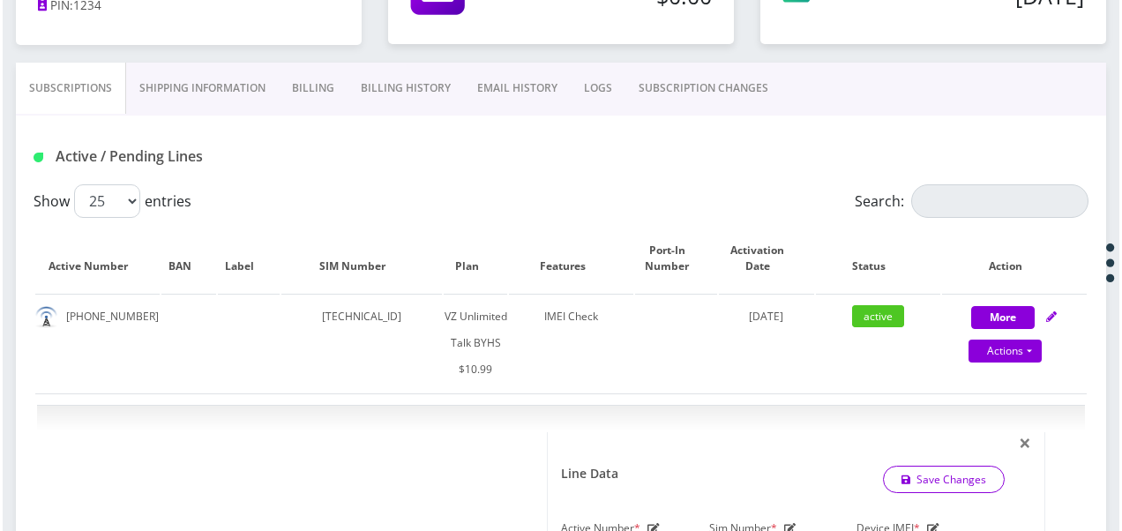
scroll to position [332, 0]
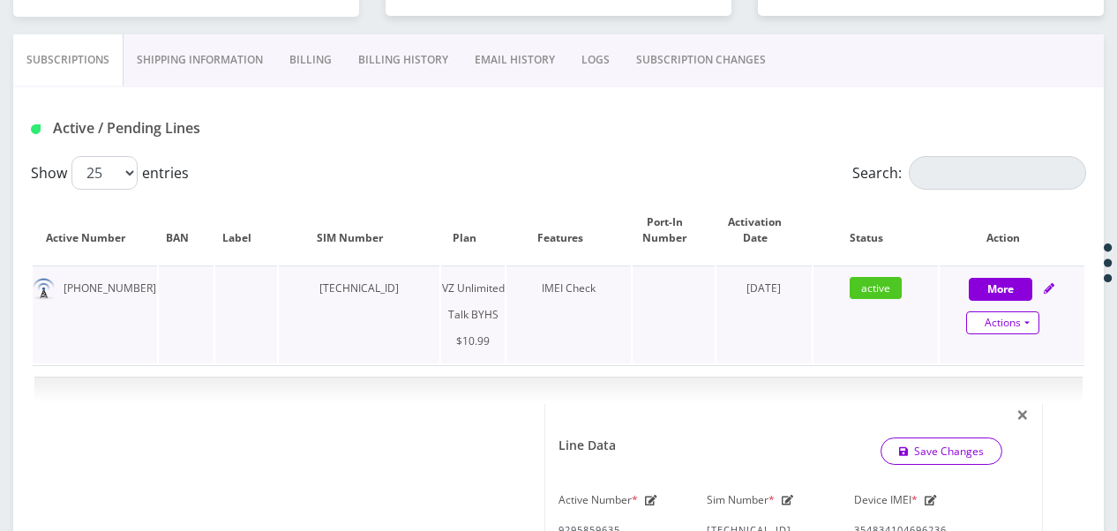
click at [1028, 316] on link "Actions" at bounding box center [1002, 322] width 73 height 23
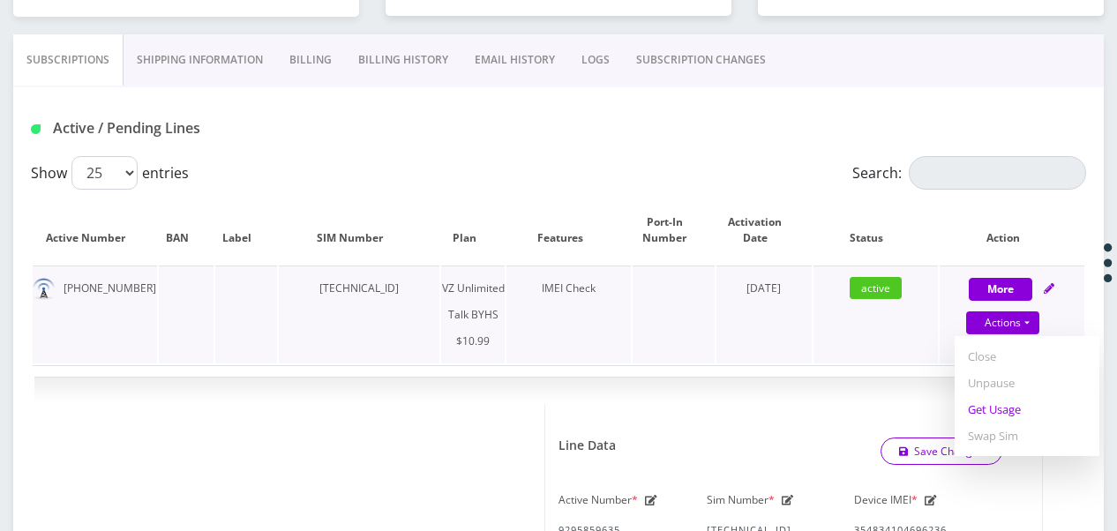
click at [1023, 404] on link "Get Usage" at bounding box center [1027, 409] width 145 height 26
select select "467"
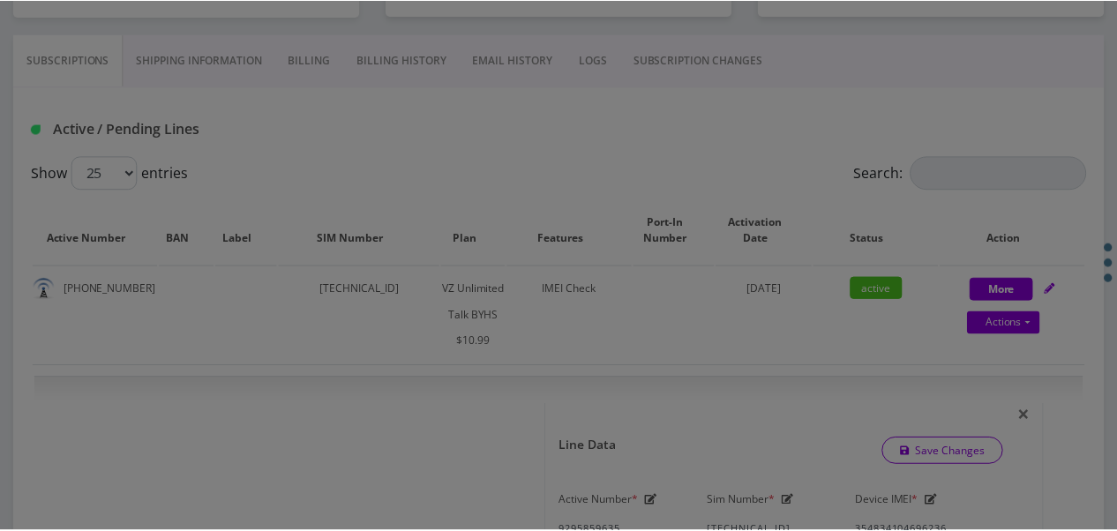
scroll to position [0, 0]
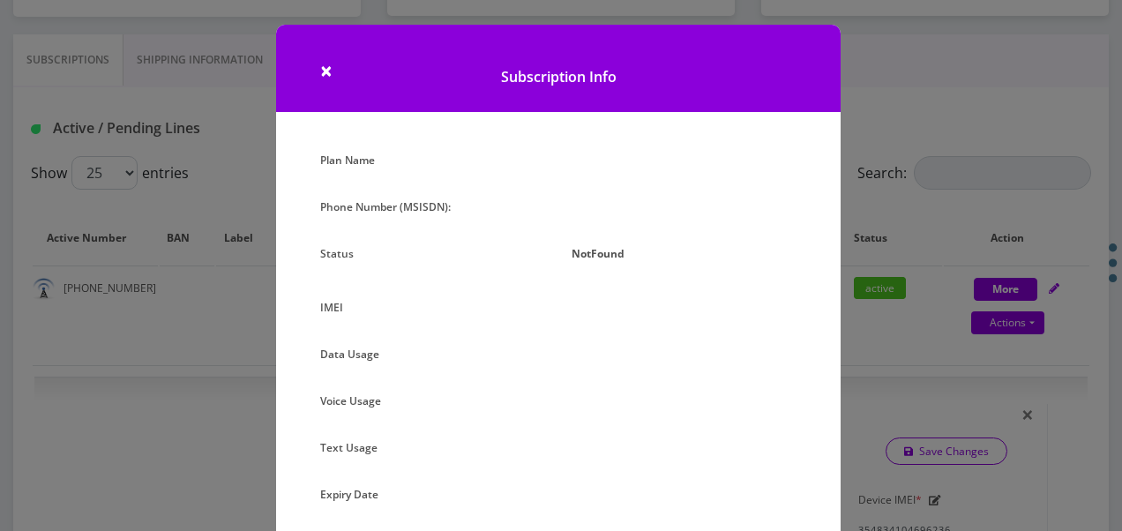
click at [916, 292] on div "× Subscription Info Plan Name Phone Number (MSISDN): Status NotFound IMEI Data …" at bounding box center [561, 265] width 1122 height 531
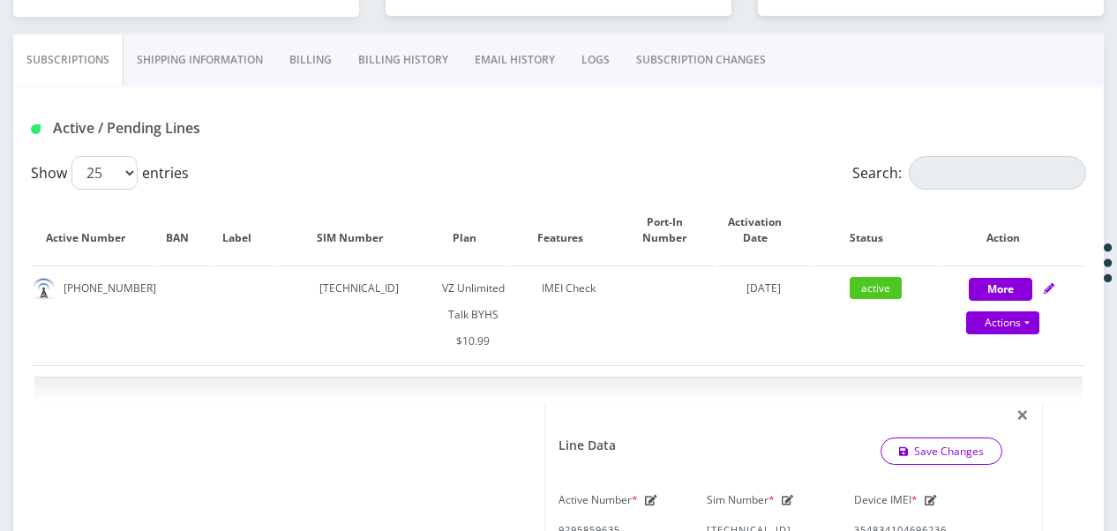
click at [661, 68] on link "SUBSCRIPTION CHANGES" at bounding box center [701, 59] width 156 height 51
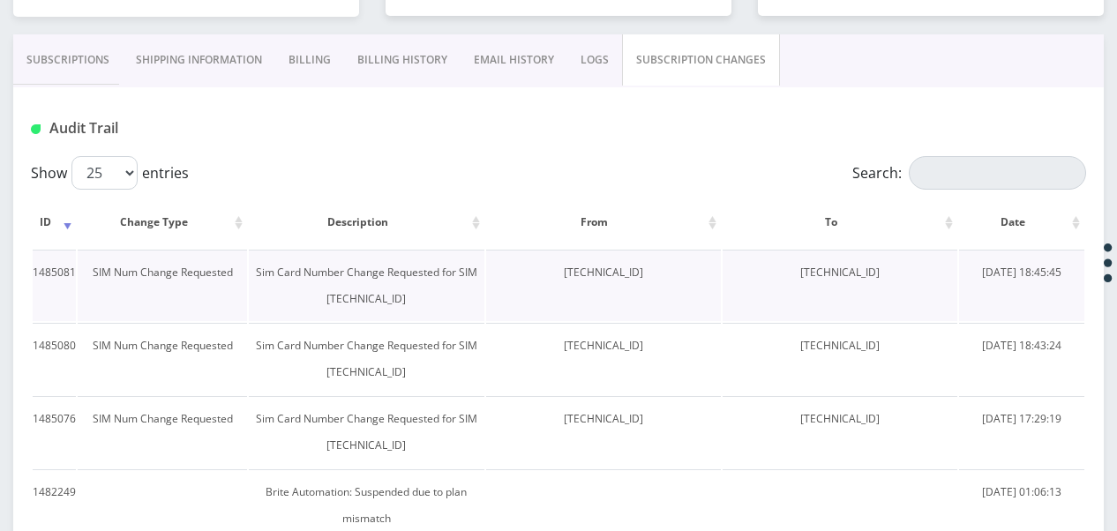
drag, startPoint x: 772, startPoint y: 270, endPoint x: 904, endPoint y: 274, distance: 131.5
click at [904, 274] on td "[TECHNICAL_ID]" at bounding box center [840, 285] width 235 height 71
drag, startPoint x: 904, startPoint y: 274, endPoint x: 853, endPoint y: 275, distance: 50.3
copy td "[TECHNICAL_ID]"
click at [79, 44] on link "Subscriptions" at bounding box center [67, 59] width 109 height 51
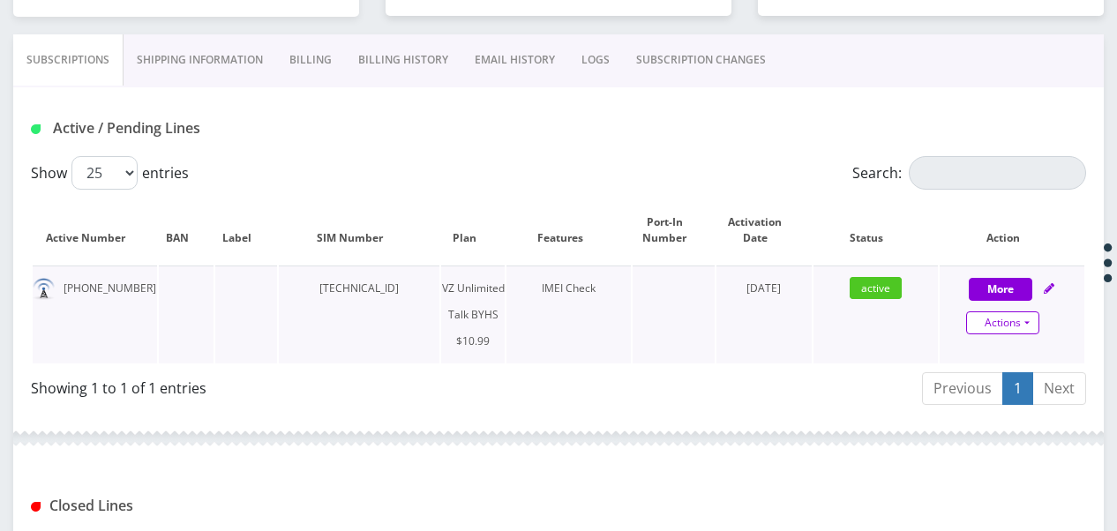
click at [1031, 316] on link "Actions" at bounding box center [1002, 322] width 73 height 23
select select "467"
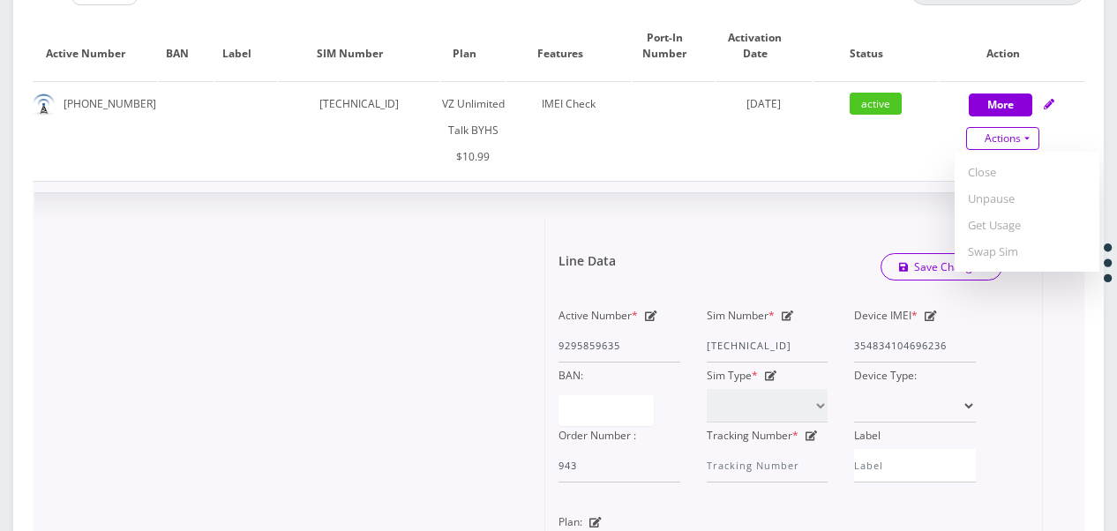
scroll to position [596, 0]
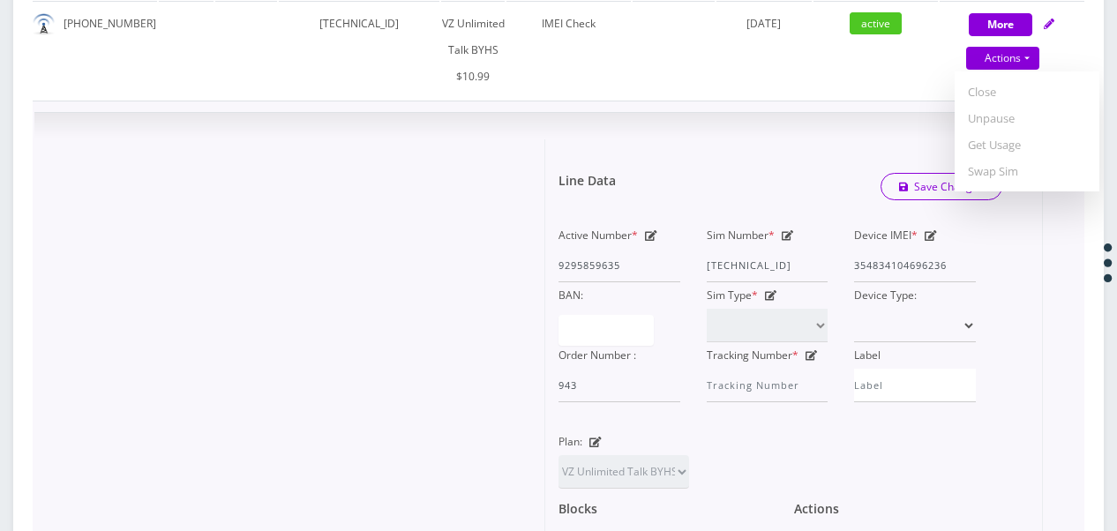
click at [793, 236] on div "Sim Number * 89148000011835956291" at bounding box center [768, 252] width 148 height 60
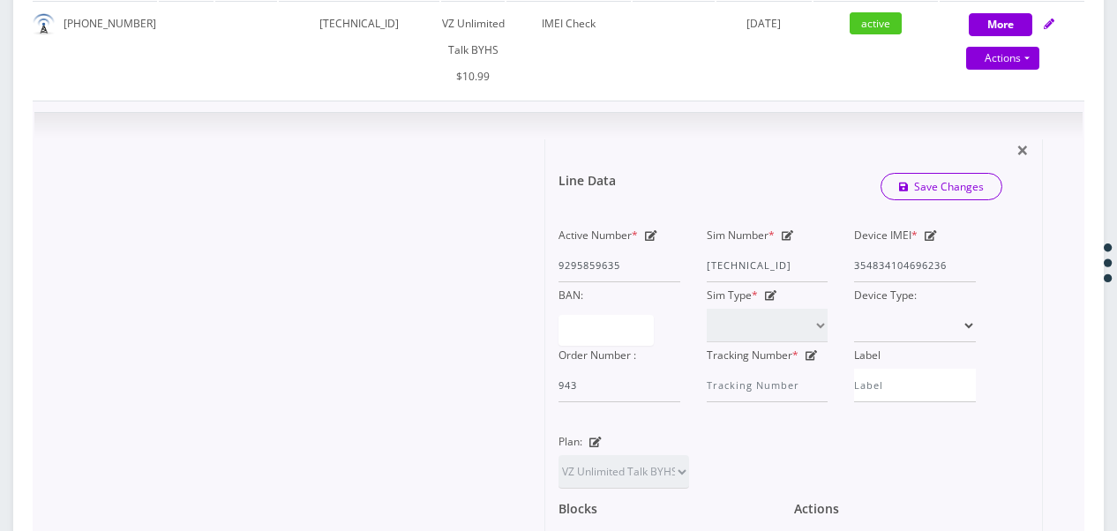
click at [789, 233] on icon at bounding box center [788, 235] width 12 height 11
drag, startPoint x: 707, startPoint y: 265, endPoint x: 924, endPoint y: 281, distance: 217.7
click at [924, 281] on div "Active Number * 9295859635 Sim Number * 89148000011835956291 Device IMEI * 3548…" at bounding box center [767, 312] width 444 height 180
paste input "65045"
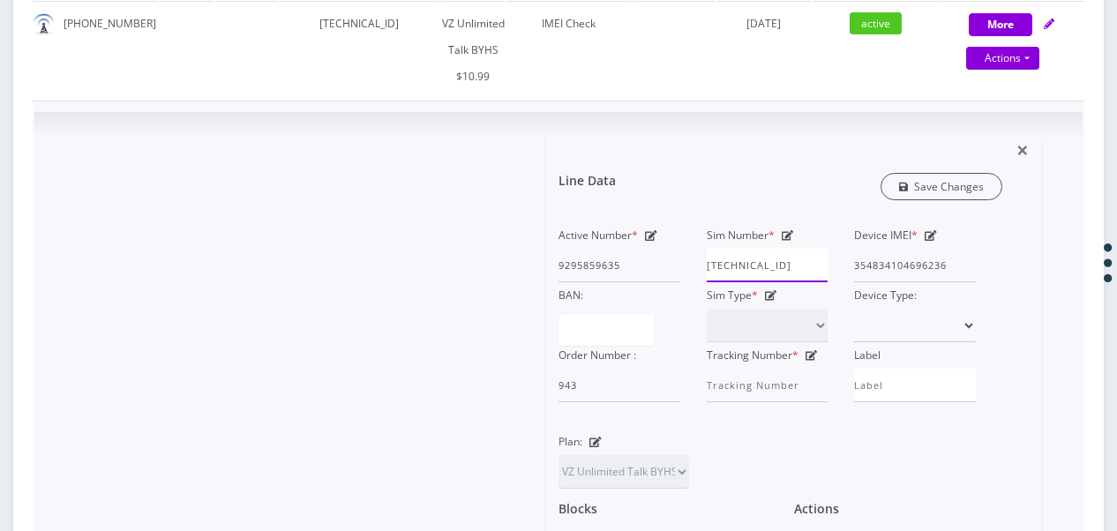
type input "[TECHNICAL_ID]"
click at [928, 185] on link "Save Changes" at bounding box center [942, 186] width 123 height 27
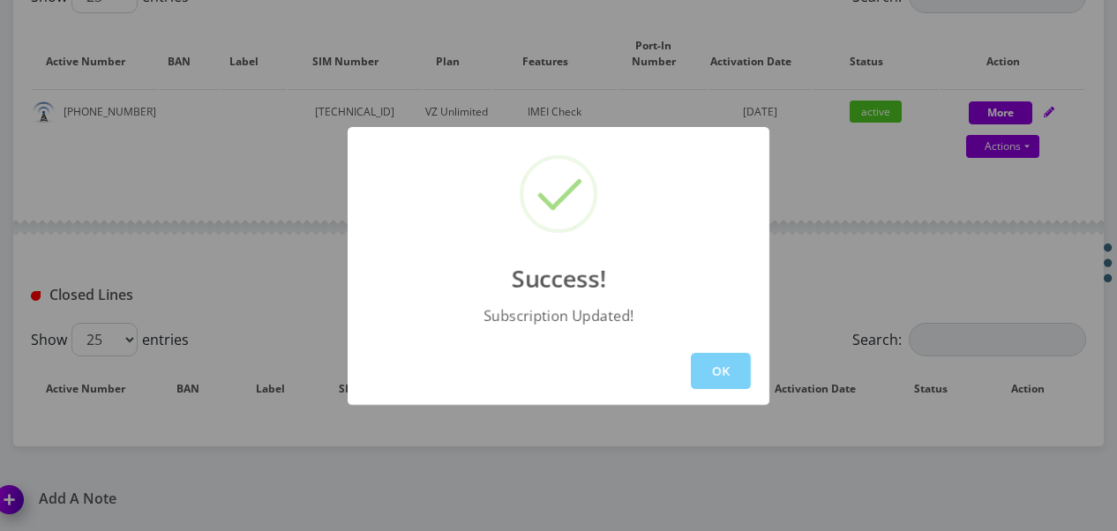
scroll to position [596, 0]
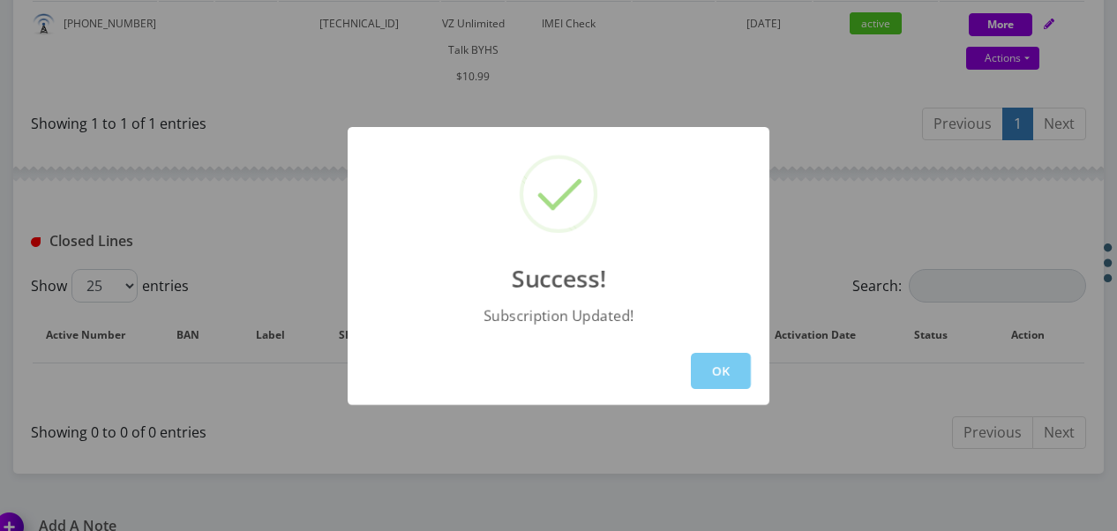
click at [722, 376] on button "OK" at bounding box center [721, 371] width 60 height 36
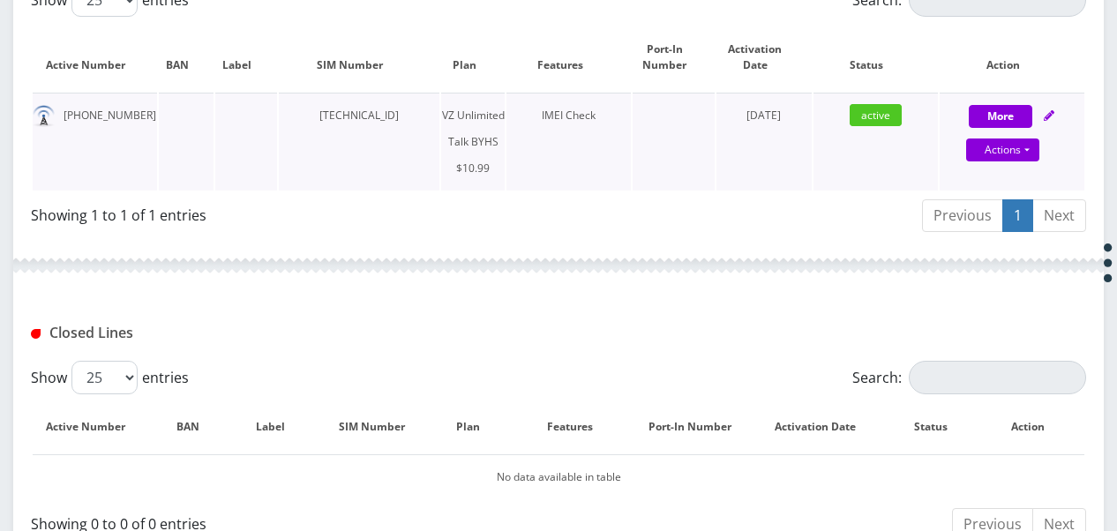
scroll to position [420, 0]
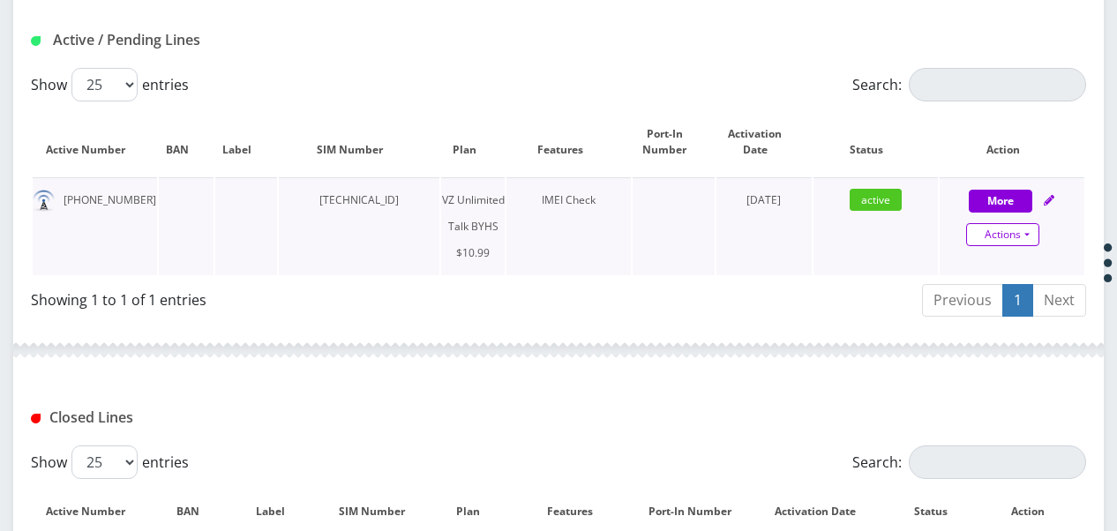
click at [1024, 228] on link "Actions" at bounding box center [1002, 234] width 73 height 23
select select "467"
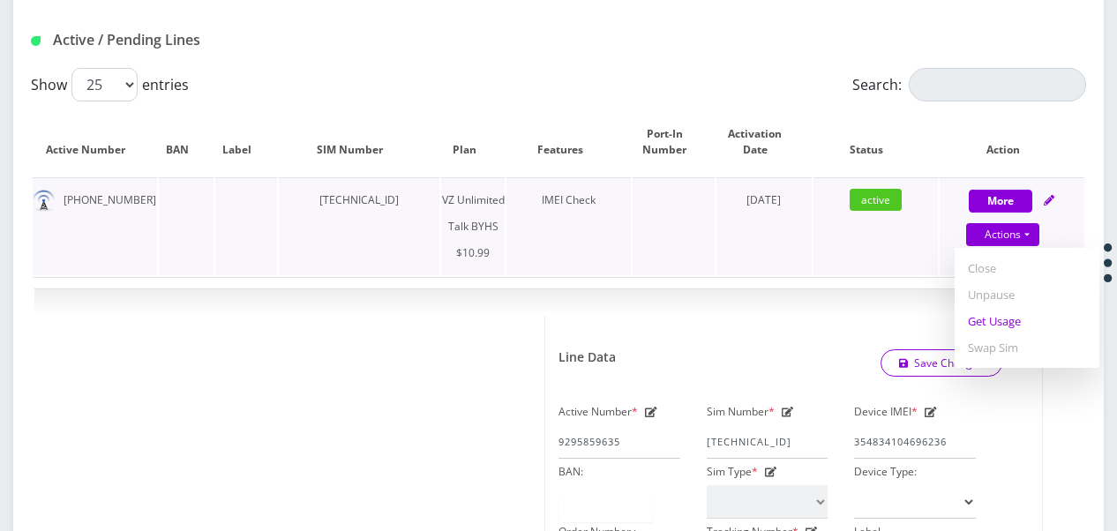
click at [1018, 315] on link "Get Usage" at bounding box center [1027, 321] width 145 height 26
select select "467"
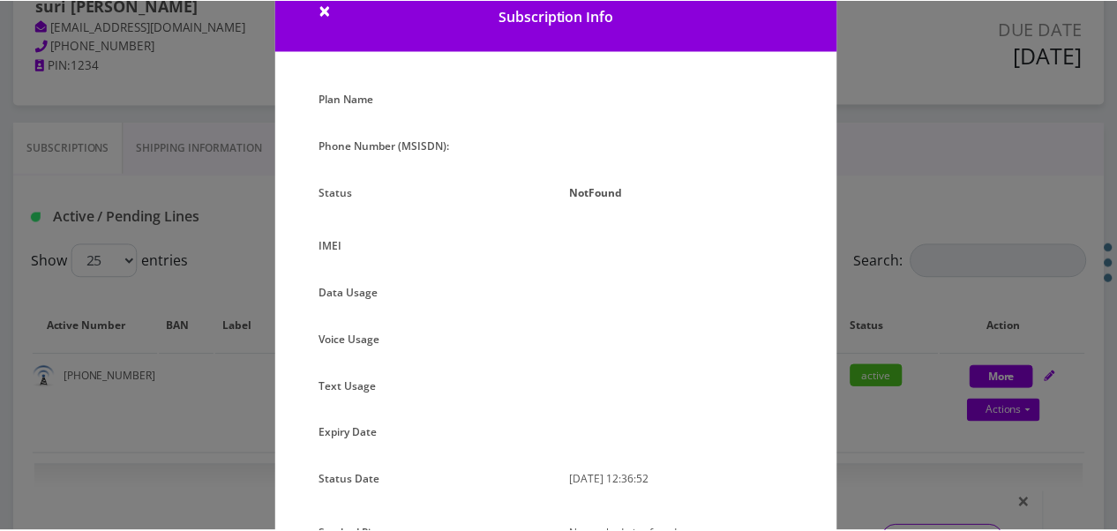
scroll to position [88, 0]
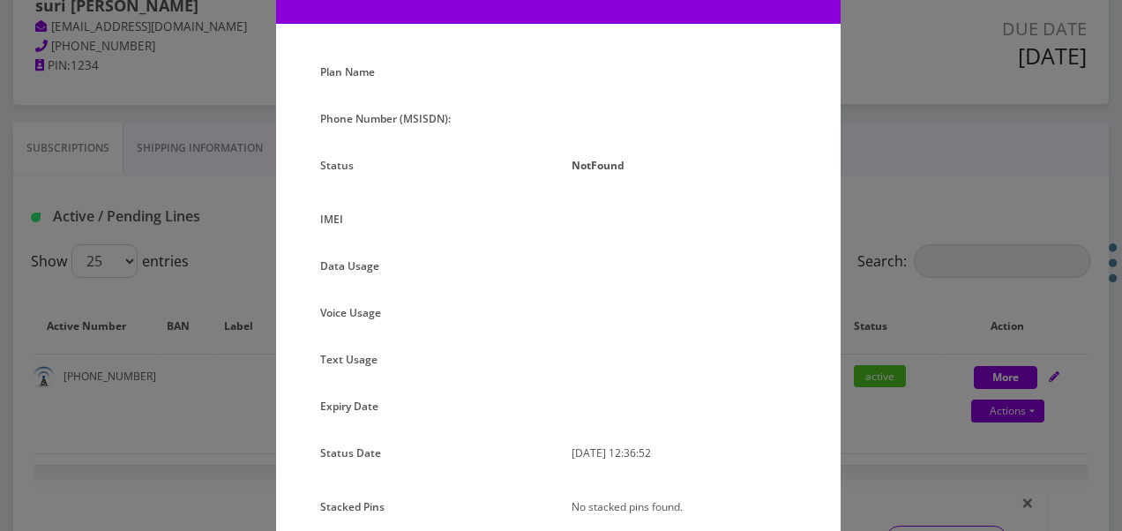
click at [847, 262] on div "× Subscription Info Plan Name Phone Number (MSISDN): Status NotFound IMEI Data …" at bounding box center [561, 265] width 1122 height 531
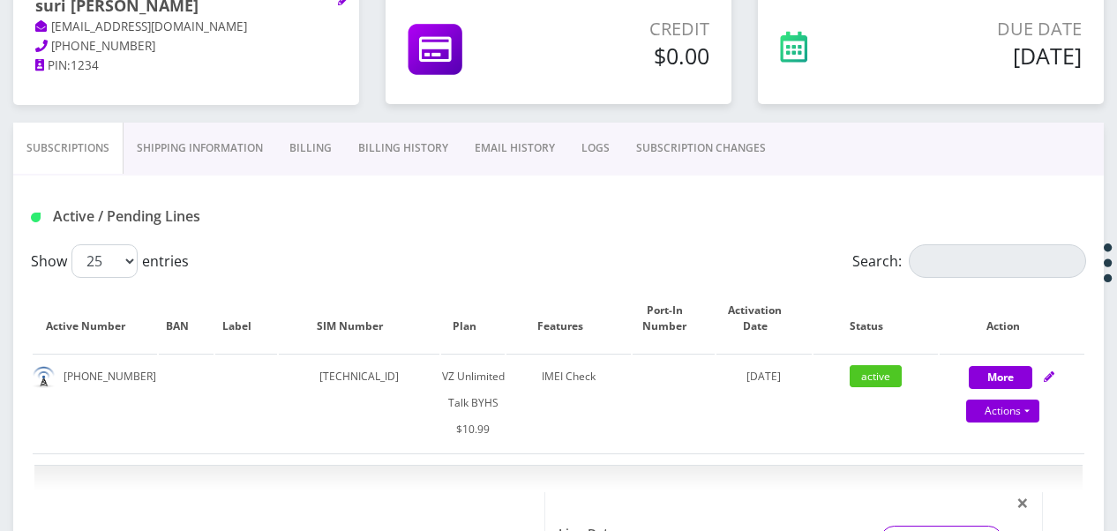
click at [686, 154] on link "SUBSCRIPTION CHANGES" at bounding box center [701, 148] width 156 height 51
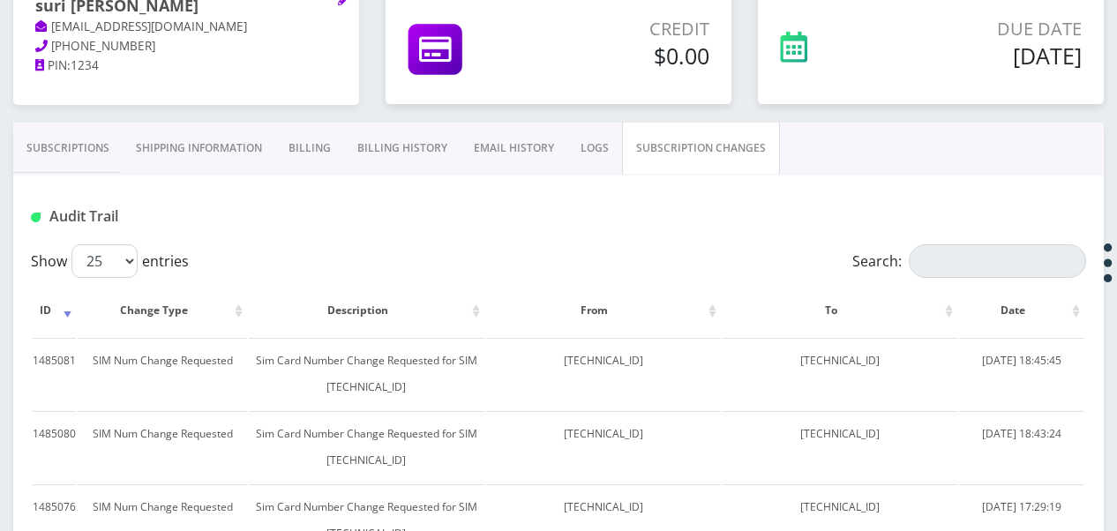
click at [71, 161] on link "Subscriptions" at bounding box center [67, 148] width 109 height 51
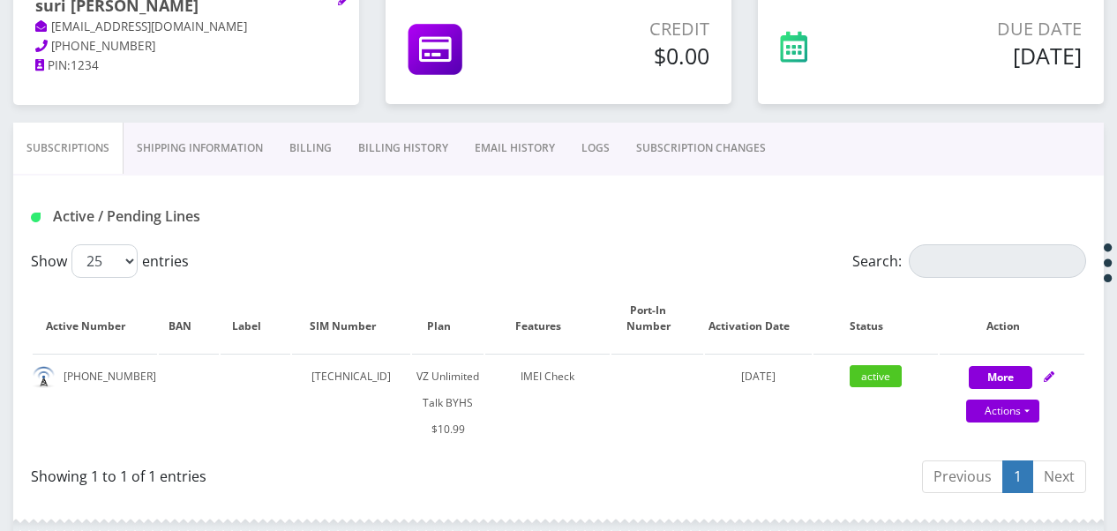
click at [680, 138] on link "SUBSCRIPTION CHANGES" at bounding box center [701, 148] width 156 height 51
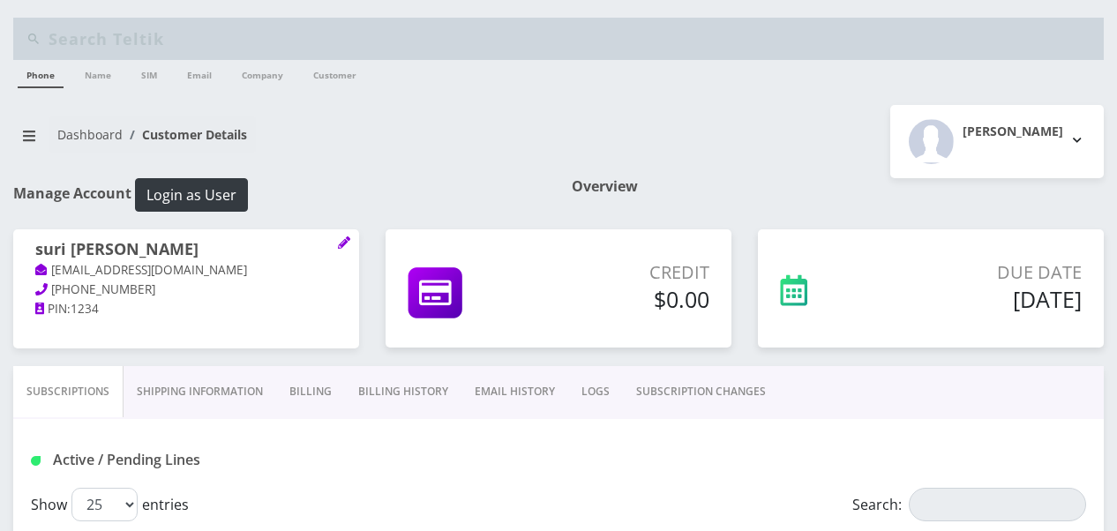
scroll to position [244, 0]
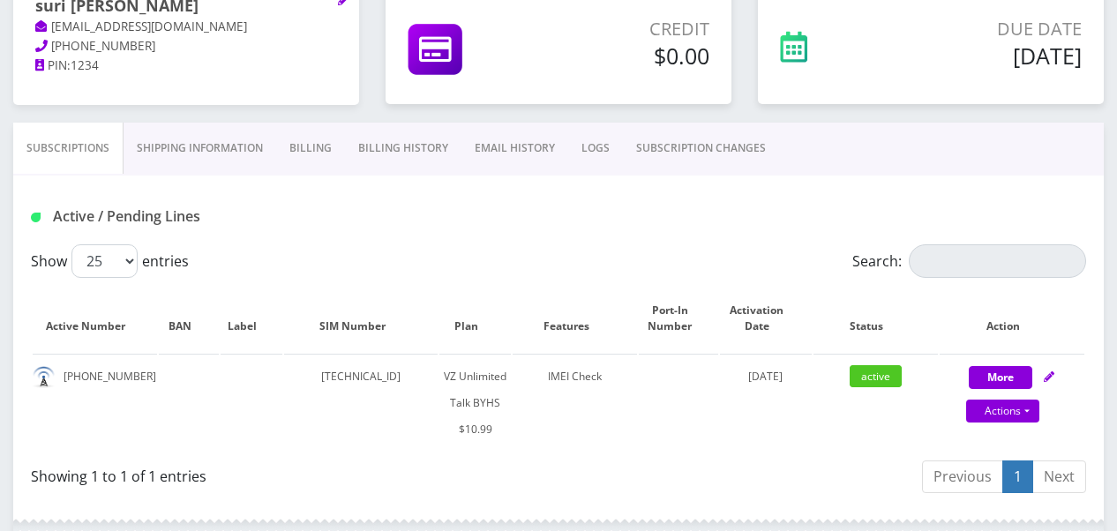
click at [696, 154] on link "SUBSCRIPTION CHANGES" at bounding box center [701, 148] width 156 height 51
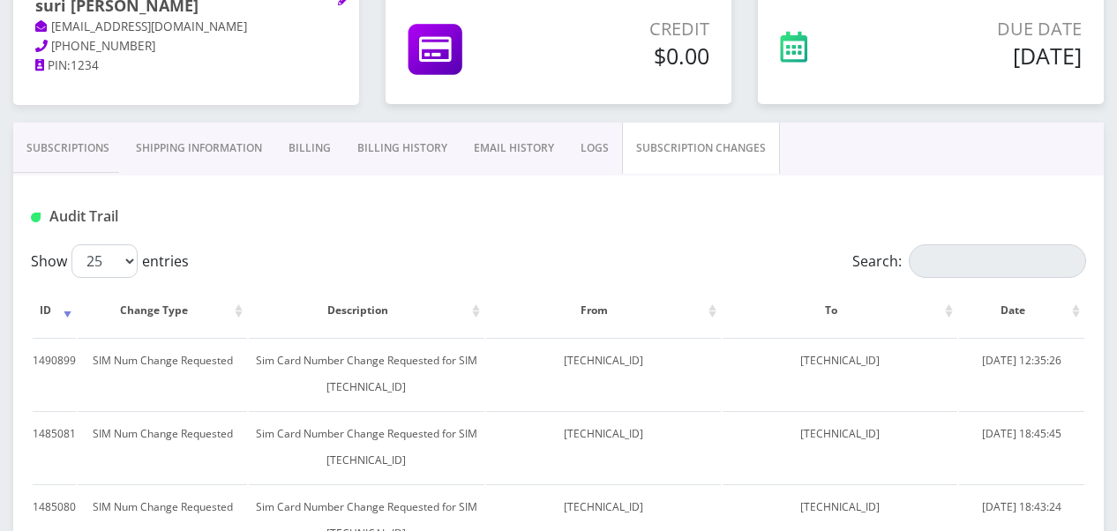
click at [125, 155] on link "Shipping Information" at bounding box center [199, 148] width 153 height 51
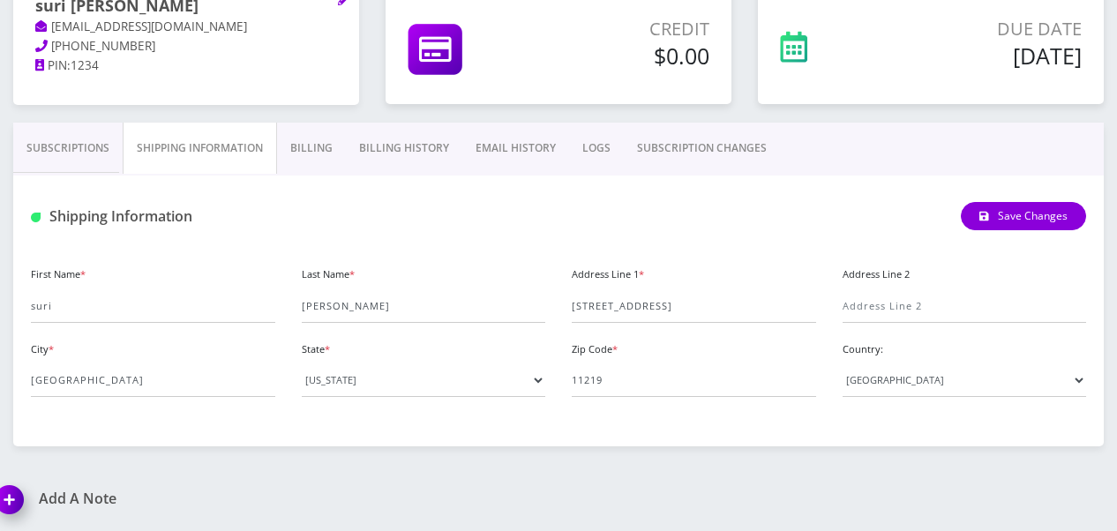
click at [106, 155] on link "Subscriptions" at bounding box center [67, 148] width 109 height 51
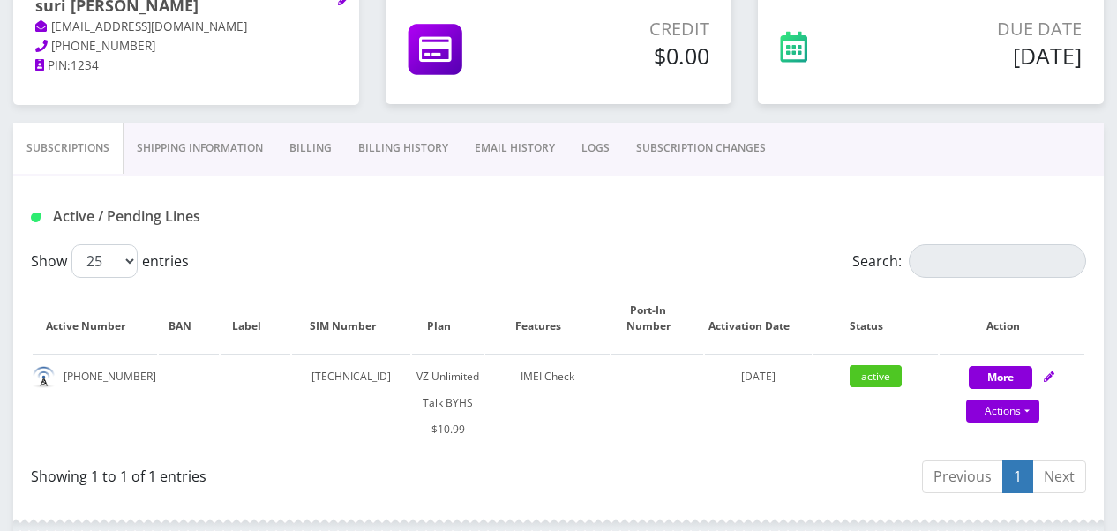
click at [709, 148] on link "SUBSCRIPTION CHANGES" at bounding box center [701, 148] width 156 height 51
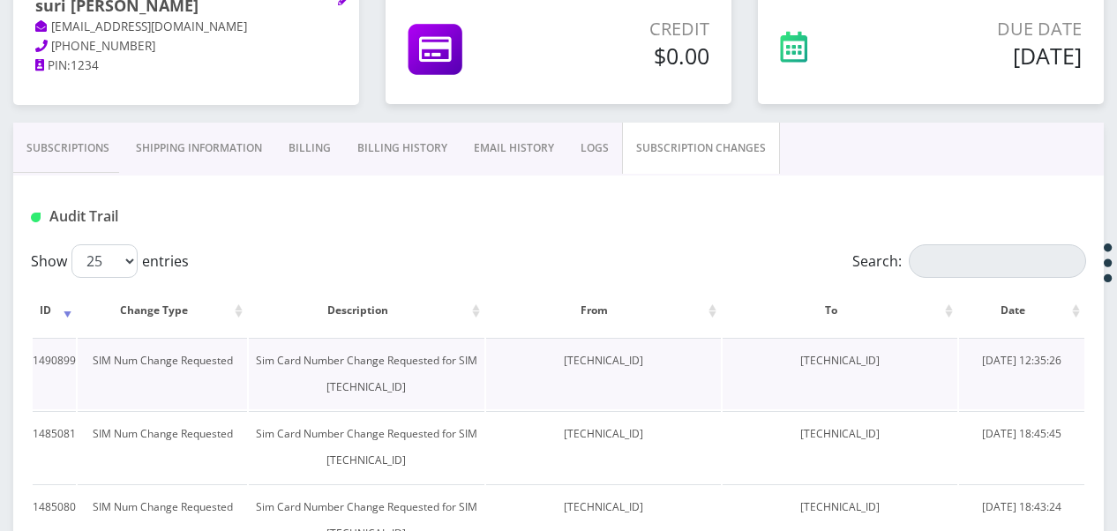
drag, startPoint x: 776, startPoint y: 369, endPoint x: 900, endPoint y: 365, distance: 123.6
click at [900, 365] on td "[TECHNICAL_ID]" at bounding box center [840, 373] width 235 height 71
copy td "[TECHNICAL_ID]"
click at [53, 144] on link "Subscriptions" at bounding box center [67, 148] width 109 height 51
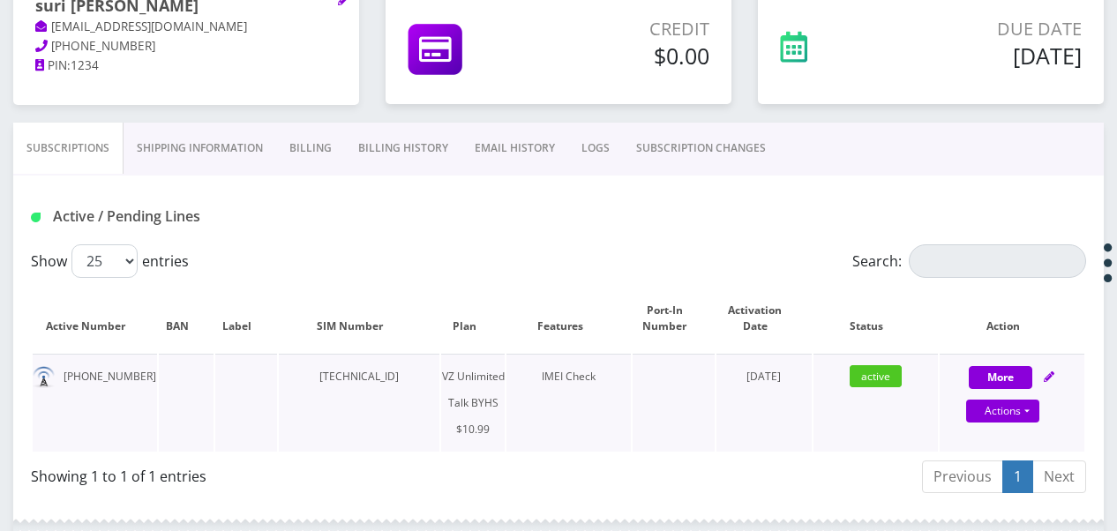
click at [1039, 406] on div "Actions Suspend Close Unpause Get Usage Swap Sim" at bounding box center [1003, 412] width 145 height 26
select select "467"
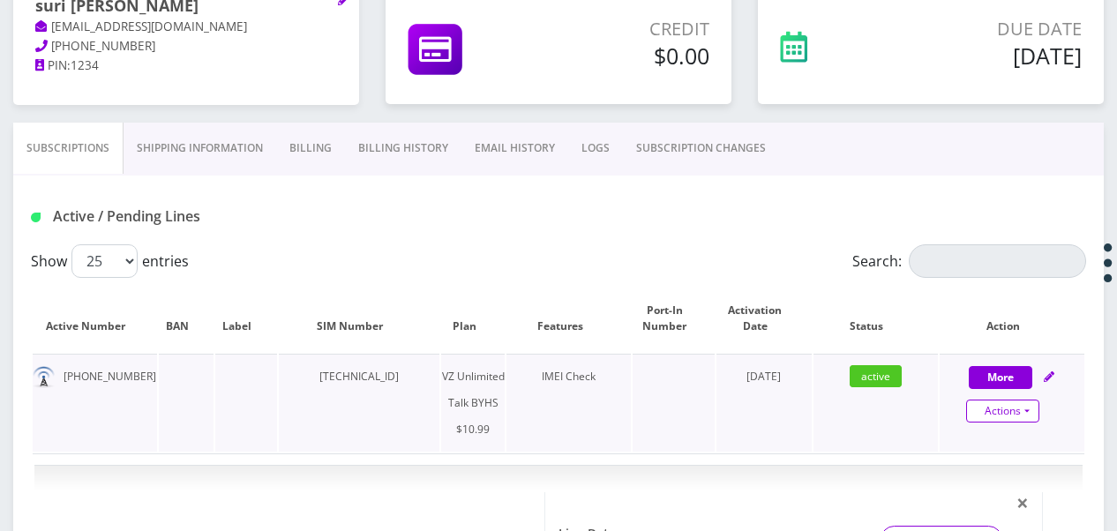
click at [1032, 409] on link "Actions" at bounding box center [1002, 411] width 73 height 23
select select "467"
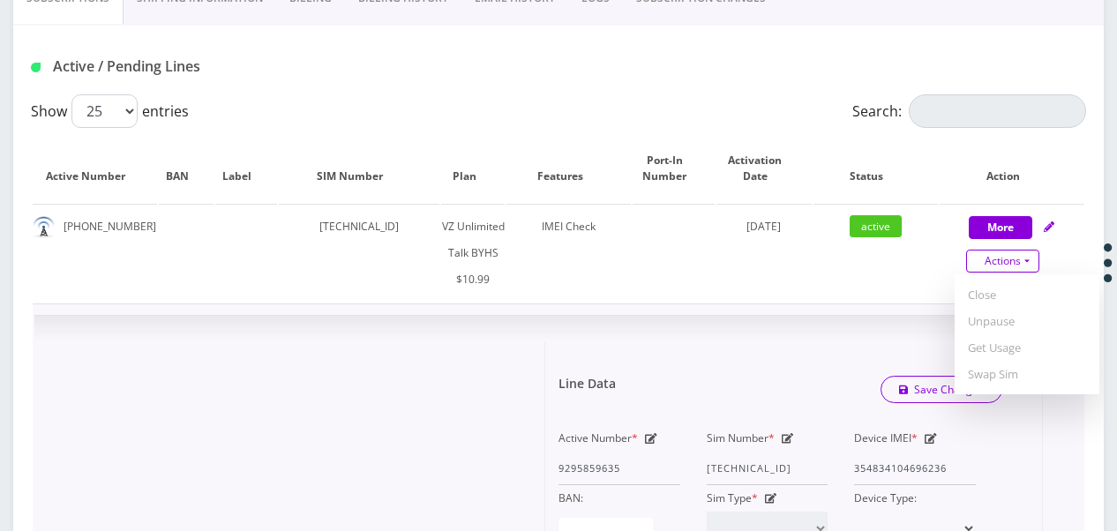
scroll to position [508, 0]
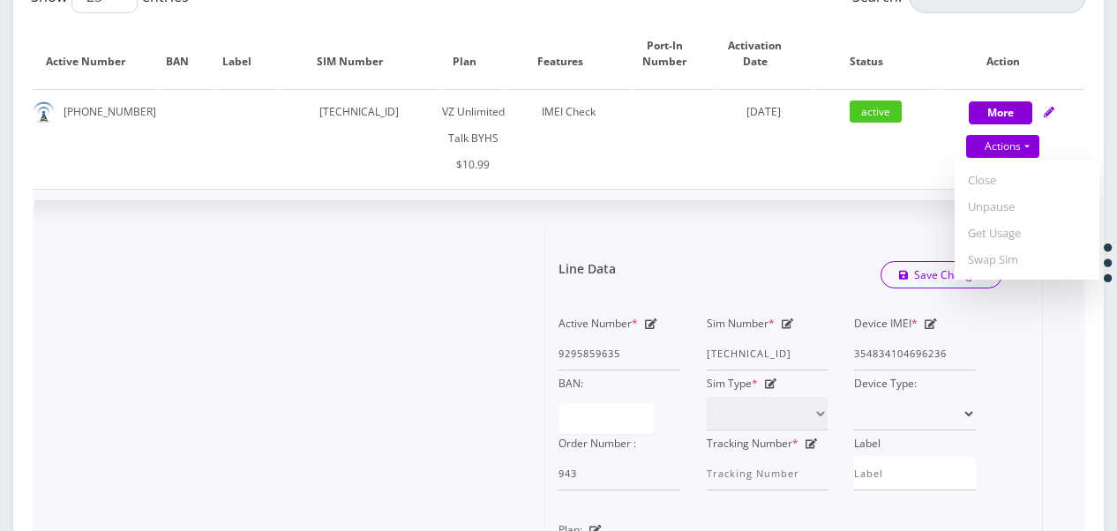
click at [786, 321] on icon at bounding box center [788, 324] width 12 height 11
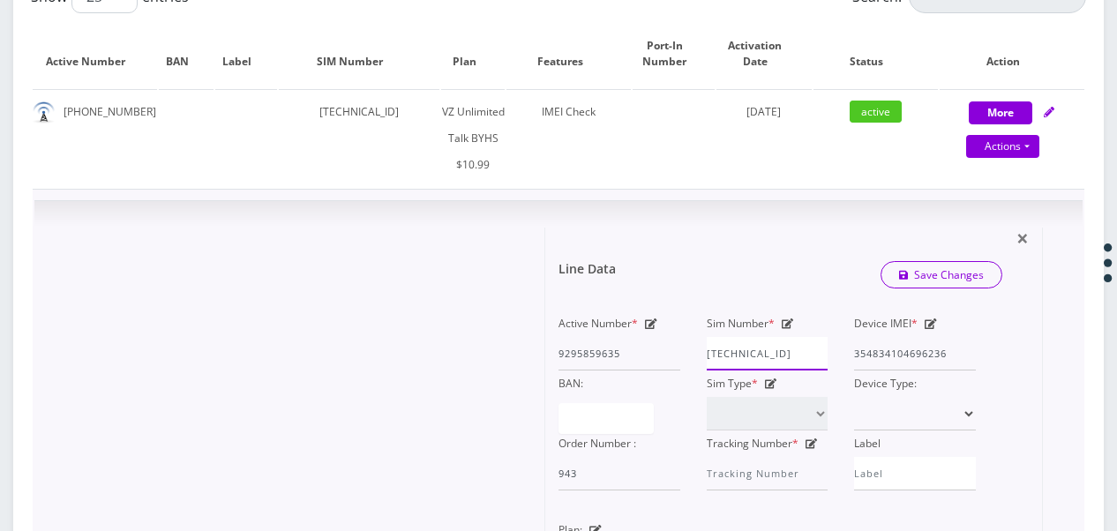
scroll to position [0, 7]
click at [909, 345] on div "Active Number * 9295859635 Sim Number * 89148000011835965045 Device IMEI * 3548…" at bounding box center [767, 401] width 444 height 180
paste input "162489908"
type input "[TECHNICAL_ID]"
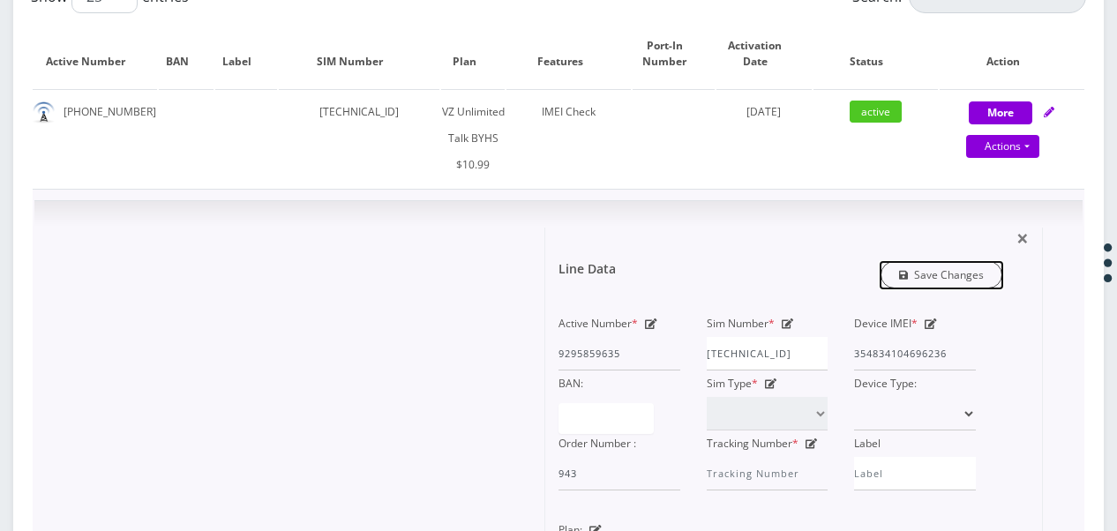
click at [921, 272] on link "Save Changes" at bounding box center [942, 274] width 123 height 27
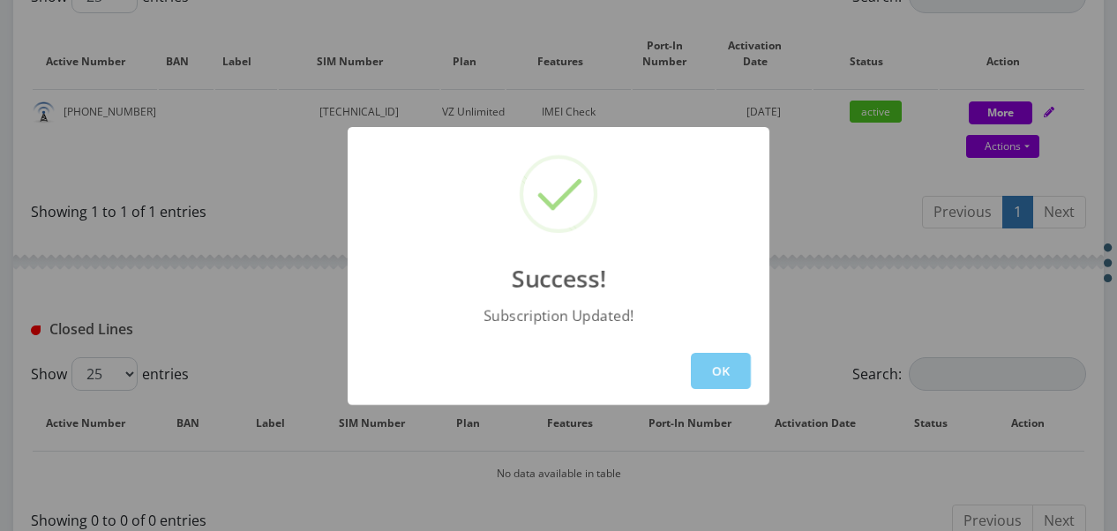
click at [726, 360] on button "OK" at bounding box center [721, 371] width 60 height 36
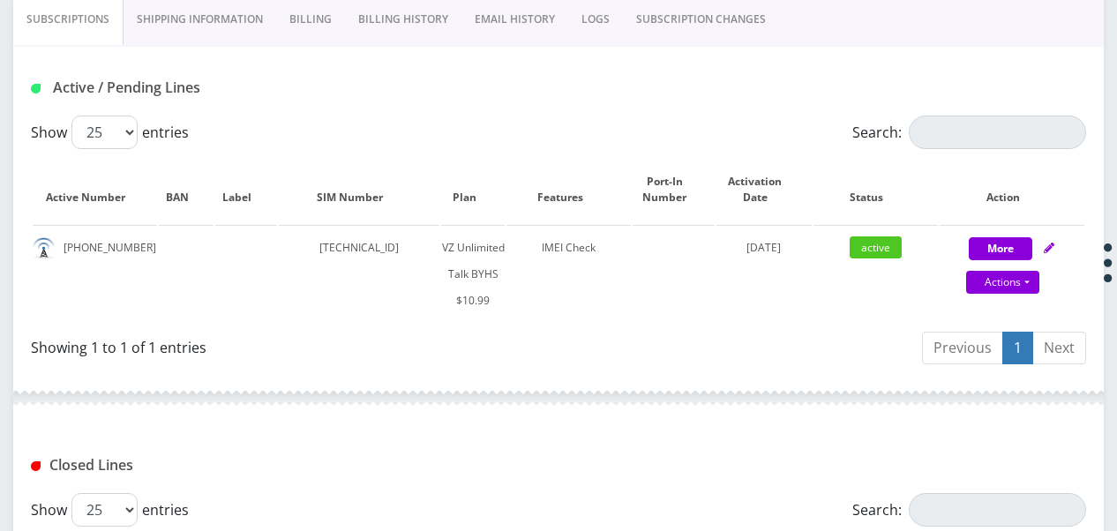
scroll to position [244, 0]
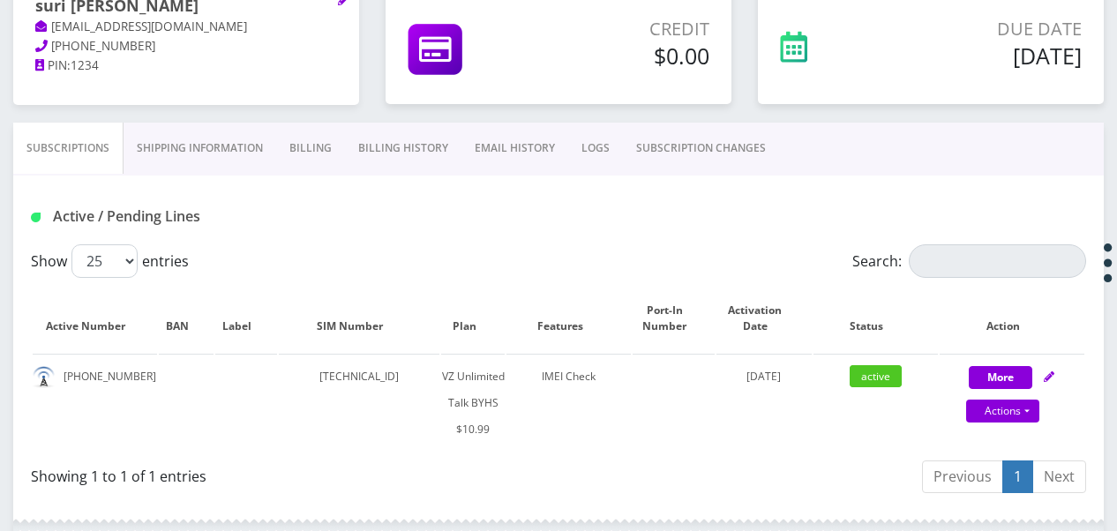
click at [708, 160] on link "SUBSCRIPTION CHANGES" at bounding box center [701, 148] width 156 height 51
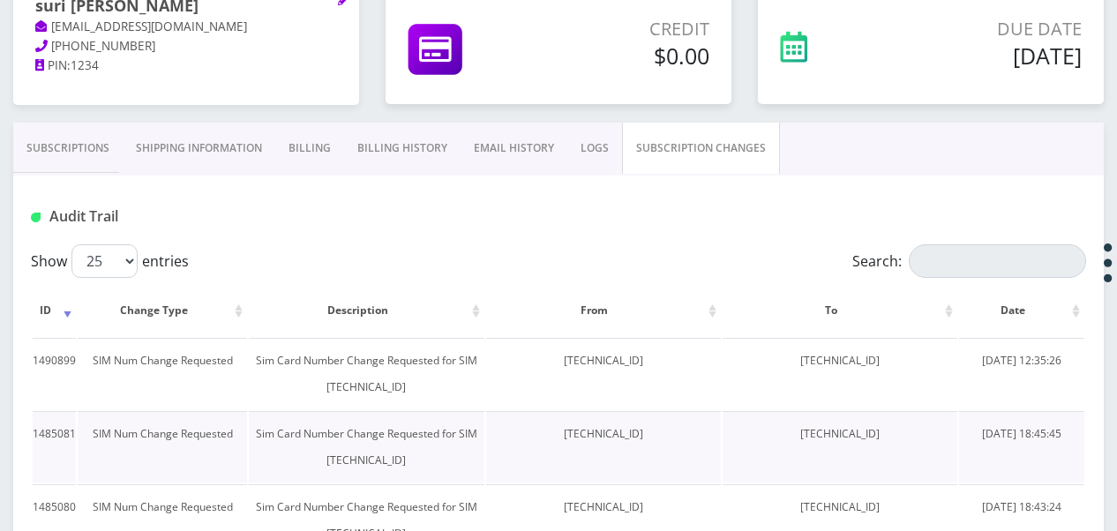
drag, startPoint x: 779, startPoint y: 431, endPoint x: 941, endPoint y: 436, distance: 161.6
click at [941, 436] on td "[TECHNICAL_ID]" at bounding box center [840, 446] width 235 height 71
drag, startPoint x: 941, startPoint y: 436, endPoint x: 893, endPoint y: 427, distance: 48.5
copy td "[TECHNICAL_ID]"
click at [97, 149] on link "Subscriptions" at bounding box center [67, 148] width 109 height 51
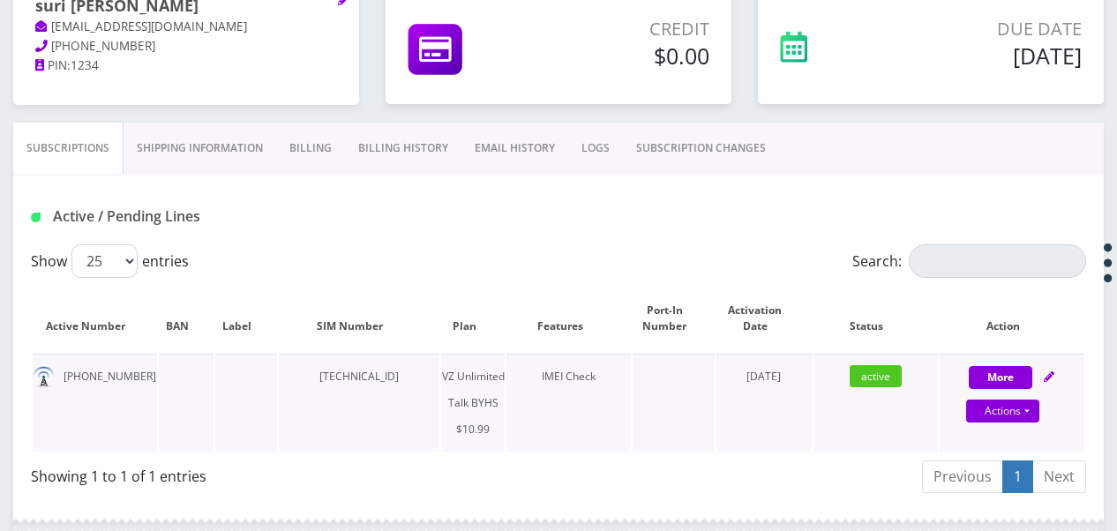
click at [994, 356] on td "More Actions Suspend Close Unpause Get Usage Swap Sim Confirm" at bounding box center [1012, 403] width 145 height 98
select select "467"
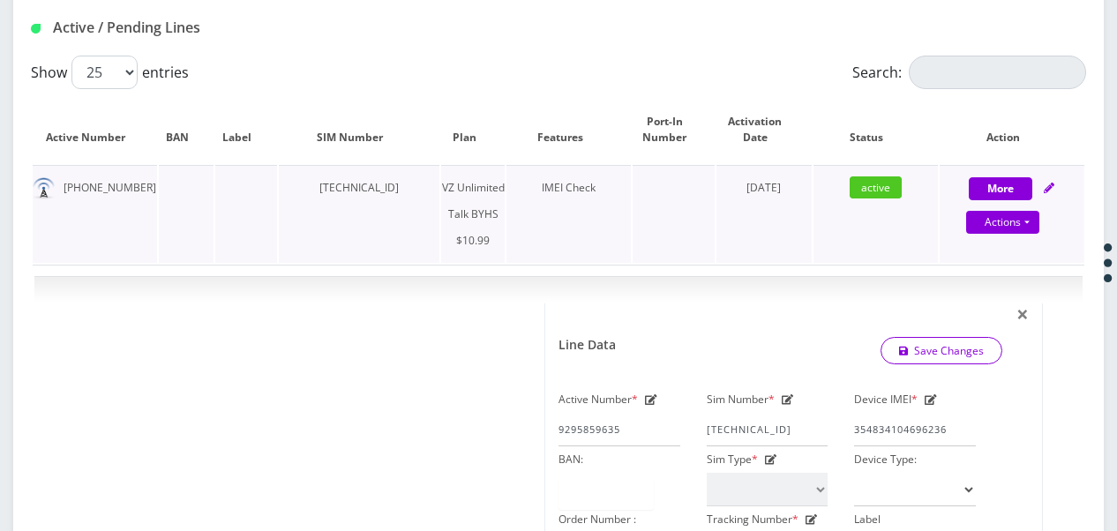
scroll to position [332, 0]
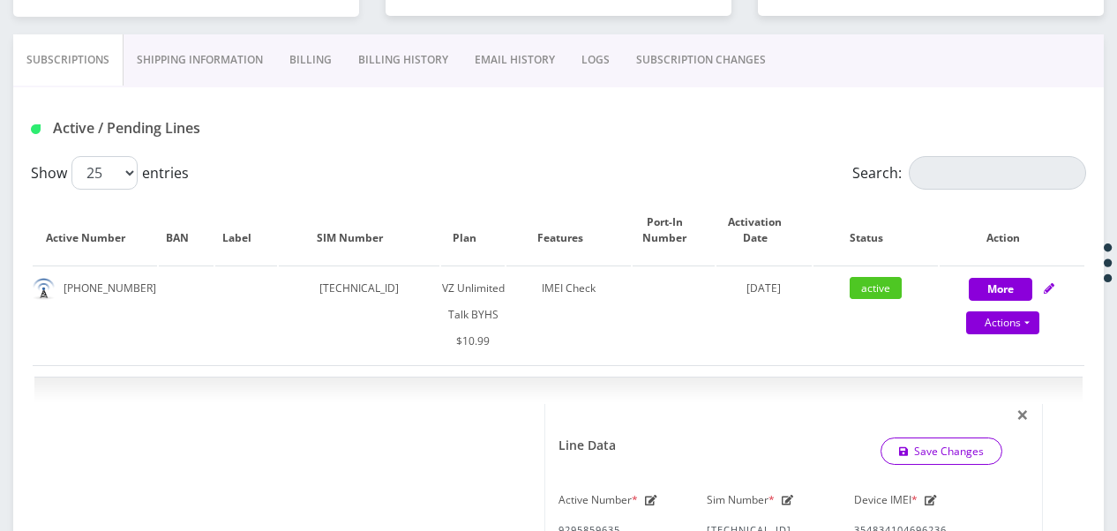
click at [744, 71] on link "SUBSCRIPTION CHANGES" at bounding box center [701, 59] width 156 height 51
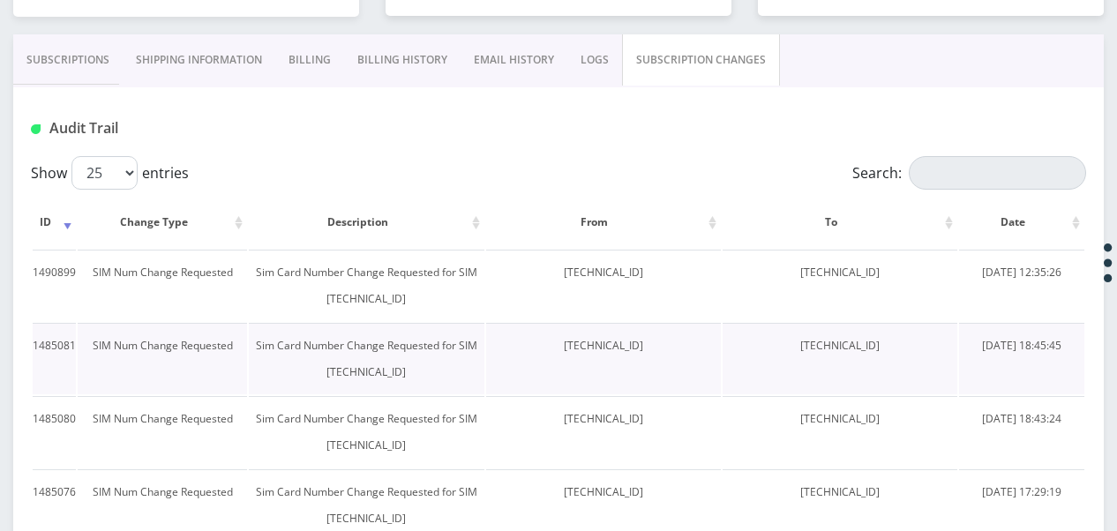
drag, startPoint x: 787, startPoint y: 346, endPoint x: 918, endPoint y: 339, distance: 130.8
click at [918, 339] on td "[TECHNICAL_ID]" at bounding box center [840, 358] width 235 height 71
drag, startPoint x: 918, startPoint y: 339, endPoint x: 858, endPoint y: 349, distance: 60.9
copy td "[TECHNICAL_ID]"
click at [76, 76] on link "Subscriptions" at bounding box center [67, 59] width 109 height 51
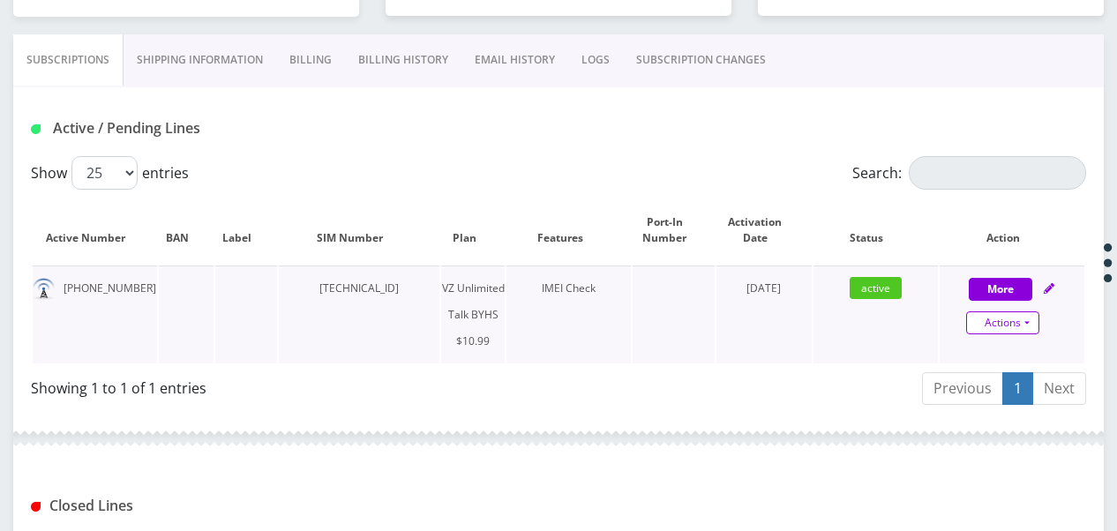
click at [1027, 319] on link "Actions" at bounding box center [1002, 322] width 73 height 23
select select "467"
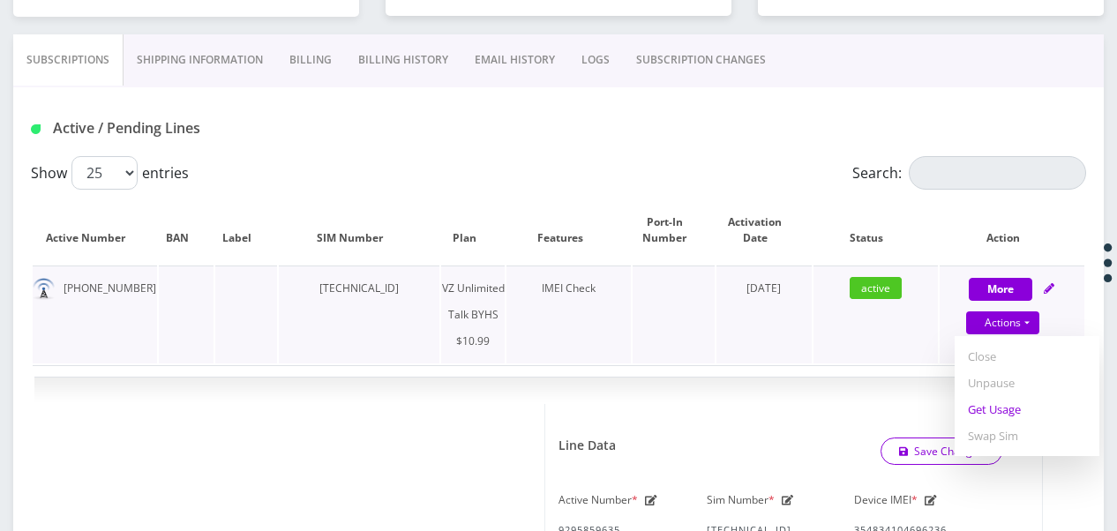
click at [1005, 401] on link "Get Usage" at bounding box center [1027, 409] width 145 height 26
select select "467"
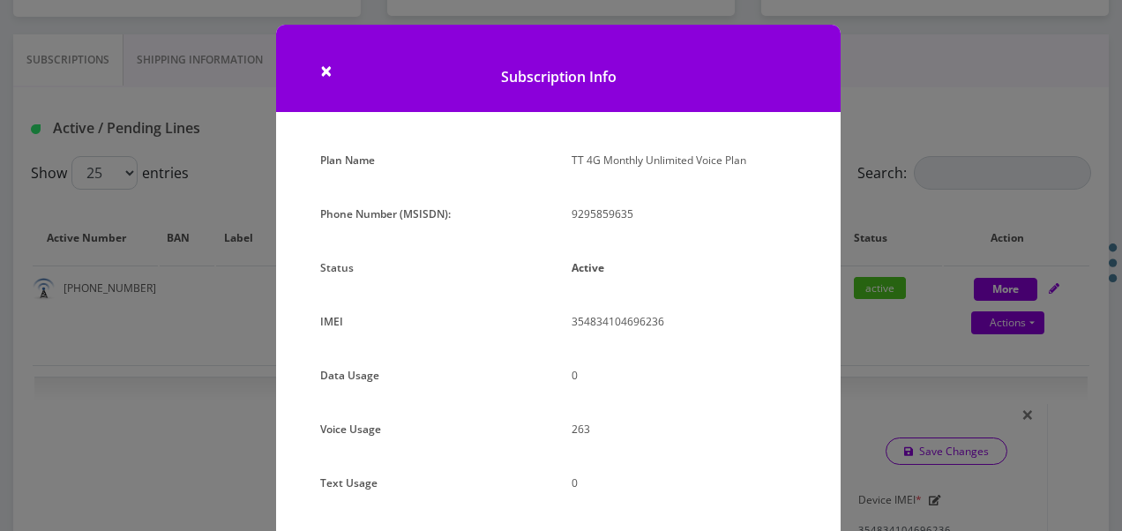
click at [866, 289] on div "× Subscription Info Plan Name TT 4G Monthly Unlimited Voice Plan Phone Number (…" at bounding box center [561, 265] width 1122 height 531
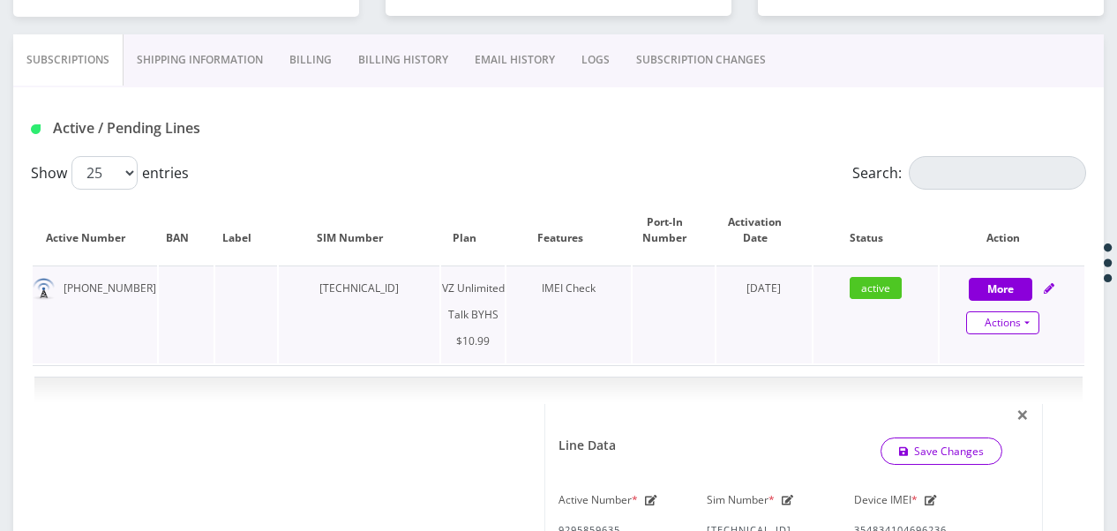
click at [1026, 320] on link "Actions" at bounding box center [1002, 322] width 73 height 23
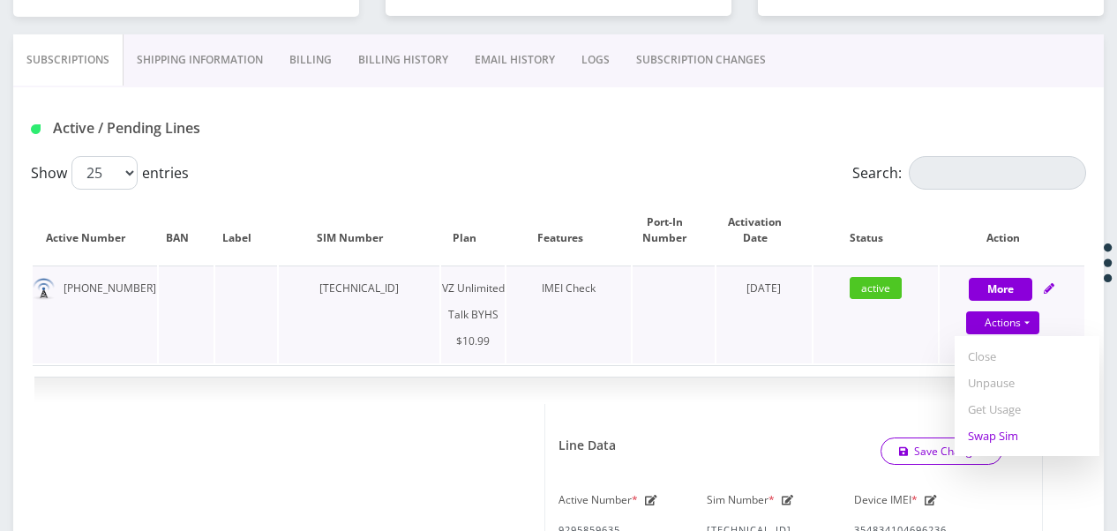
click at [997, 430] on link "Swap Sim" at bounding box center [1027, 436] width 145 height 26
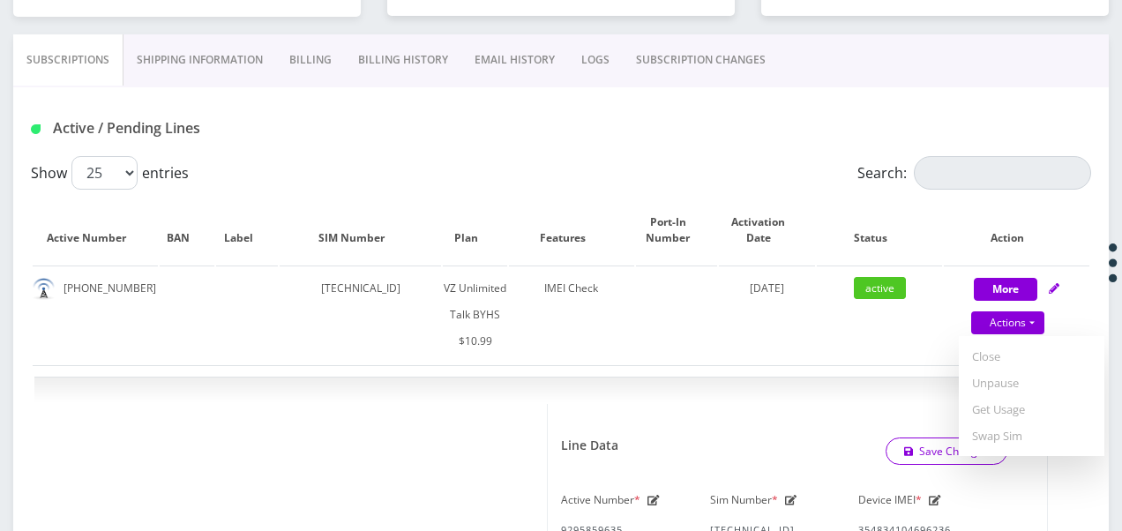
select select "467"
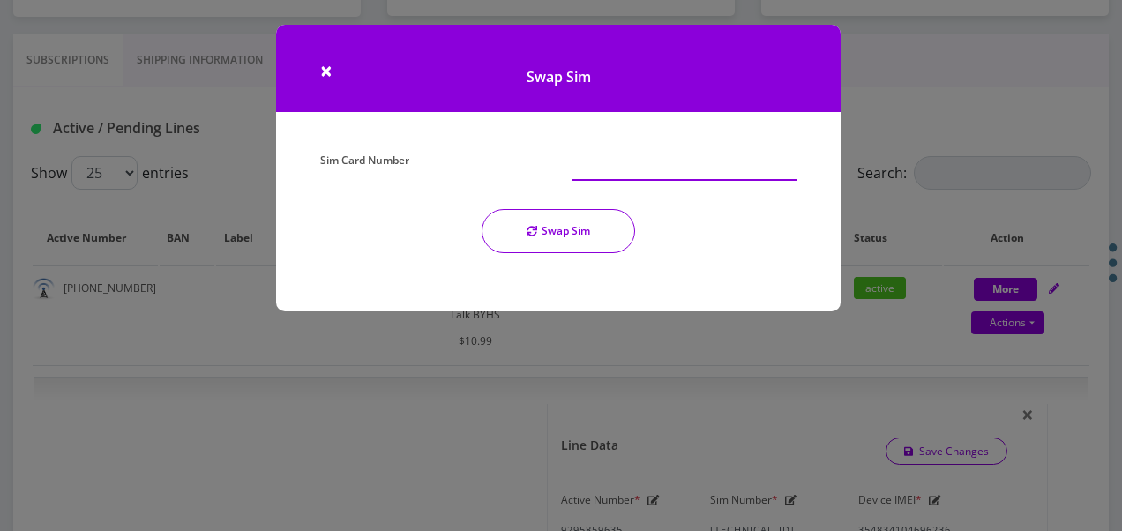
paste input "[TECHNICAL_ID]"
type input "[TECHNICAL_ID]"
click at [562, 230] on button "Swap Sim" at bounding box center [559, 231] width 154 height 44
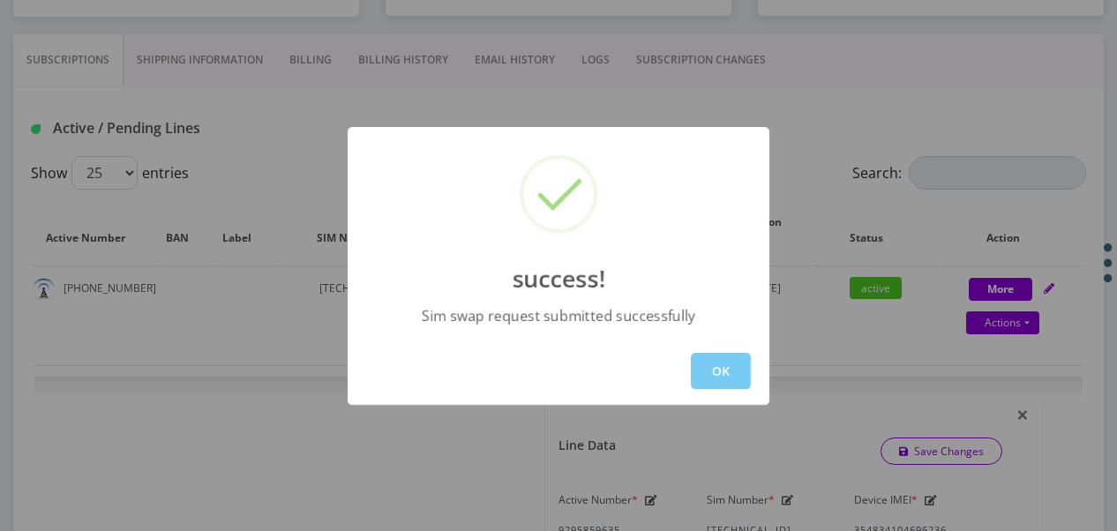
click at [727, 374] on button "OK" at bounding box center [721, 371] width 60 height 36
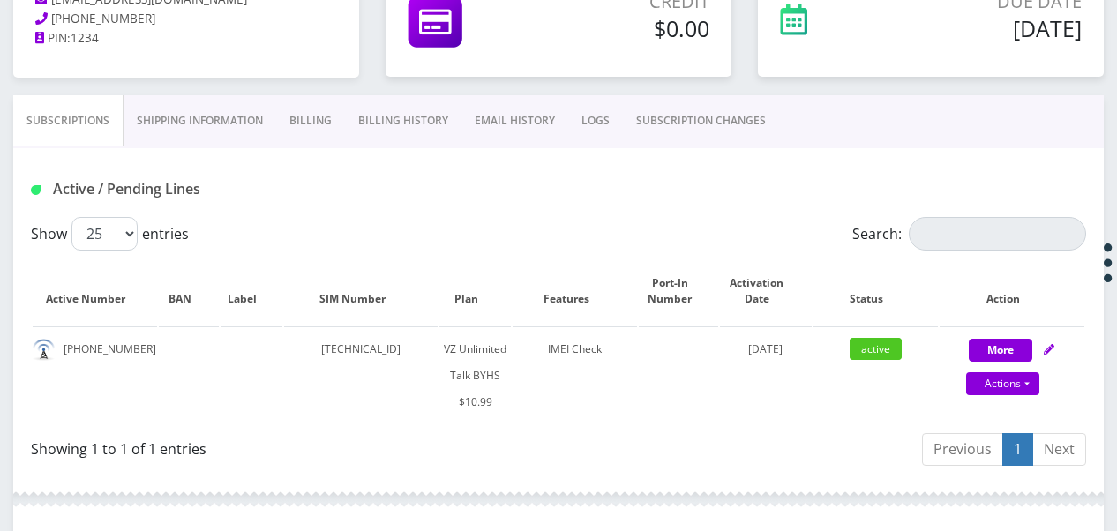
scroll to position [244, 0]
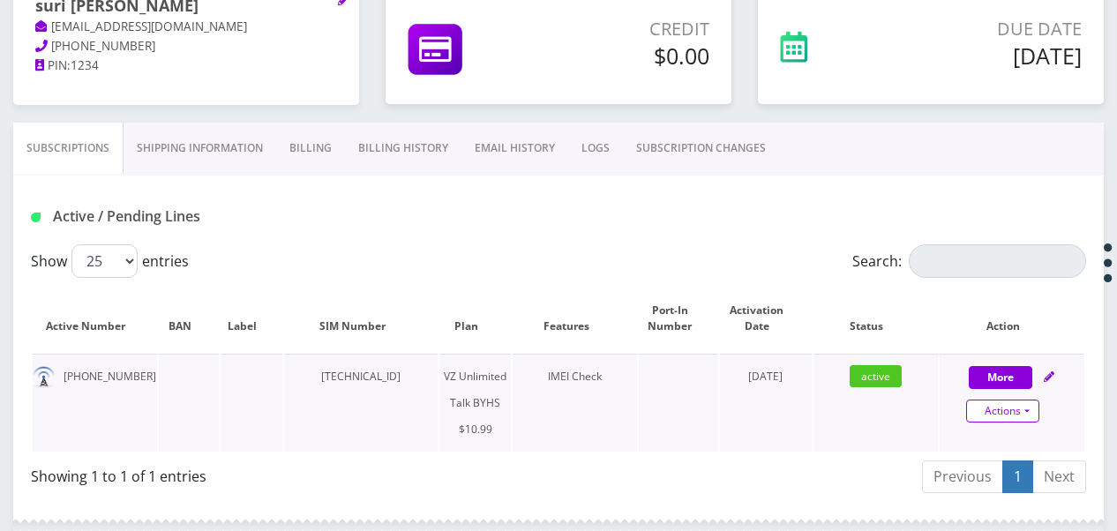
click at [1025, 407] on link "Actions" at bounding box center [1002, 411] width 73 height 23
select select "467"
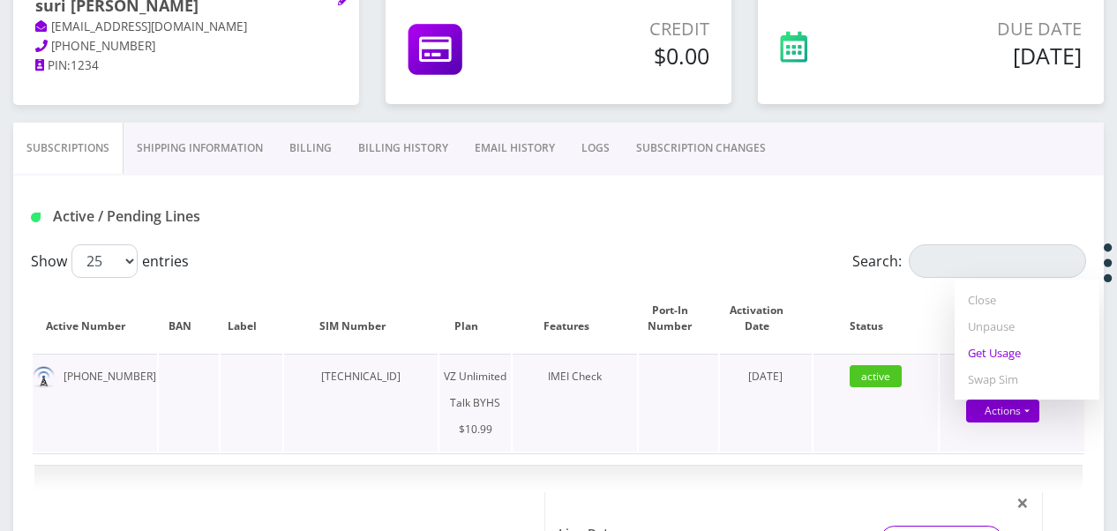
click at [1004, 356] on link "Get Usage" at bounding box center [1027, 353] width 145 height 26
select select "467"
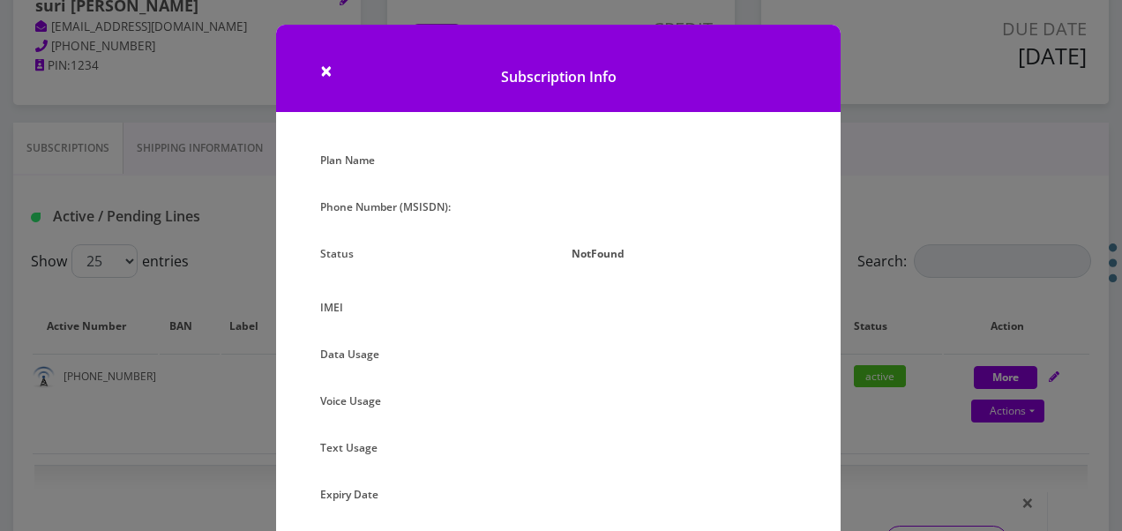
click at [889, 241] on div "× Subscription Info Plan Name Phone Number (MSISDN): Status NotFound IMEI Data …" at bounding box center [561, 265] width 1122 height 531
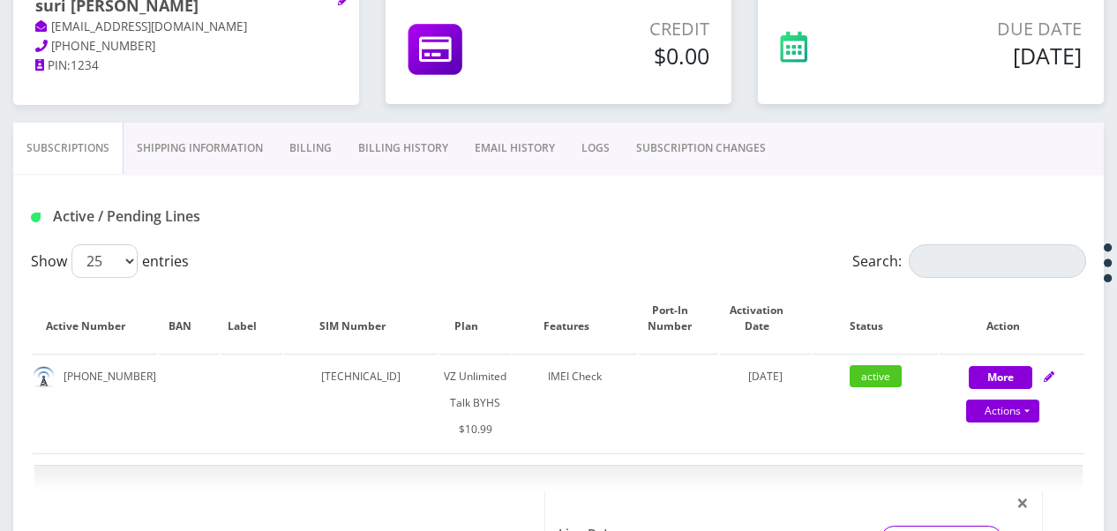
click at [704, 129] on link "SUBSCRIPTION CHANGES" at bounding box center [701, 148] width 156 height 51
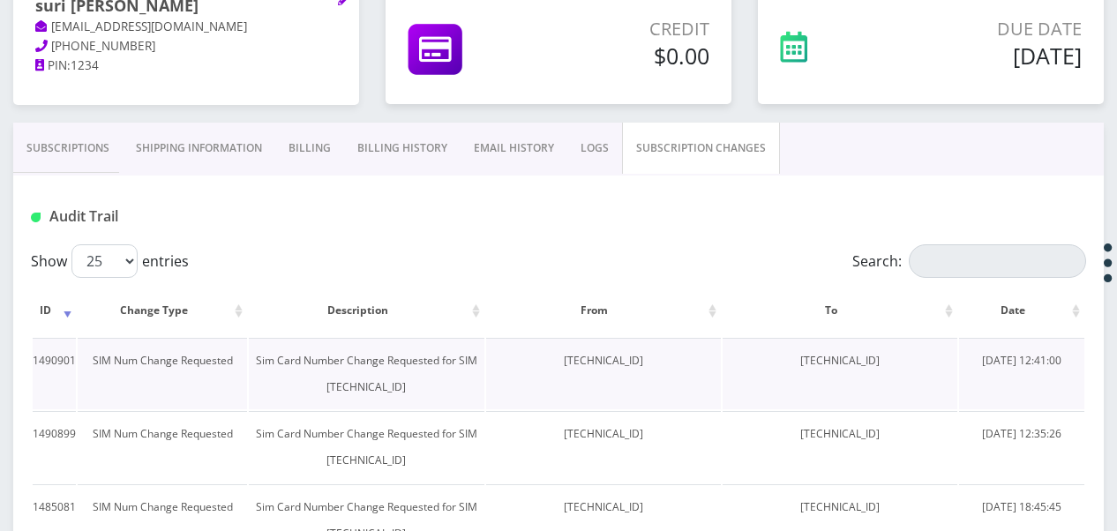
drag, startPoint x: 775, startPoint y: 351, endPoint x: 898, endPoint y: 364, distance: 124.1
click at [898, 364] on td "[TECHNICAL_ID]" at bounding box center [840, 373] width 235 height 71
drag, startPoint x: 898, startPoint y: 364, endPoint x: 889, endPoint y: 360, distance: 9.5
copy td "[TECHNICAL_ID]"
click at [36, 152] on link "Subscriptions" at bounding box center [67, 148] width 109 height 51
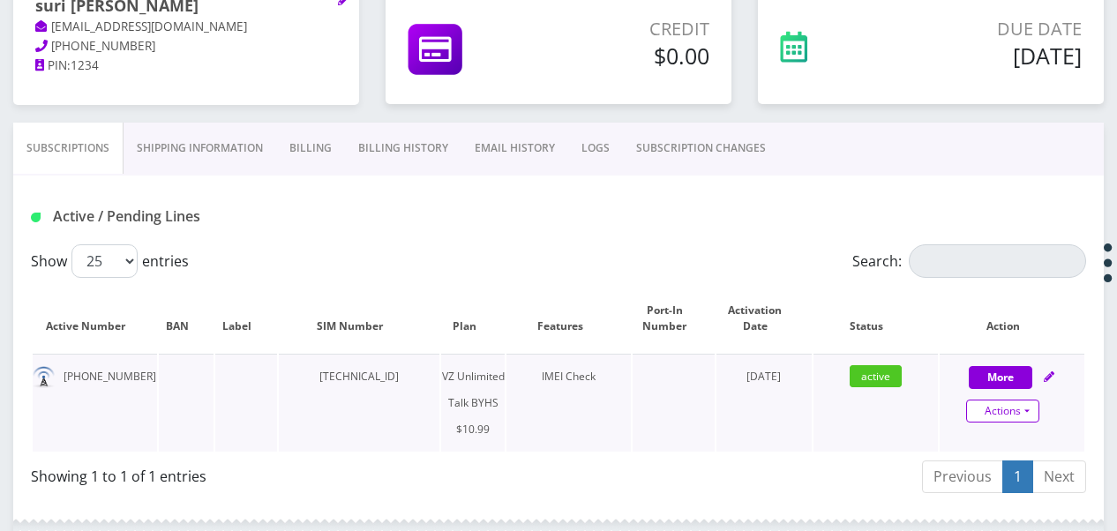
click at [1020, 413] on link "Actions" at bounding box center [1002, 411] width 73 height 23
select select "467"
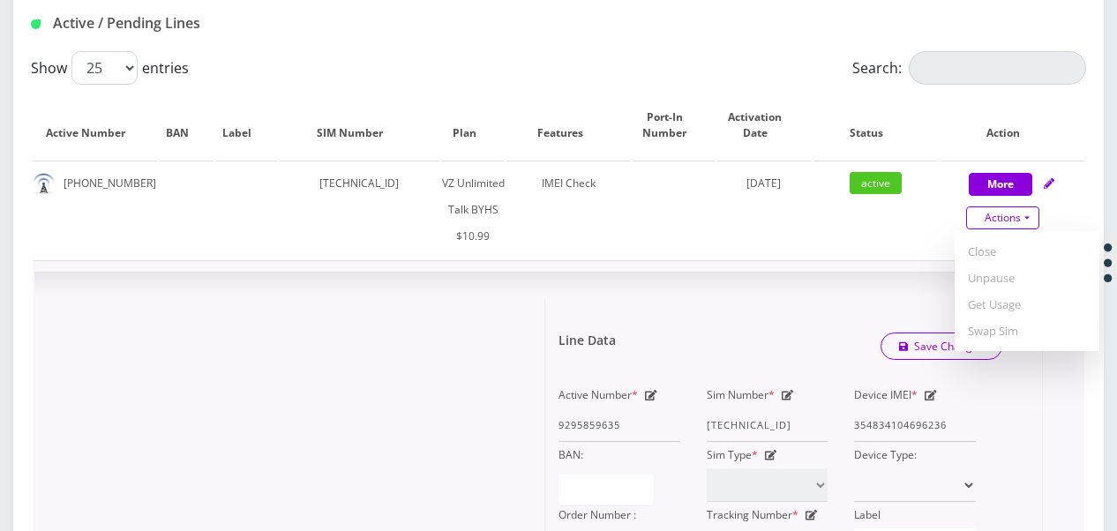
scroll to position [596, 0]
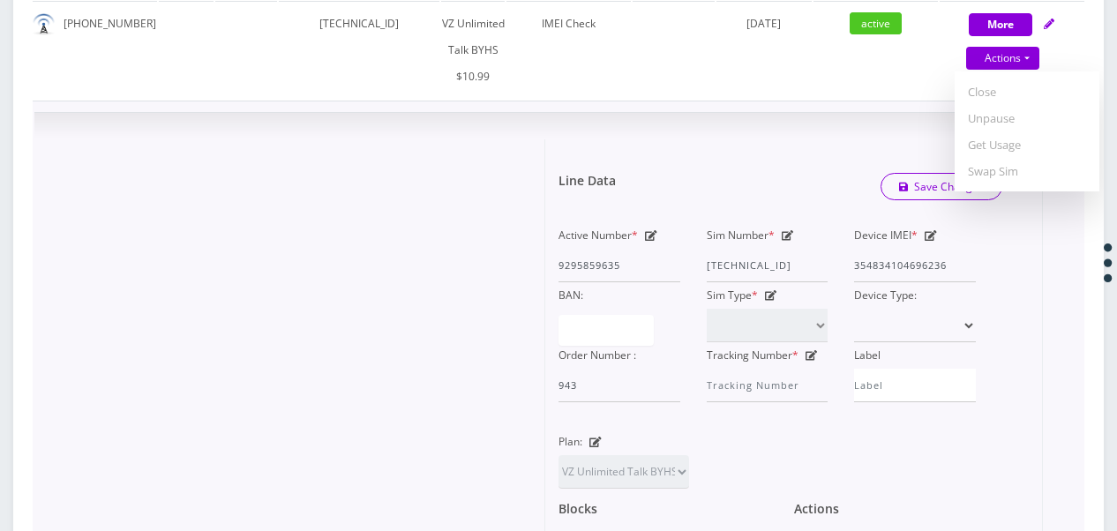
click at [792, 231] on div "Sim Number * [TECHNICAL_ID]" at bounding box center [768, 252] width 148 height 60
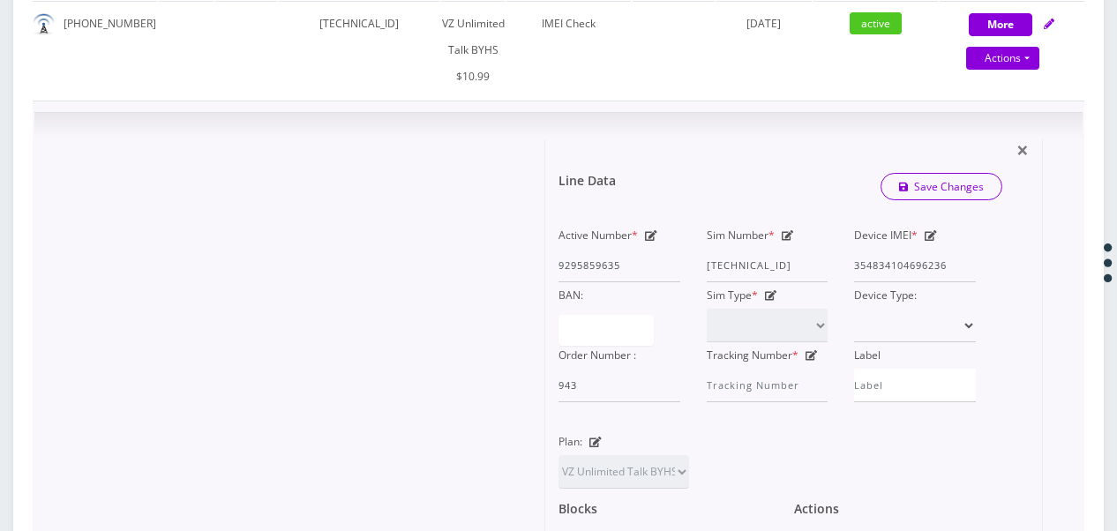
click at [789, 231] on icon at bounding box center [788, 235] width 12 height 11
drag, startPoint x: 705, startPoint y: 262, endPoint x: 739, endPoint y: 261, distance: 34.4
click at [739, 261] on div "Sim Number * [TECHNICAL_ID]" at bounding box center [768, 252] width 148 height 60
click at [867, 265] on div "Active Number * 9295859635 Sim Number * [TECHNICAL_ID] Device IMEI * [TECHNICAL…" at bounding box center [767, 312] width 444 height 180
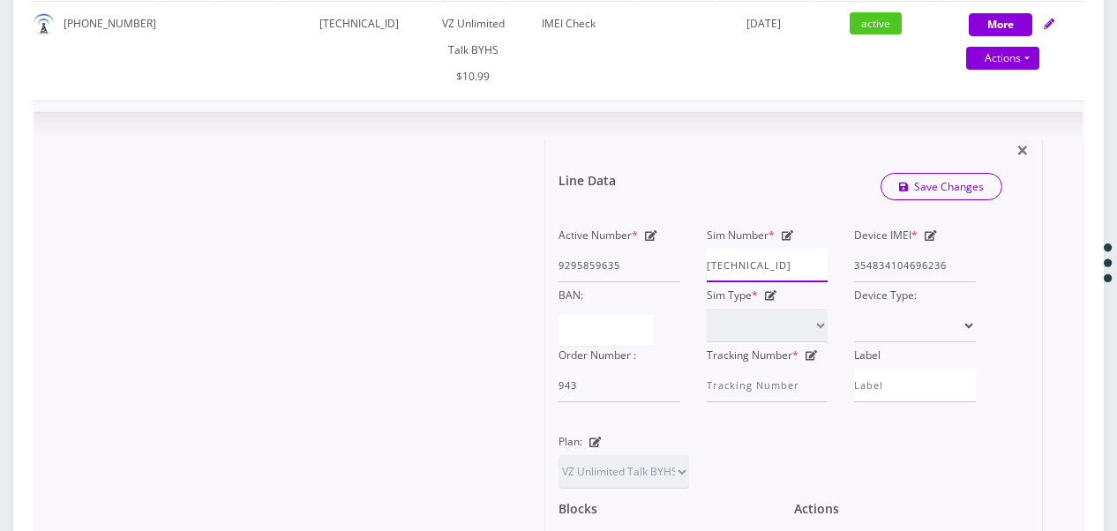
paste input "835965045"
type input "[TECHNICAL_ID]"
click at [962, 189] on link "Save Changes" at bounding box center [942, 186] width 123 height 27
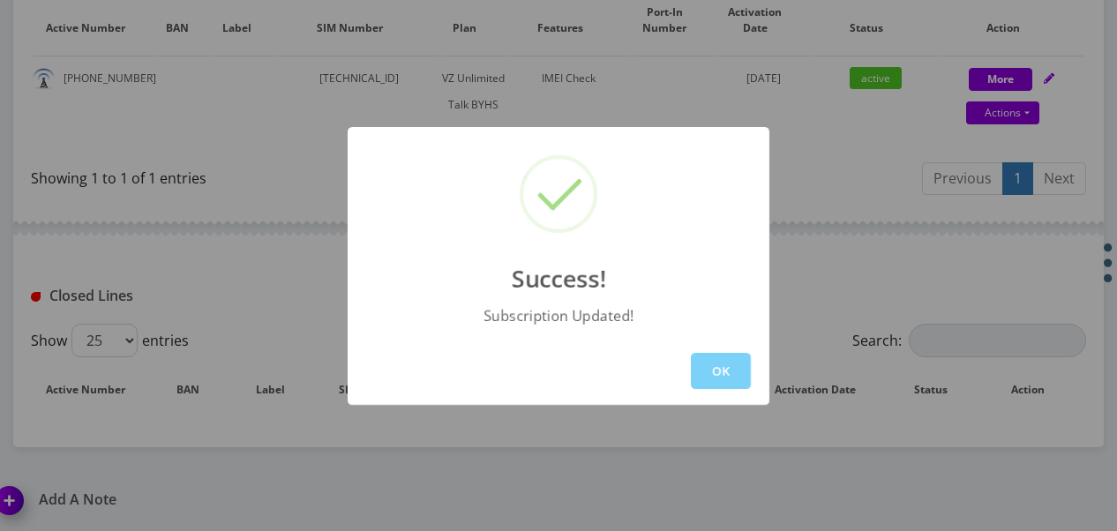
scroll to position [596, 0]
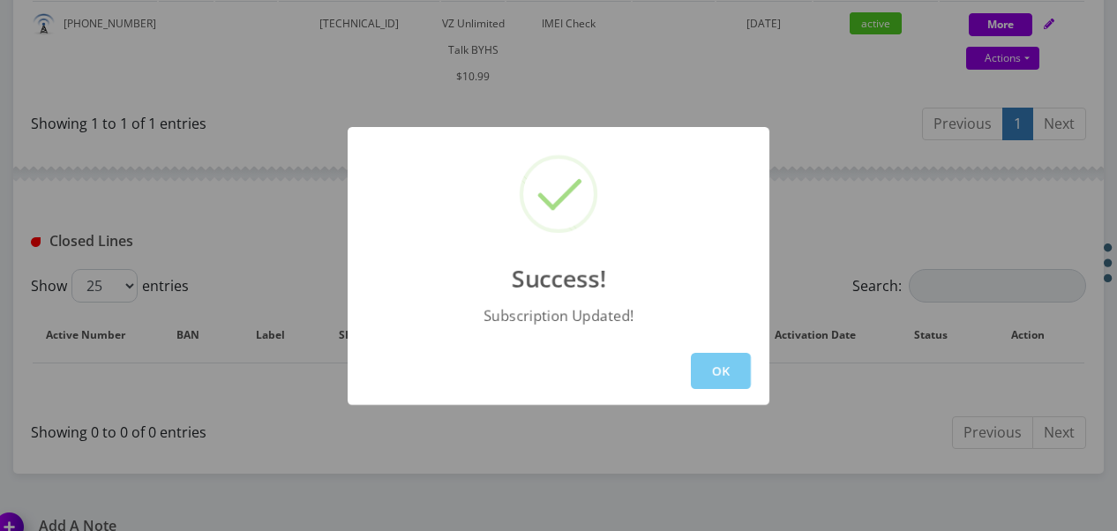
click at [706, 364] on button "OK" at bounding box center [721, 371] width 60 height 36
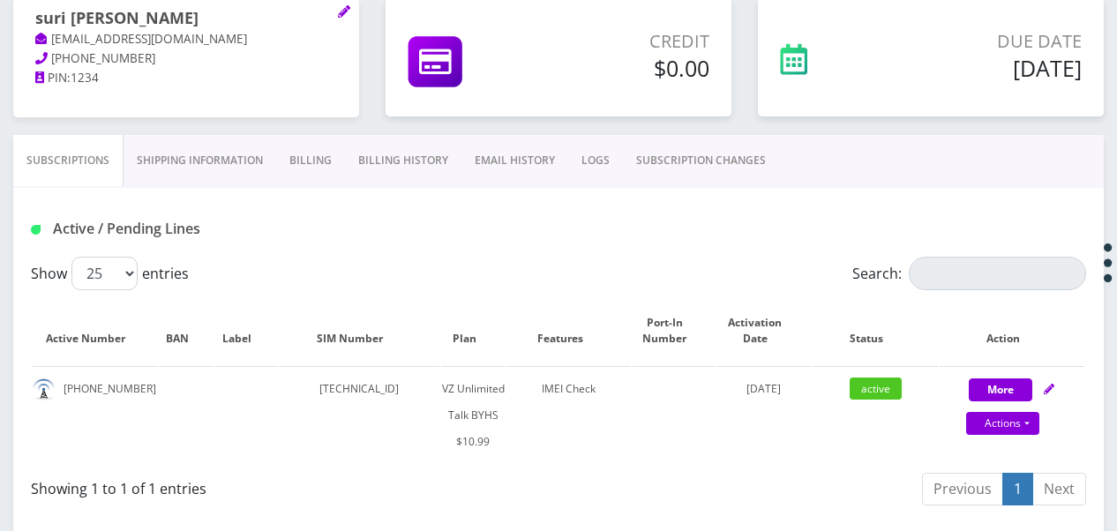
scroll to position [332, 0]
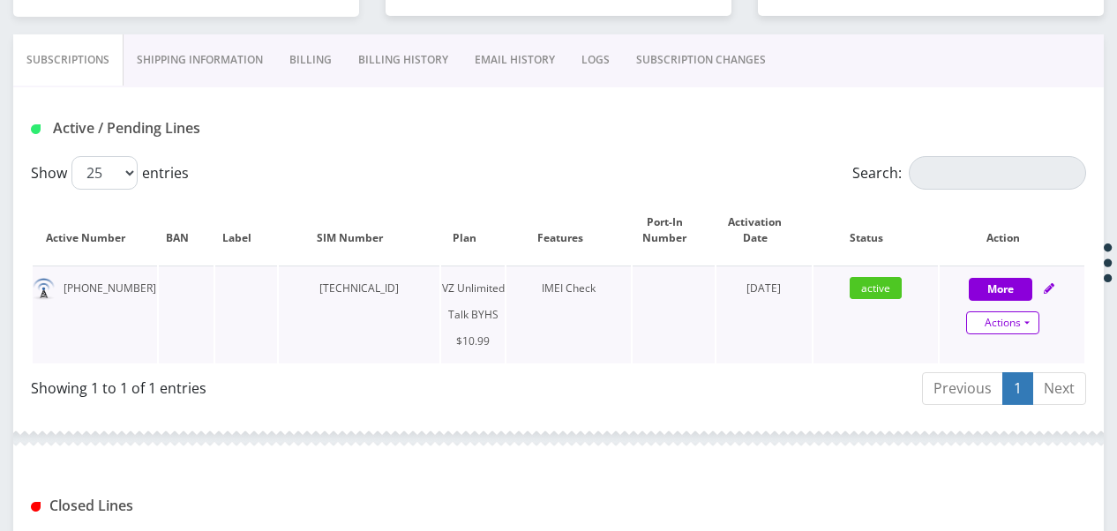
click at [1034, 331] on link "Actions" at bounding box center [1002, 322] width 73 height 23
select select "467"
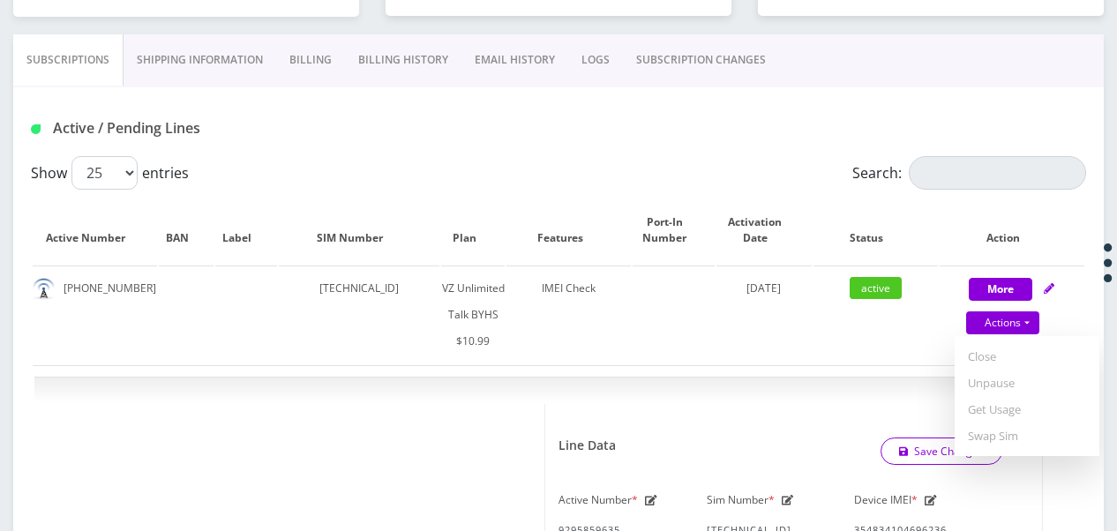
click at [1016, 404] on link "Get Usage" at bounding box center [1027, 409] width 145 height 26
select select "467"
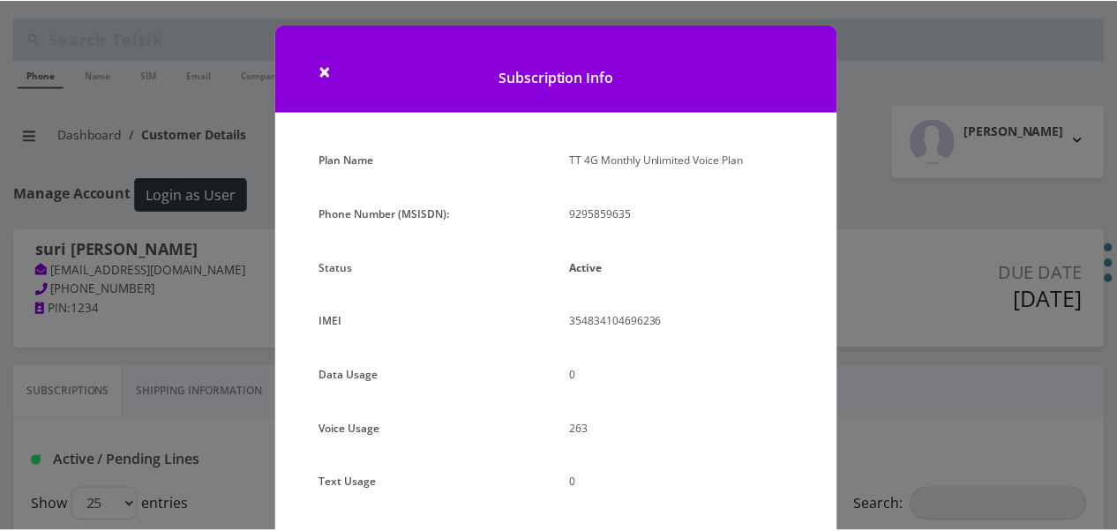
scroll to position [216, 0]
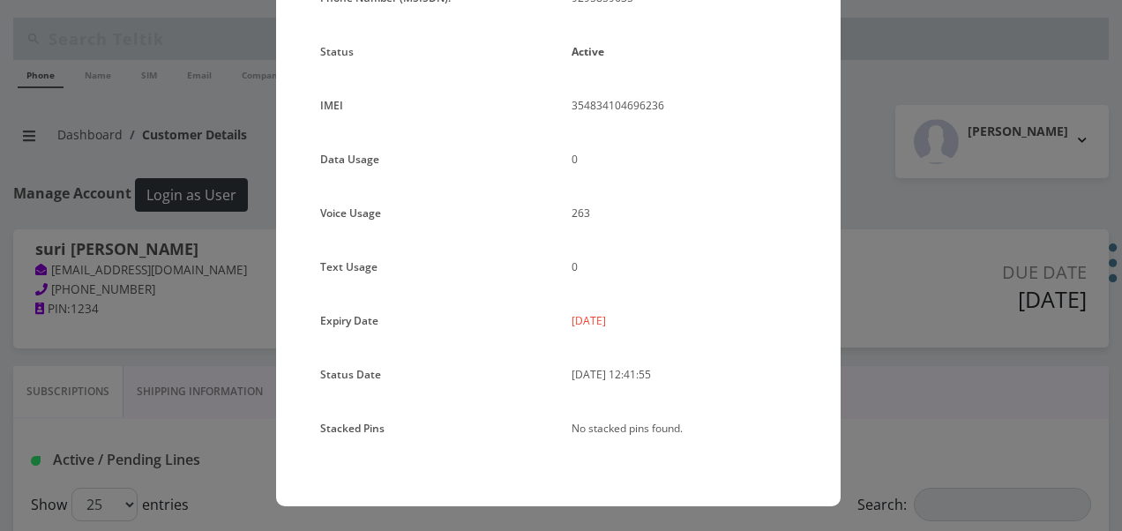
click at [1045, 200] on div "× Subscription Info Plan Name TT 4G Monthly Unlimited Voice Plan Phone Number (…" at bounding box center [561, 265] width 1122 height 531
